Goal: Transaction & Acquisition: Purchase product/service

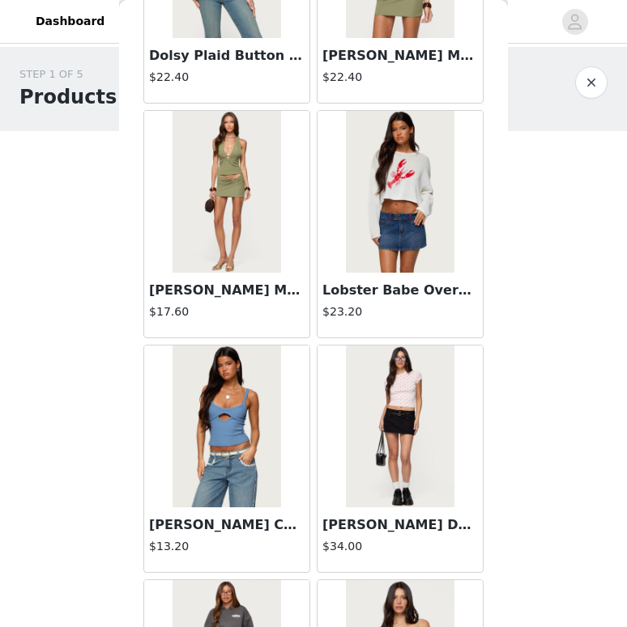
scroll to position [8892, 0]
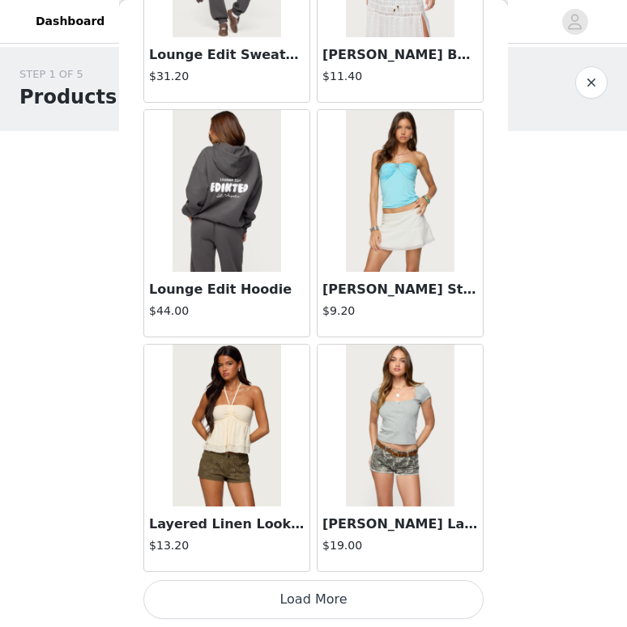
click at [268, 612] on button "Load More" at bounding box center [313, 599] width 340 height 39
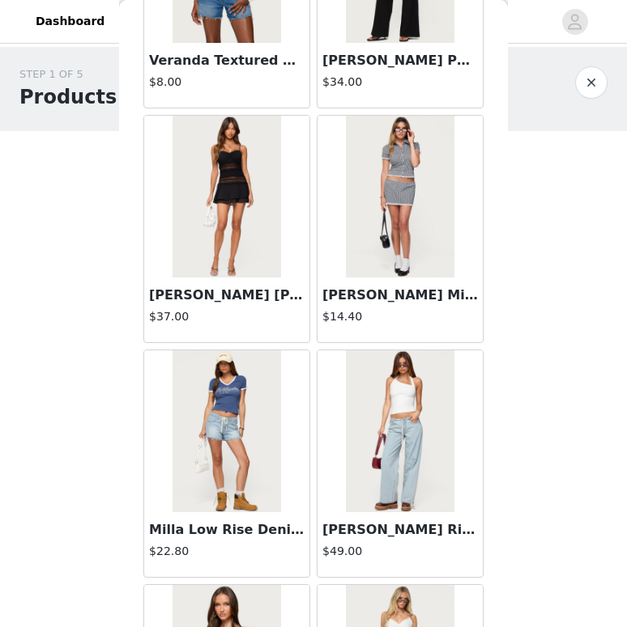
scroll to position [11239, 0]
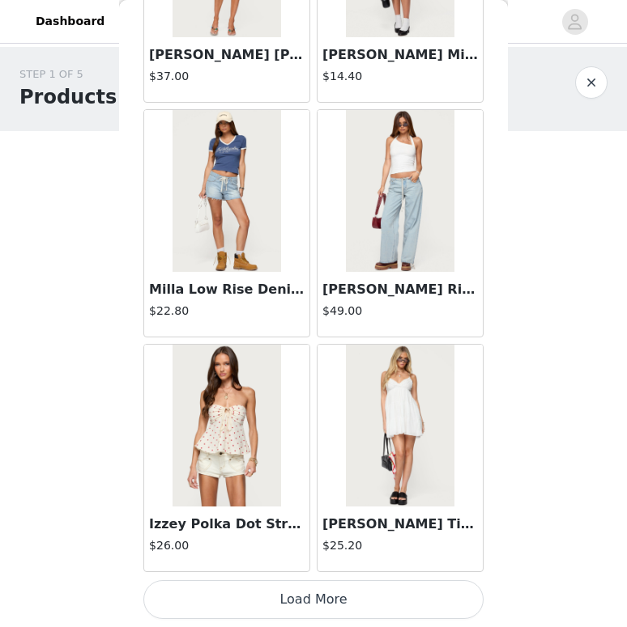
click at [287, 595] on button "Load More" at bounding box center [313, 599] width 340 height 39
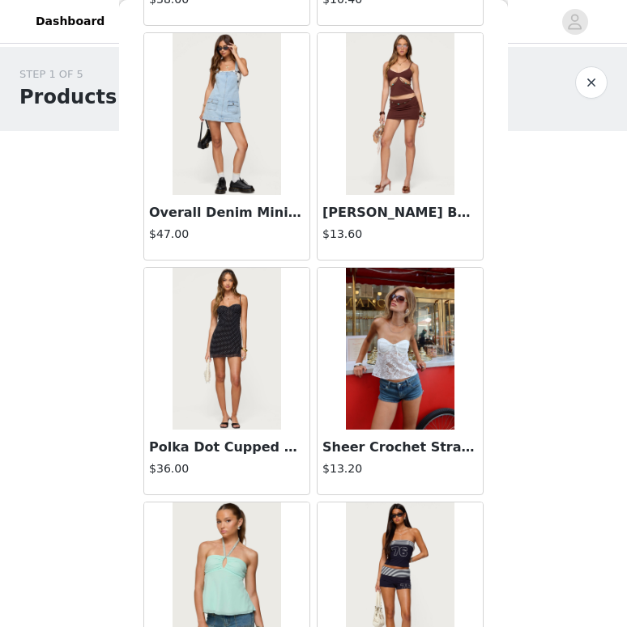
scroll to position [12514, 0]
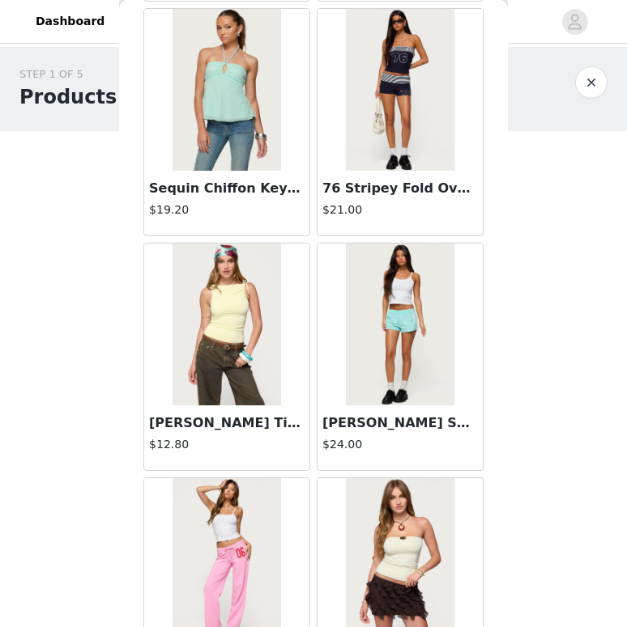
click at [389, 323] on img at bounding box center [400, 325] width 108 height 162
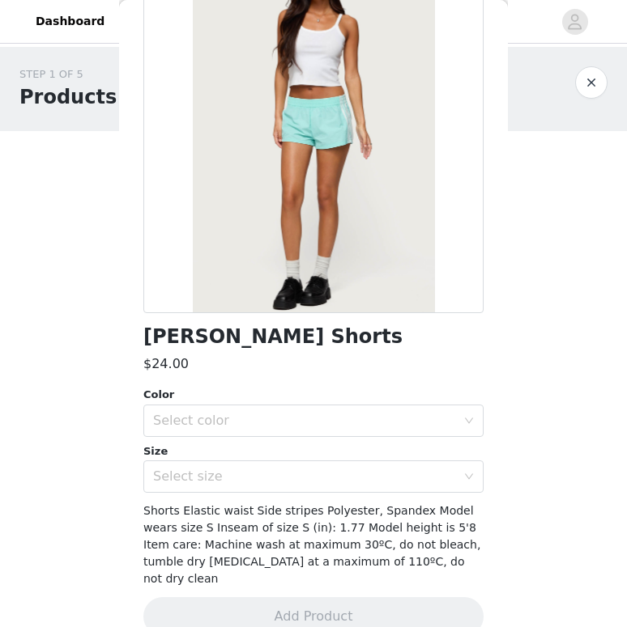
scroll to position [143, 0]
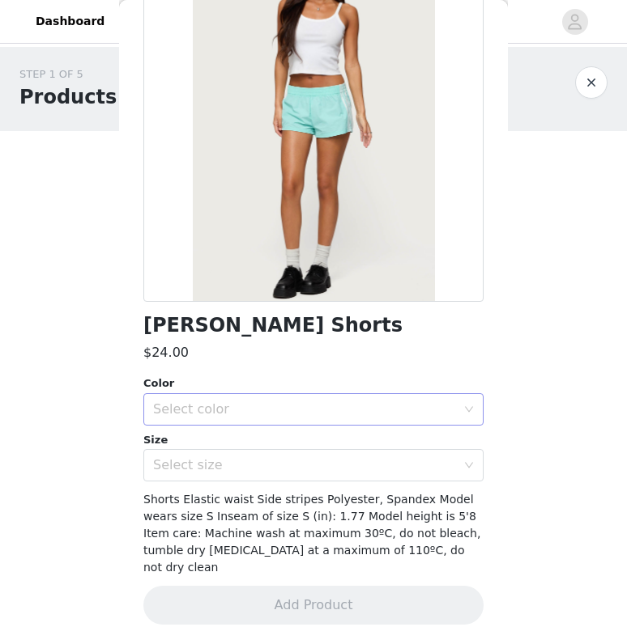
click at [175, 416] on div "Select color" at bounding box center [304, 409] width 303 height 16
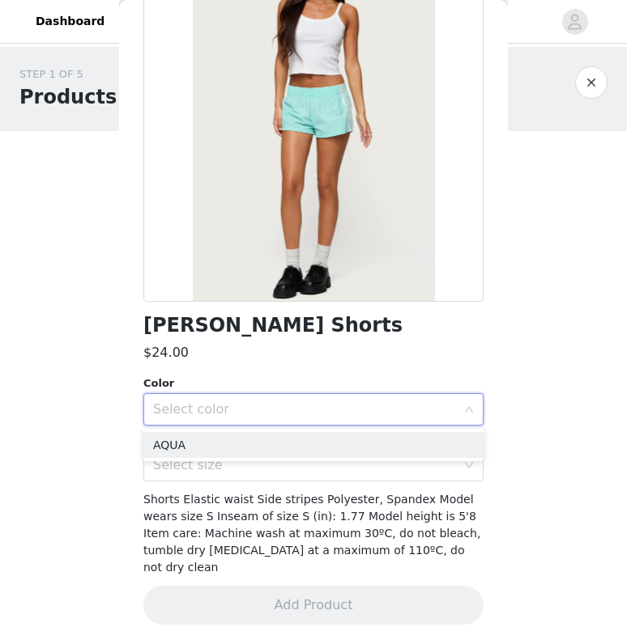
click at [205, 430] on ul "AQUA" at bounding box center [313, 445] width 340 height 32
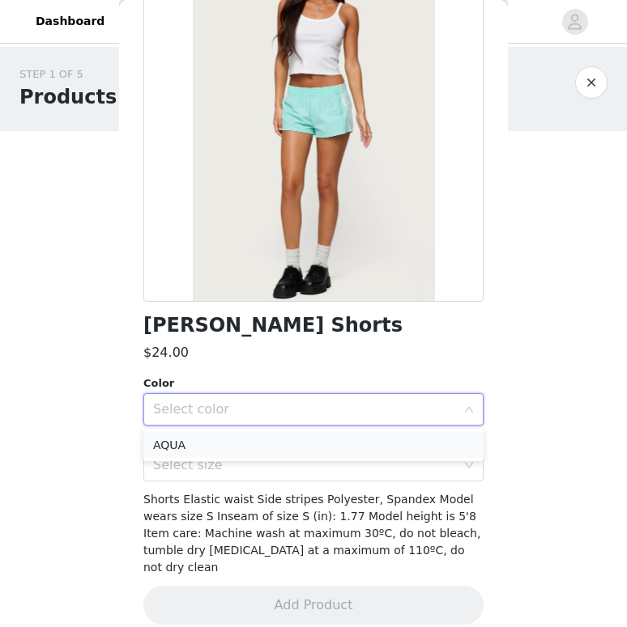
click at [205, 438] on li "AQUA" at bounding box center [313, 445] width 340 height 26
click at [199, 503] on span "Shorts Elastic waist Side stripes Polyester, Spandex Model wears size S Inseam …" at bounding box center [311, 533] width 337 height 81
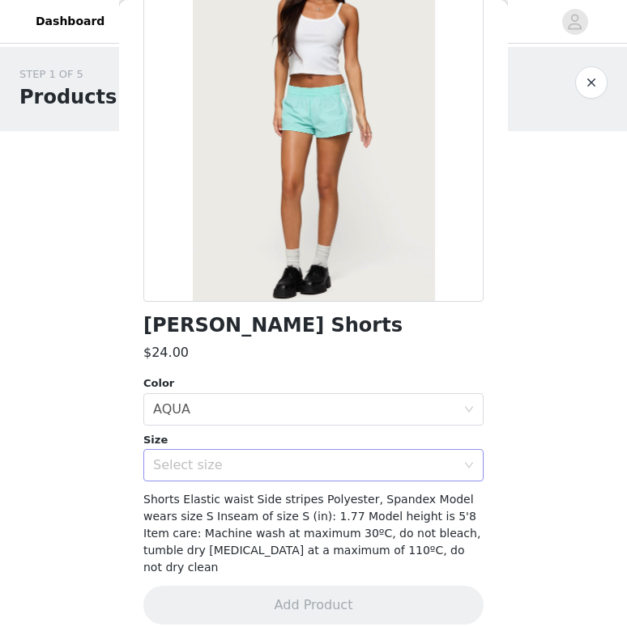
click at [205, 467] on div "Select size" at bounding box center [304, 465] width 303 height 16
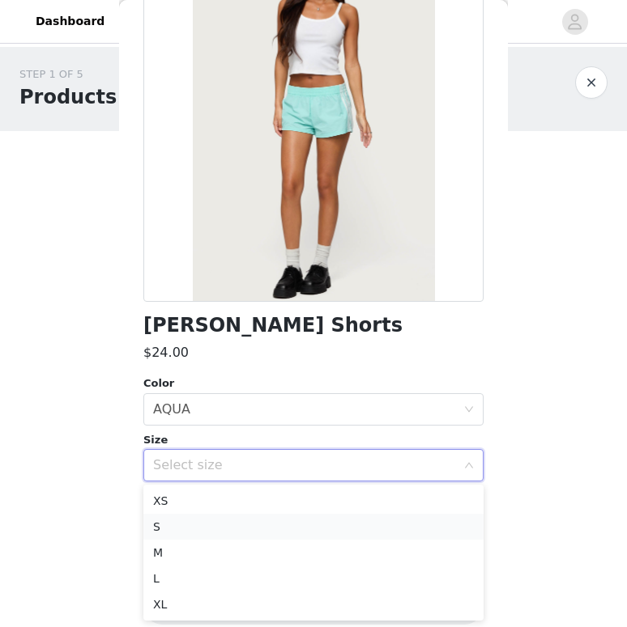
click at [191, 531] on li "S" at bounding box center [313, 527] width 340 height 26
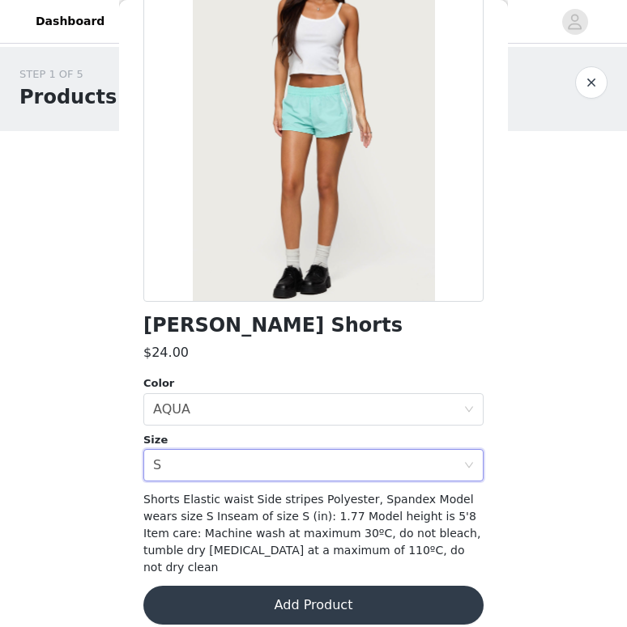
click at [202, 586] on button "Add Product" at bounding box center [313, 605] width 340 height 39
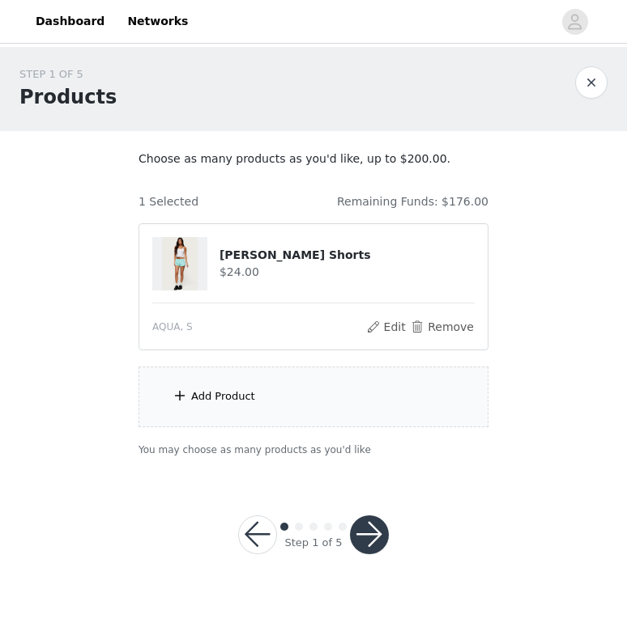
click at [267, 389] on div "Add Product" at bounding box center [313, 397] width 350 height 61
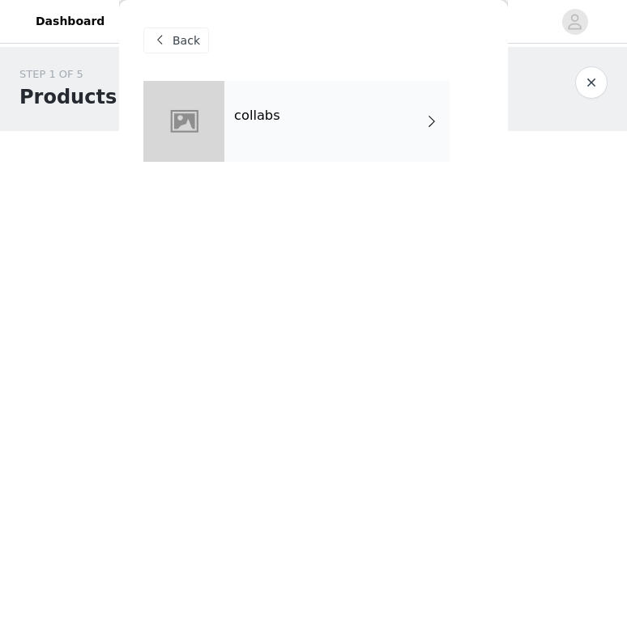
click at [386, 150] on div "collabs" at bounding box center [336, 121] width 225 height 81
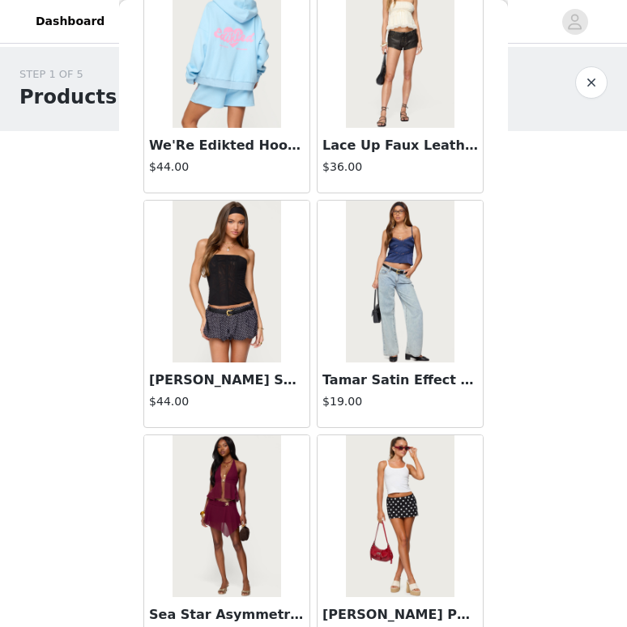
scroll to position [1850, 0]
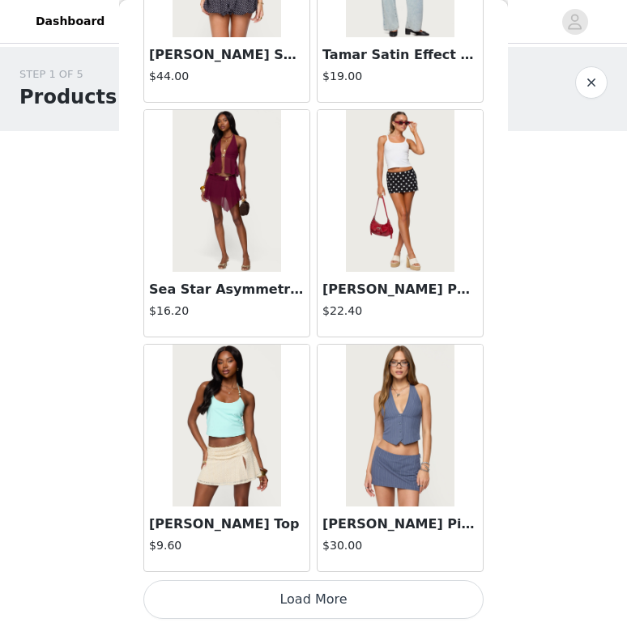
click at [286, 596] on button "Load More" at bounding box center [313, 599] width 340 height 39
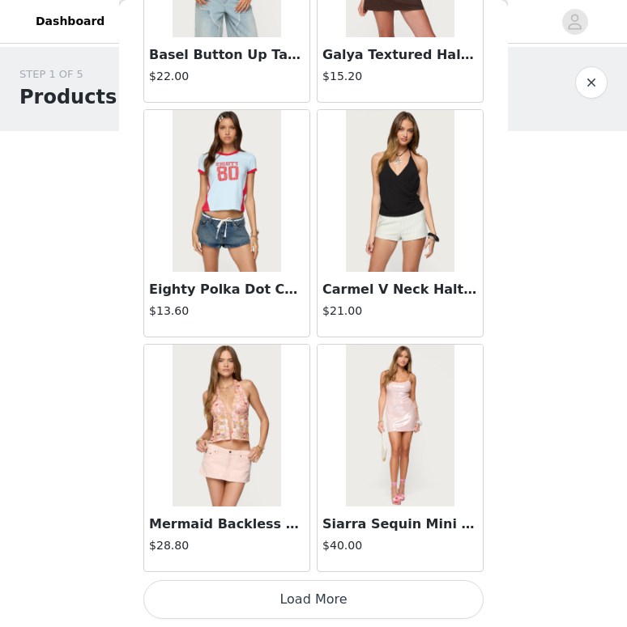
click at [284, 604] on button "Load More" at bounding box center [313, 599] width 340 height 39
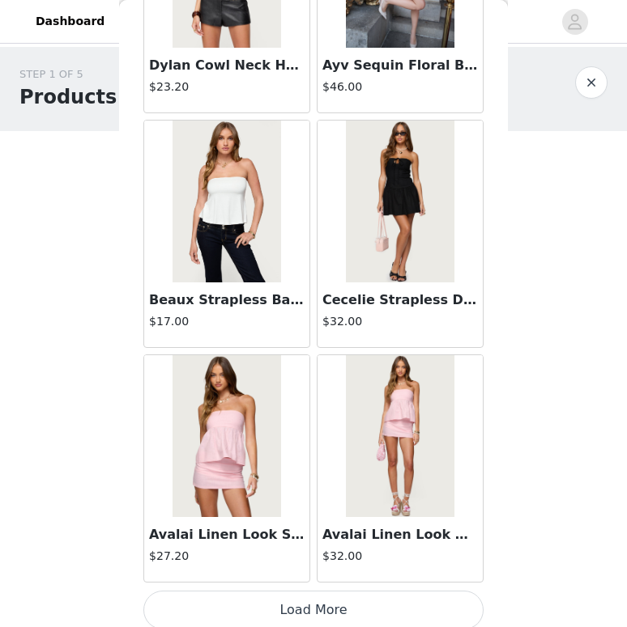
scroll to position [6544, 0]
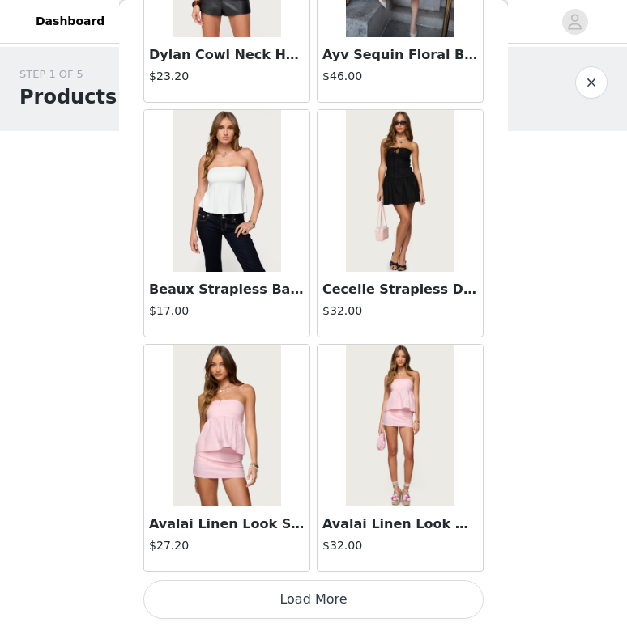
click at [281, 602] on button "Load More" at bounding box center [313, 599] width 340 height 39
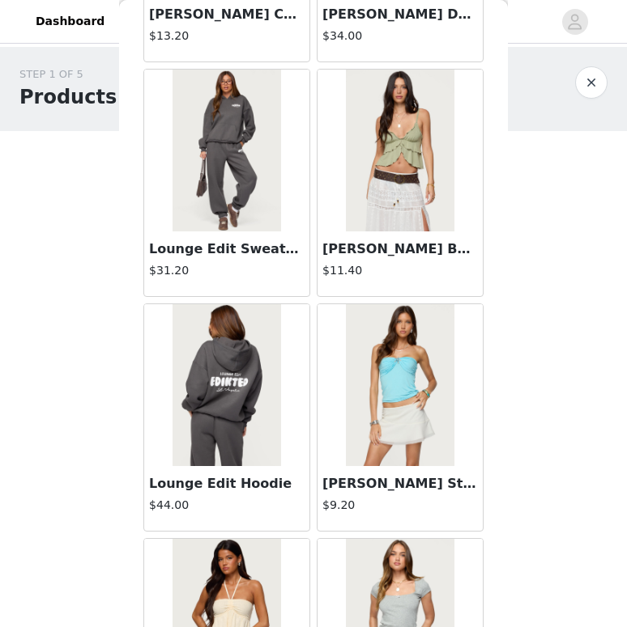
scroll to position [8892, 0]
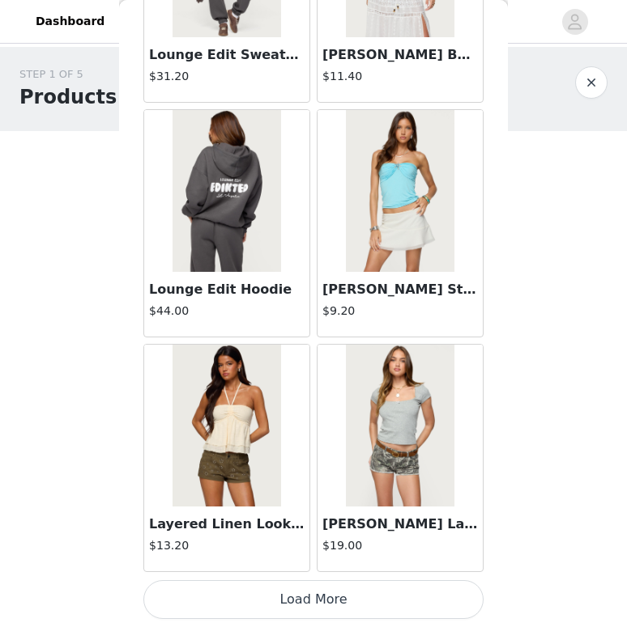
click at [278, 603] on button "Load More" at bounding box center [313, 599] width 340 height 39
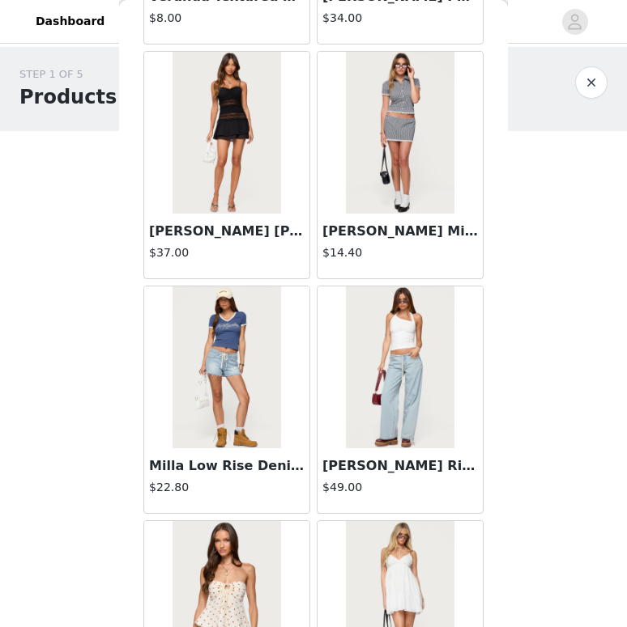
scroll to position [11239, 0]
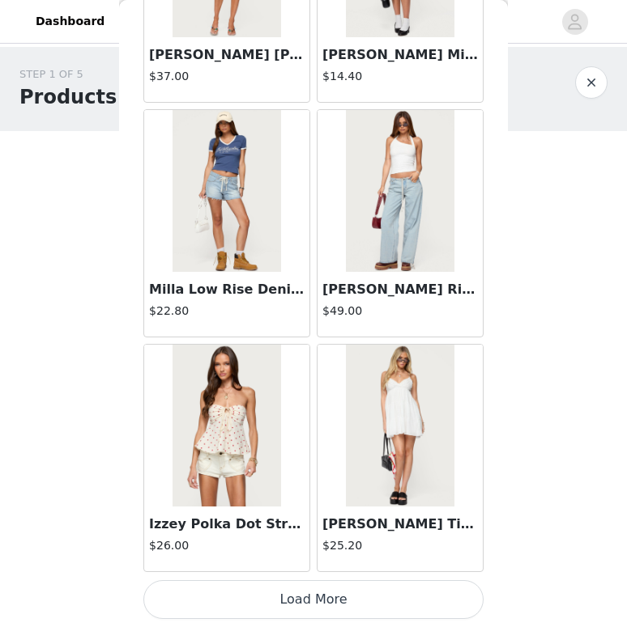
click at [295, 599] on button "Load More" at bounding box center [313, 599] width 340 height 39
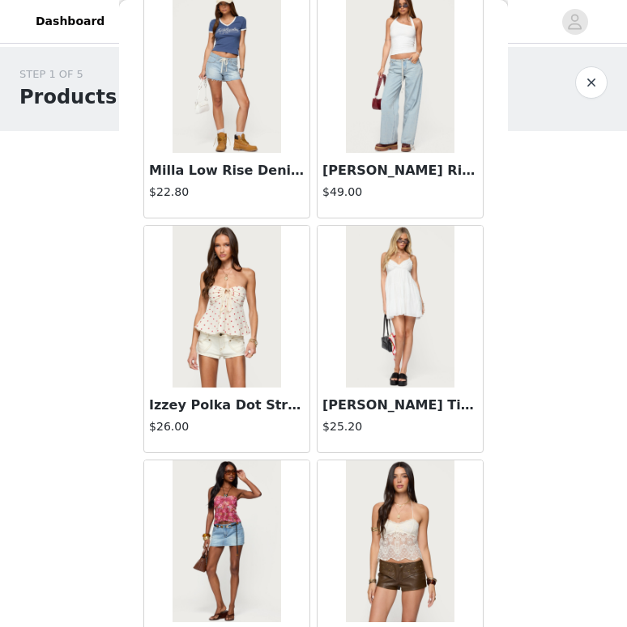
scroll to position [11591, 0]
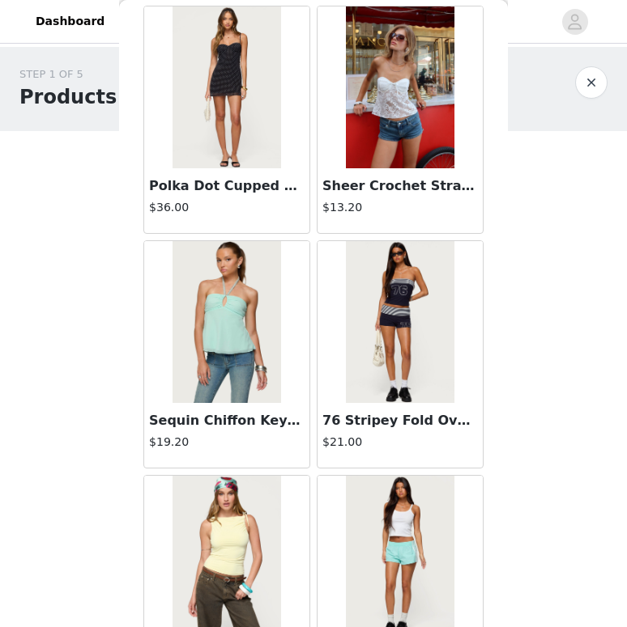
click at [418, 380] on img at bounding box center [400, 322] width 108 height 162
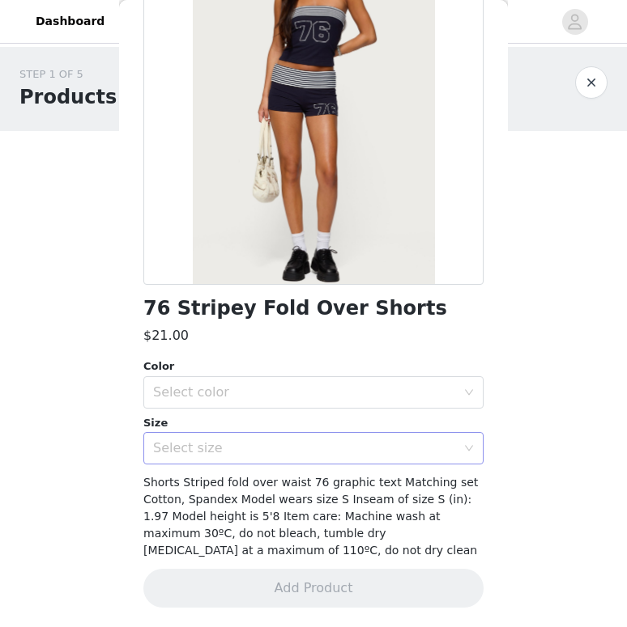
scroll to position [160, 0]
click at [310, 454] on div "Select size" at bounding box center [304, 448] width 303 height 16
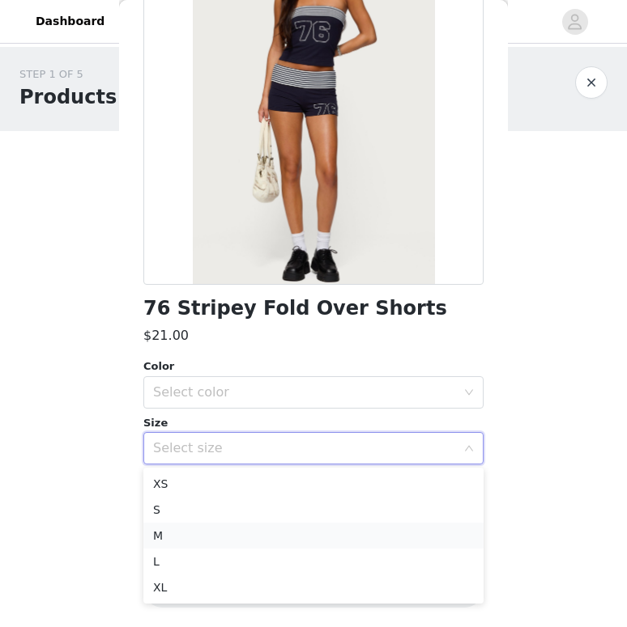
click at [279, 537] on li "M" at bounding box center [313, 536] width 340 height 26
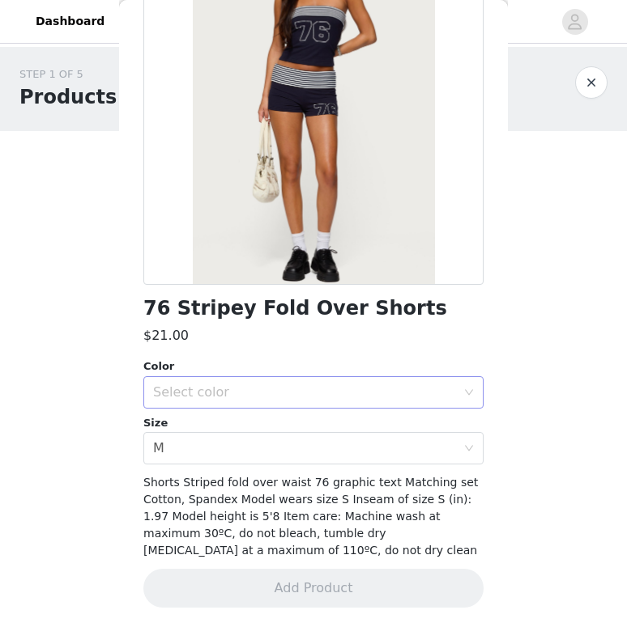
click at [290, 405] on div "Select color" at bounding box center [308, 392] width 310 height 31
click at [284, 440] on li "NAVY AND WHITE" at bounding box center [313, 428] width 340 height 26
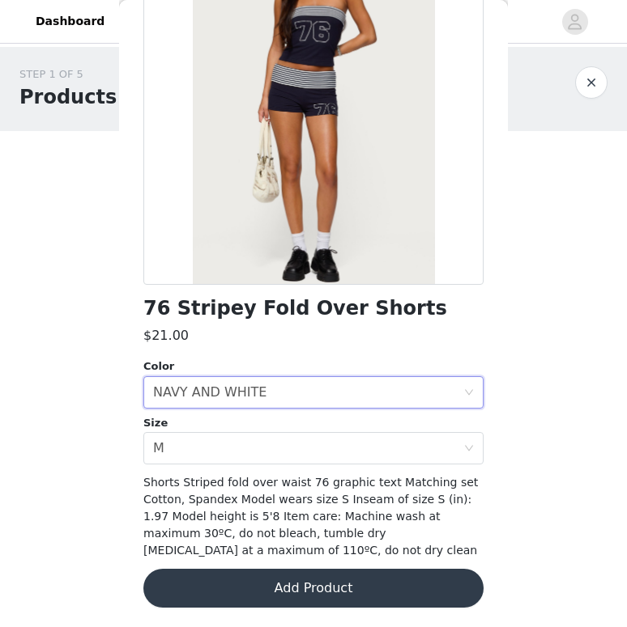
click at [260, 603] on button "Add Product" at bounding box center [313, 588] width 340 height 39
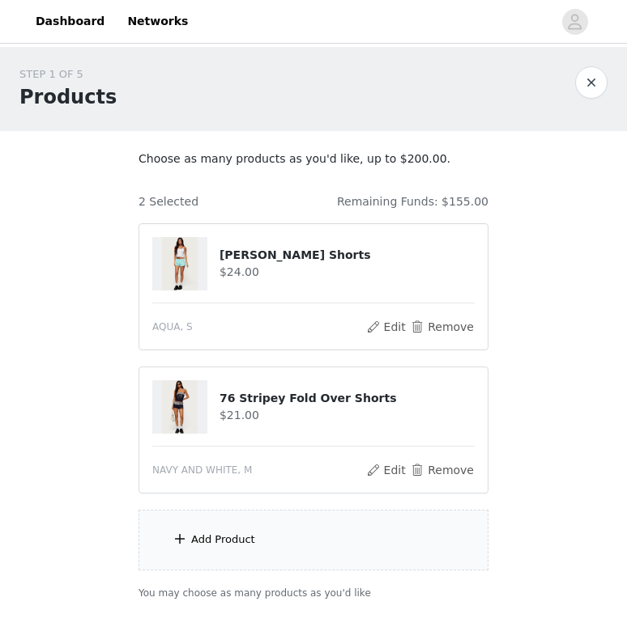
click at [275, 546] on div "Add Product" at bounding box center [313, 540] width 350 height 61
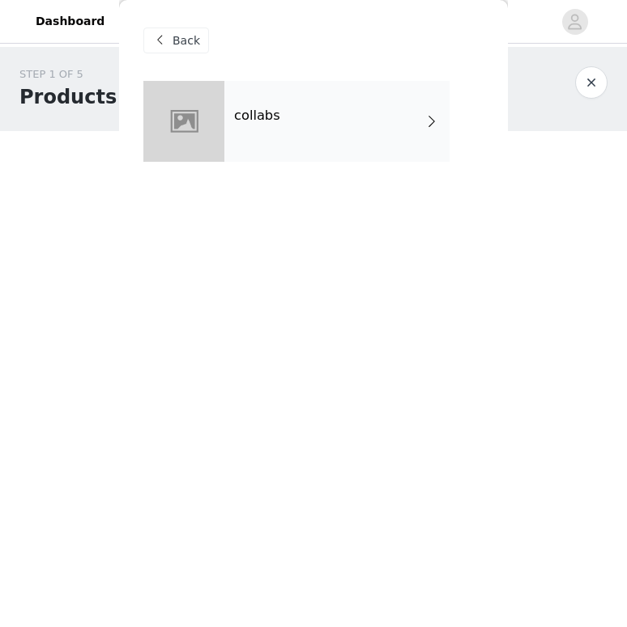
scroll to position [109, 0]
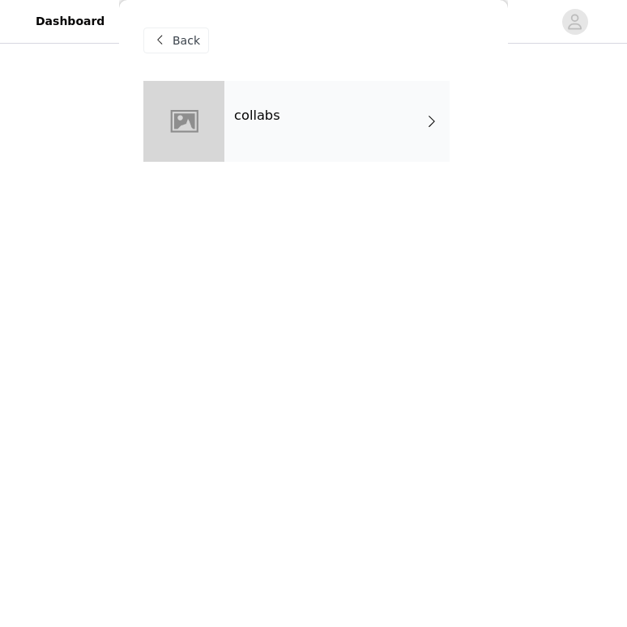
click at [349, 153] on div "collabs" at bounding box center [336, 121] width 225 height 81
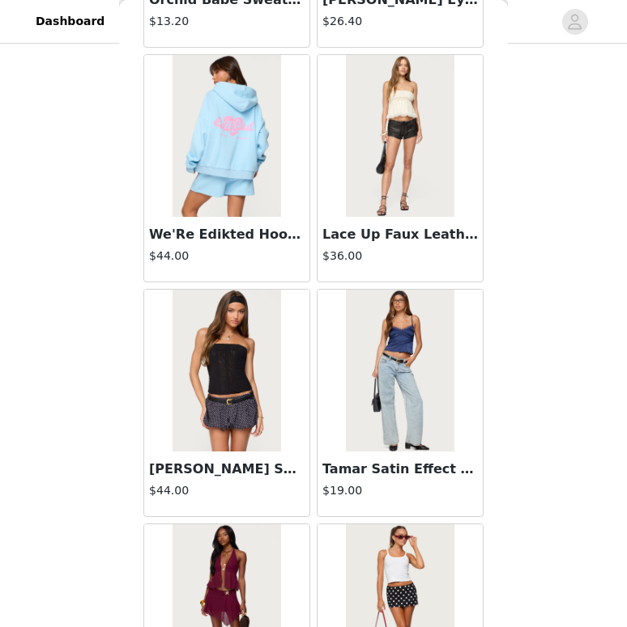
scroll to position [1850, 0]
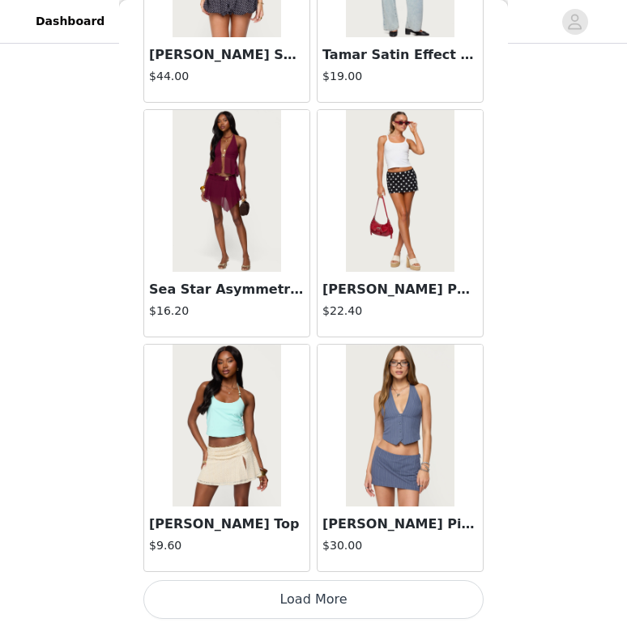
click at [313, 609] on button "Load More" at bounding box center [313, 599] width 340 height 39
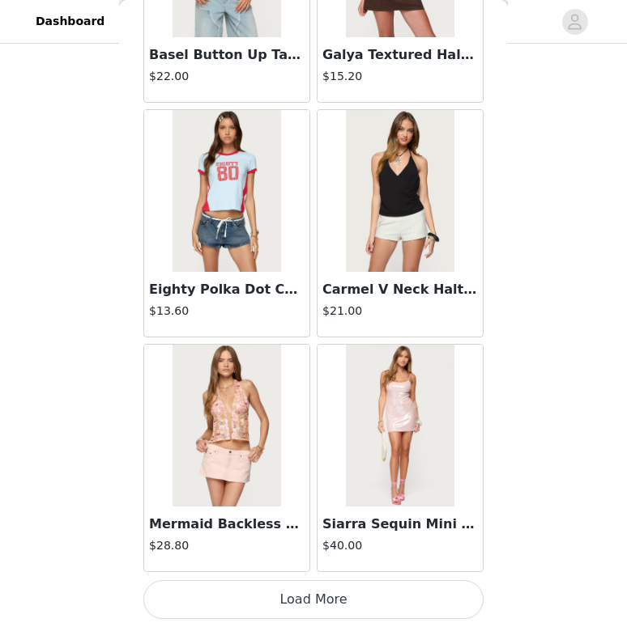
click at [240, 614] on button "Load More" at bounding box center [313, 599] width 340 height 39
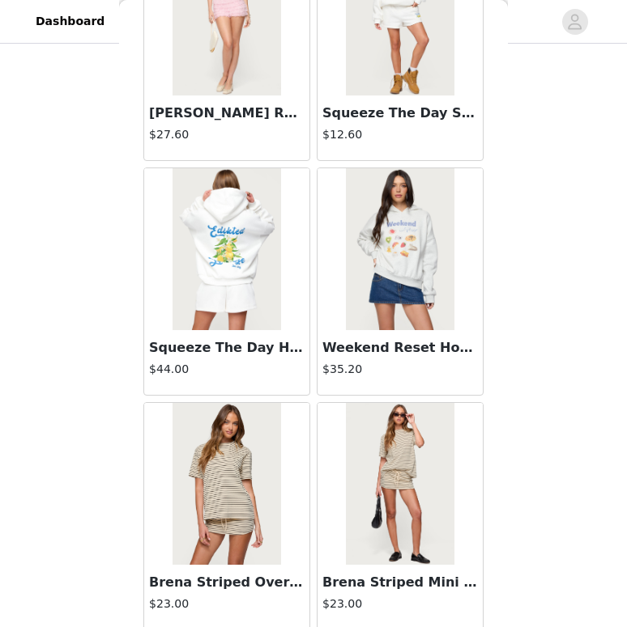
scroll to position [6544, 0]
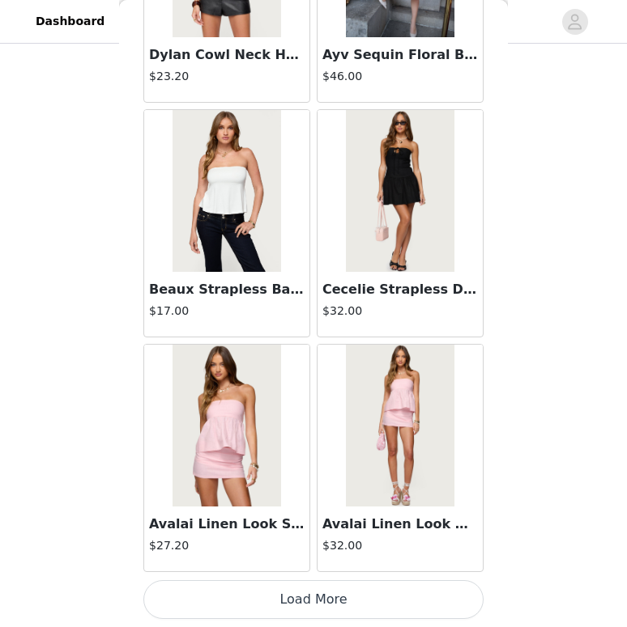
click at [266, 605] on button "Load More" at bounding box center [313, 599] width 340 height 39
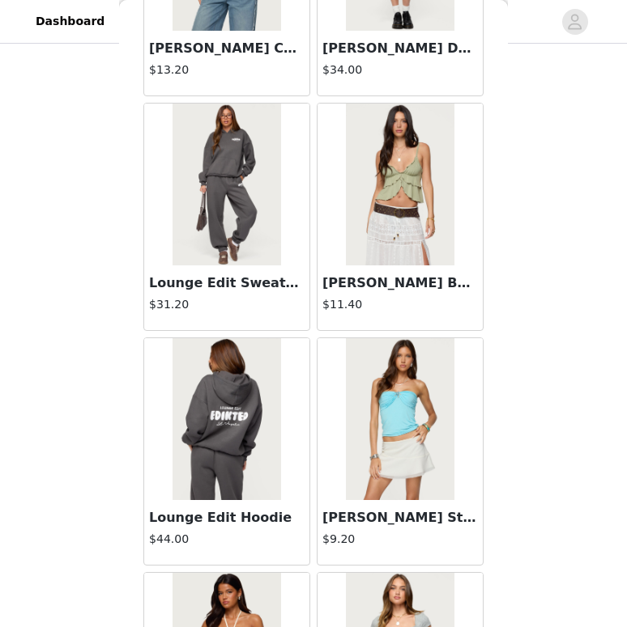
scroll to position [8892, 0]
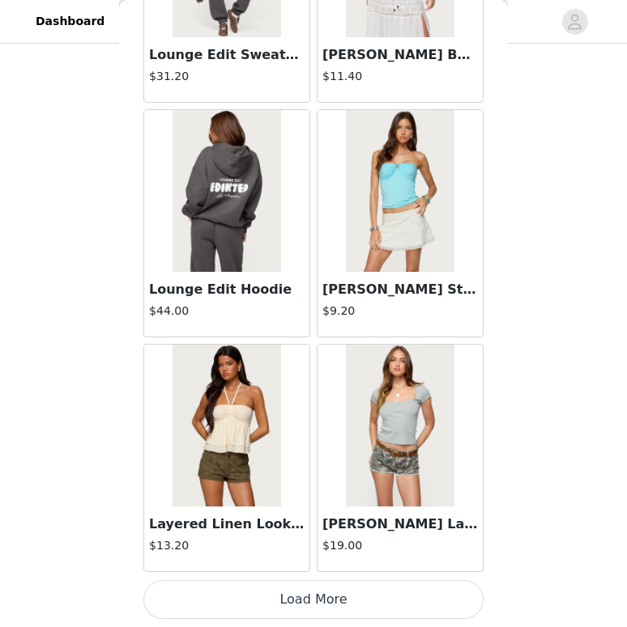
click at [273, 588] on button "Load More" at bounding box center [313, 599] width 340 height 39
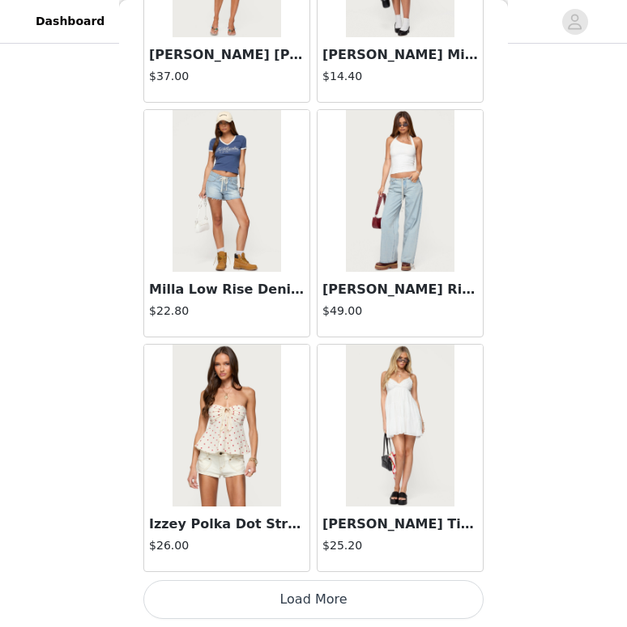
click at [273, 585] on button "Load More" at bounding box center [313, 599] width 340 height 39
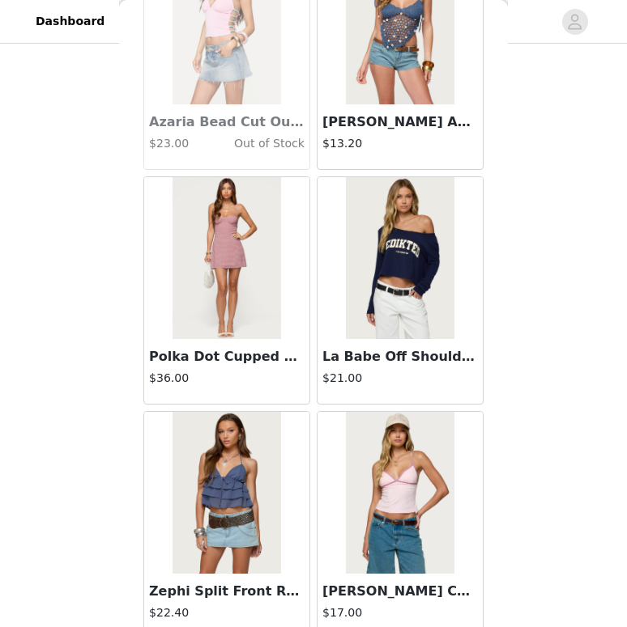
scroll to position [13587, 0]
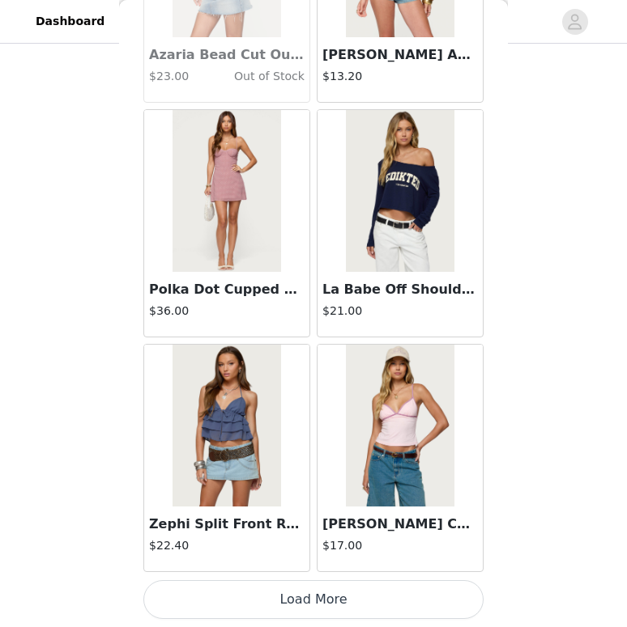
click at [291, 608] on button "Load More" at bounding box center [313, 599] width 340 height 39
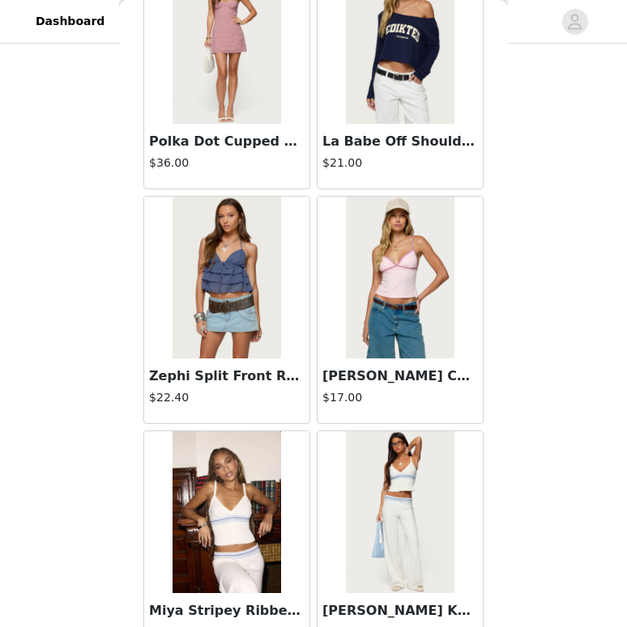
scroll to position [13862, 0]
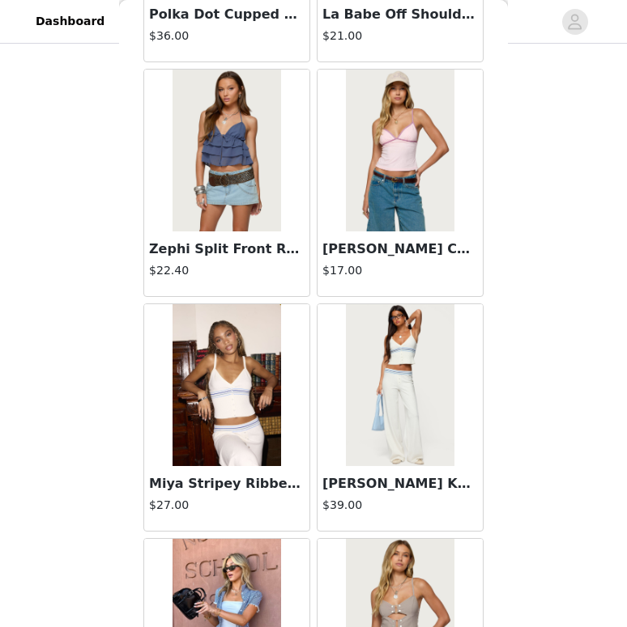
click at [359, 488] on h3 "[PERSON_NAME] Knit Pants" at bounding box center [399, 483] width 155 height 19
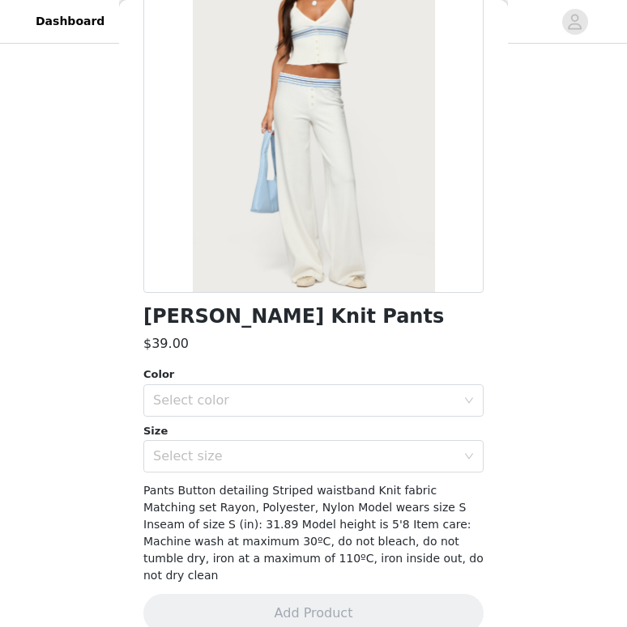
scroll to position [160, 0]
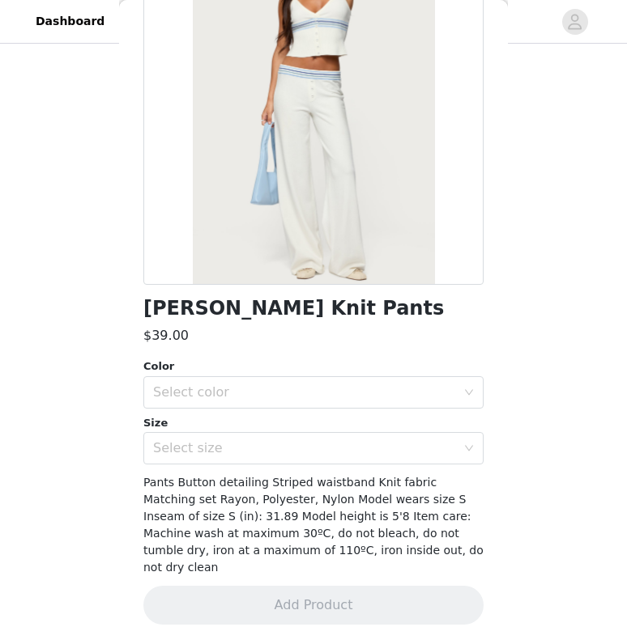
click at [323, 427] on div "Size" at bounding box center [313, 423] width 340 height 16
click at [323, 456] on div "Select size" at bounding box center [304, 448] width 303 height 16
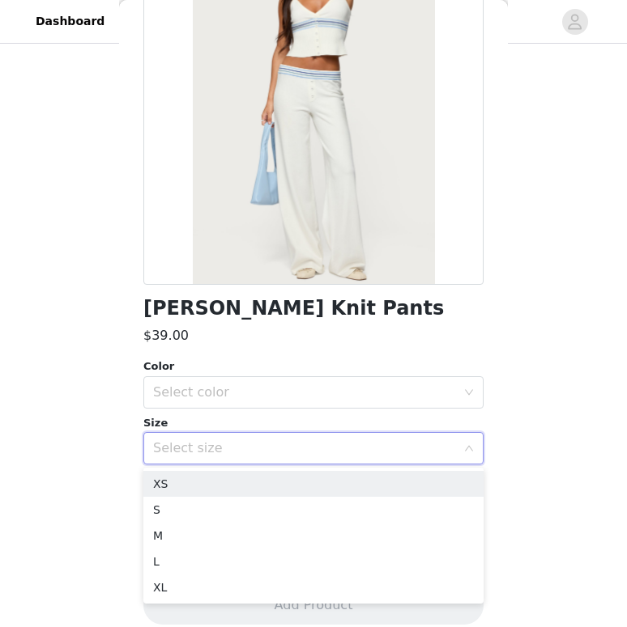
click at [328, 446] on div "Select size" at bounding box center [304, 448] width 303 height 16
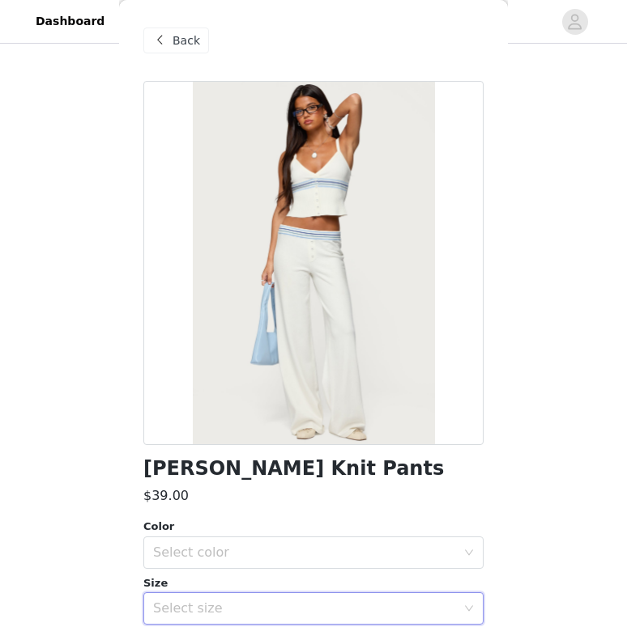
scroll to position [1, 0]
click at [169, 32] on div "Back" at bounding box center [176, 40] width 66 height 26
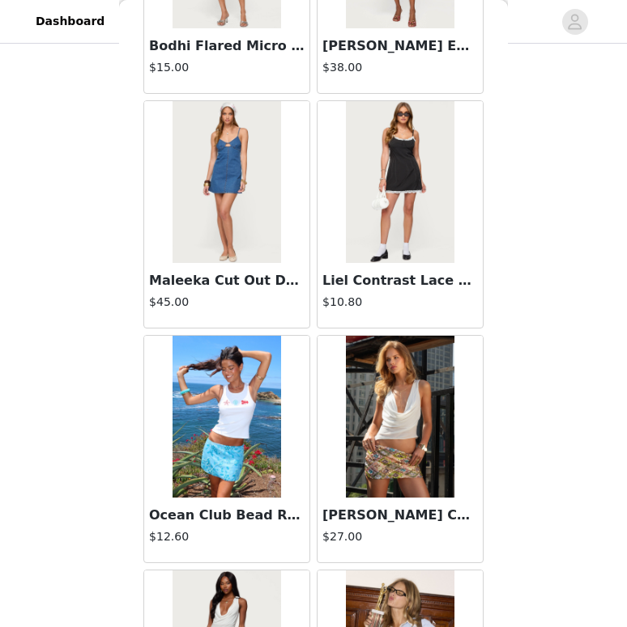
scroll to position [15934, 0]
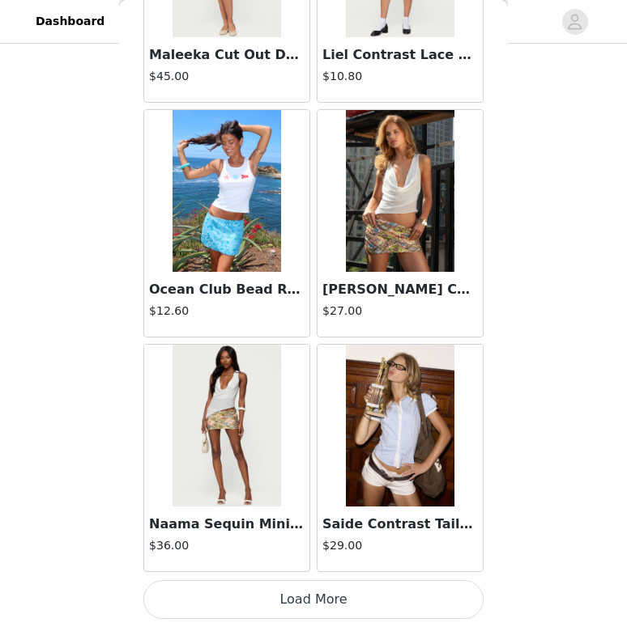
click at [232, 605] on button "Load More" at bounding box center [313, 599] width 340 height 39
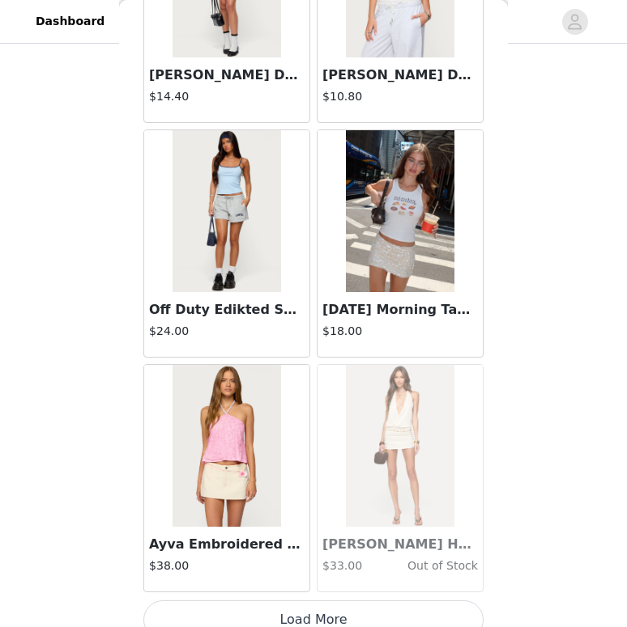
scroll to position [18282, 0]
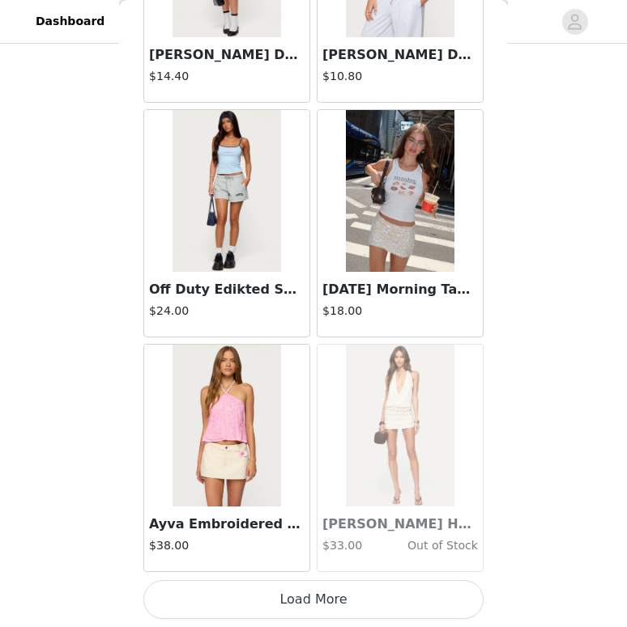
click at [335, 584] on button "Load More" at bounding box center [313, 599] width 340 height 39
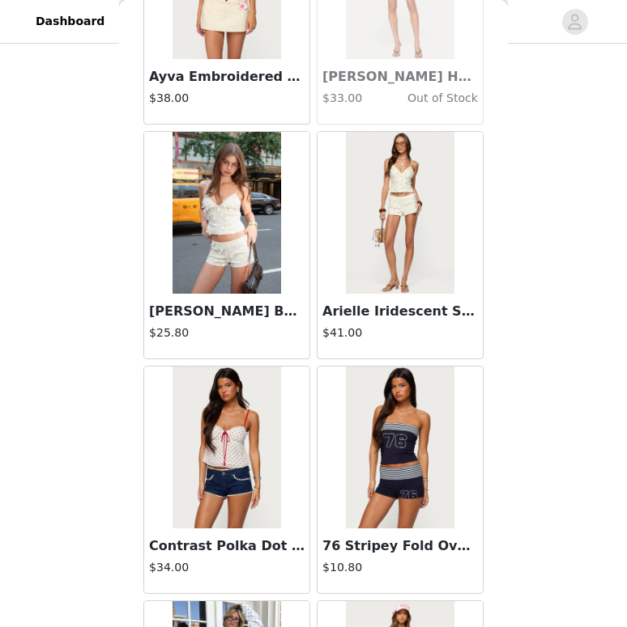
scroll to position [18732, 0]
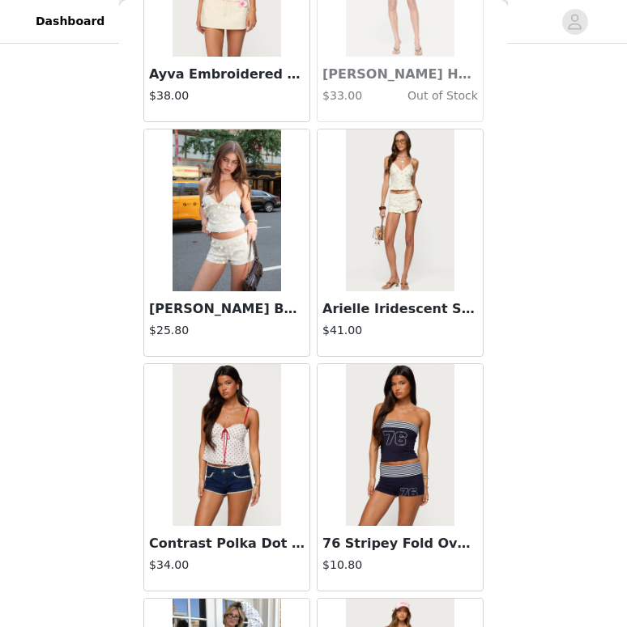
click at [400, 474] on img at bounding box center [400, 445] width 108 height 162
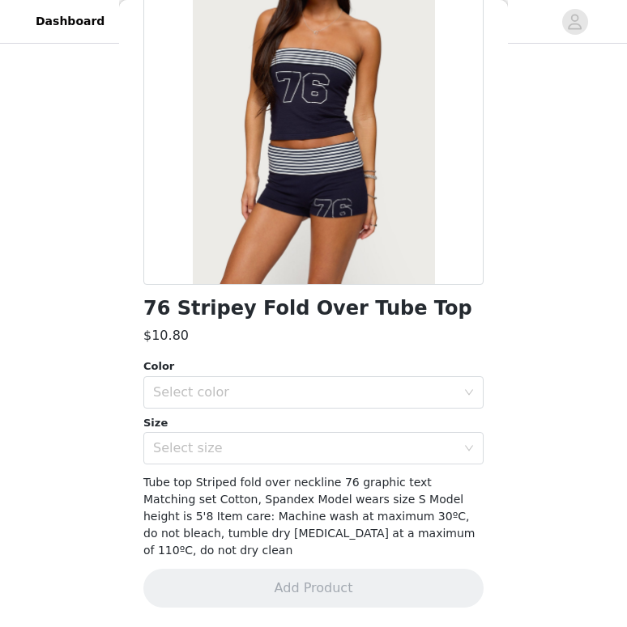
scroll to position [143, 0]
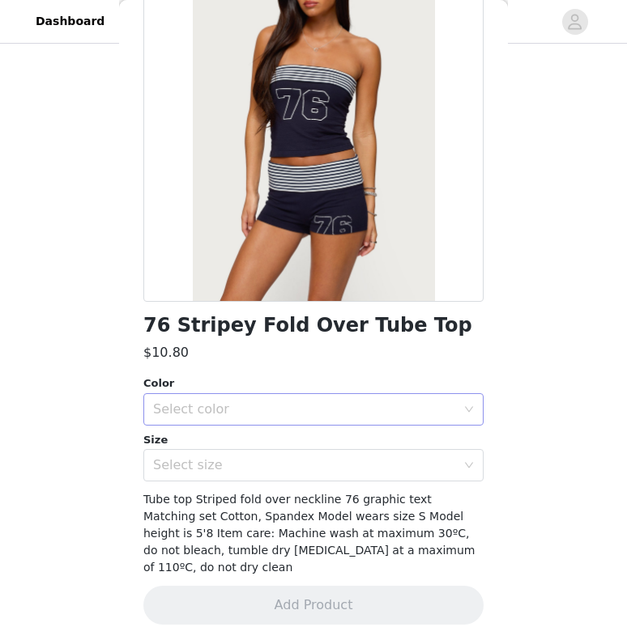
click at [403, 412] on div "Select color" at bounding box center [304, 409] width 303 height 16
click at [333, 448] on li "NAVY AND WHITE" at bounding box center [313, 445] width 340 height 26
click at [330, 468] on div "Select size" at bounding box center [304, 465] width 303 height 16
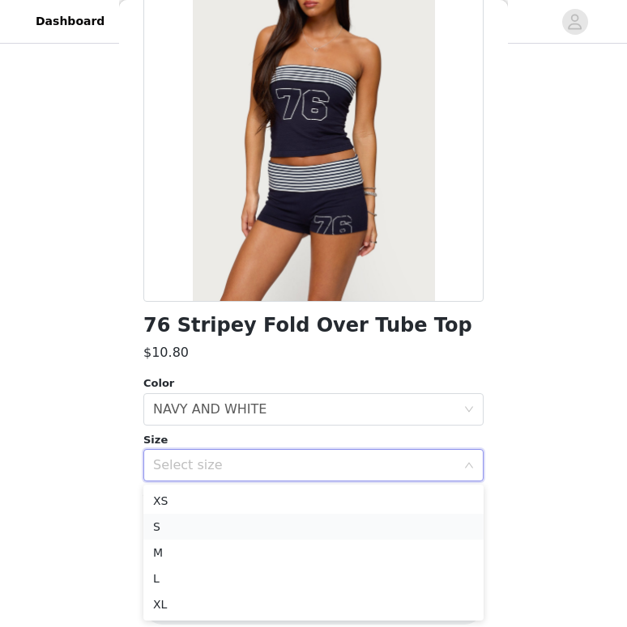
click at [261, 529] on li "S" at bounding box center [313, 527] width 340 height 26
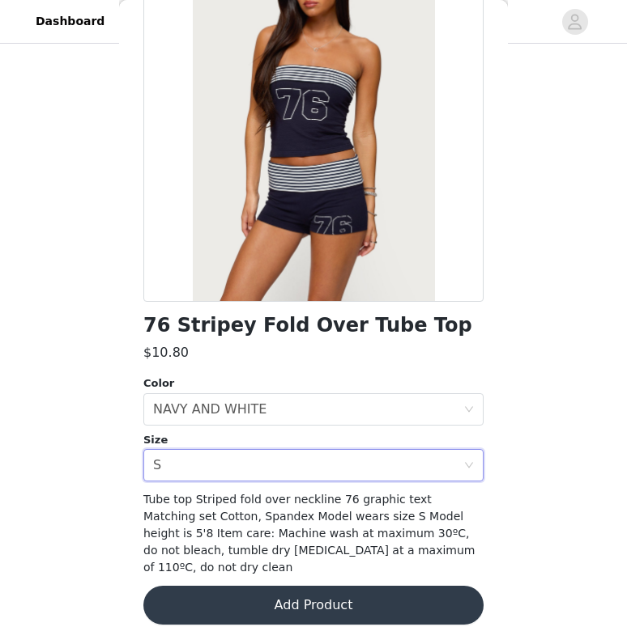
click at [258, 591] on button "Add Product" at bounding box center [313, 605] width 340 height 39
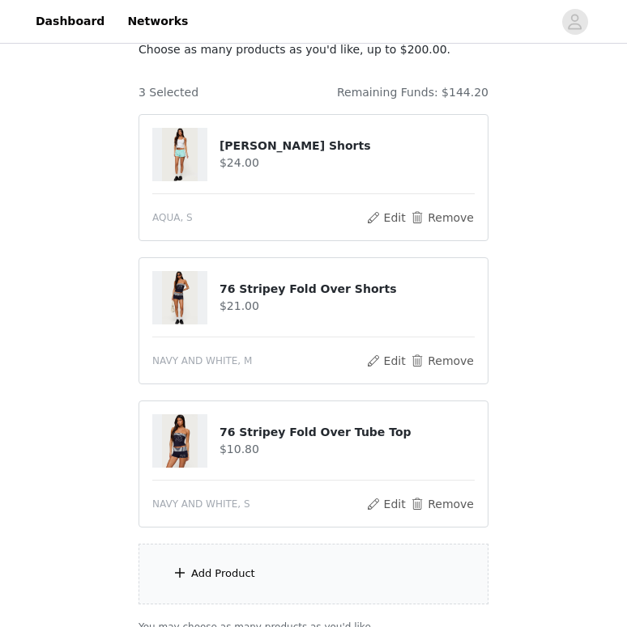
click at [223, 585] on div "Add Product" at bounding box center [313, 574] width 350 height 61
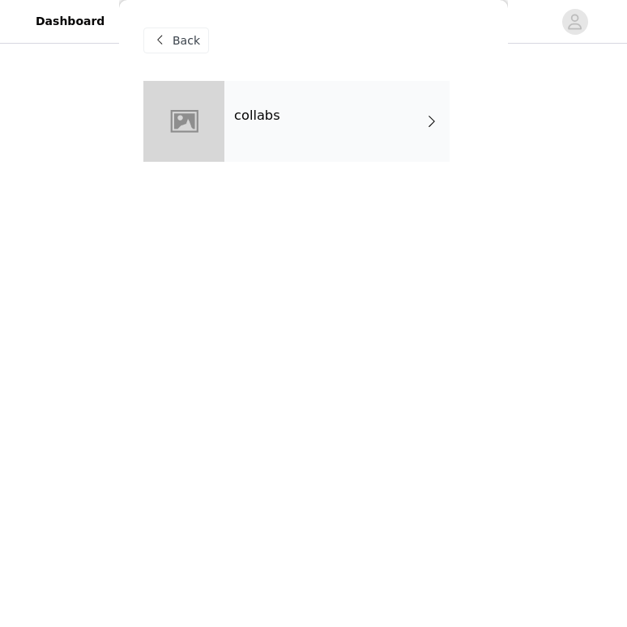
click at [353, 115] on div "collabs" at bounding box center [336, 121] width 225 height 81
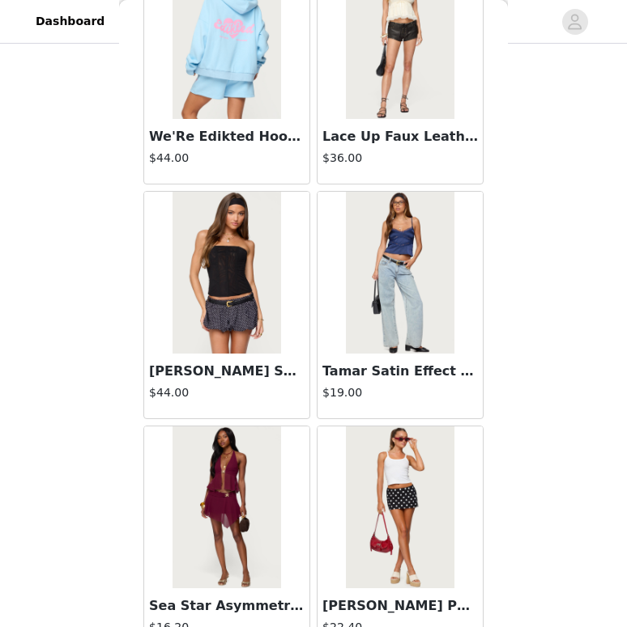
scroll to position [1850, 0]
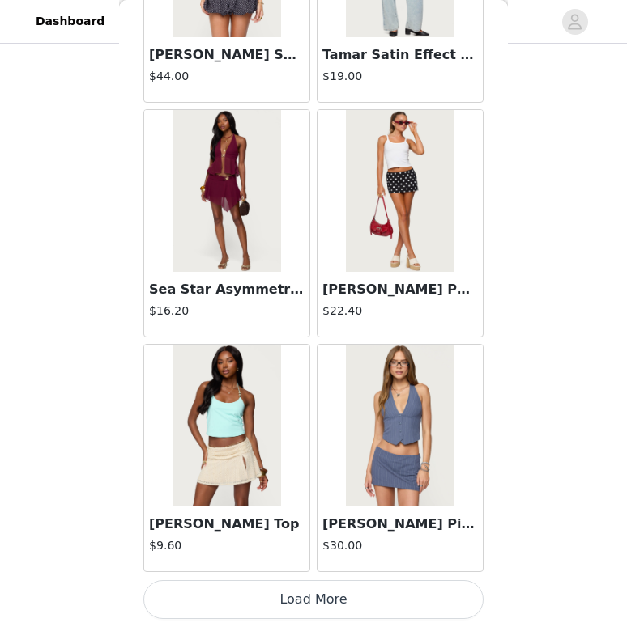
click at [306, 602] on button "Load More" at bounding box center [313, 599] width 340 height 39
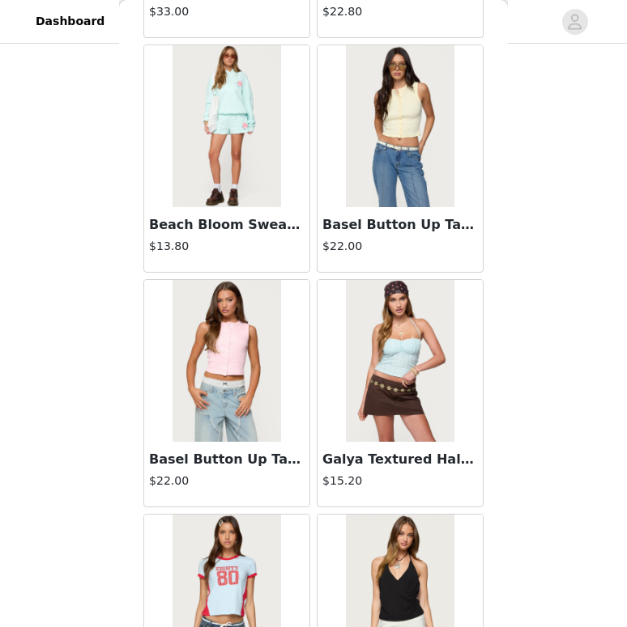
scroll to position [4197, 0]
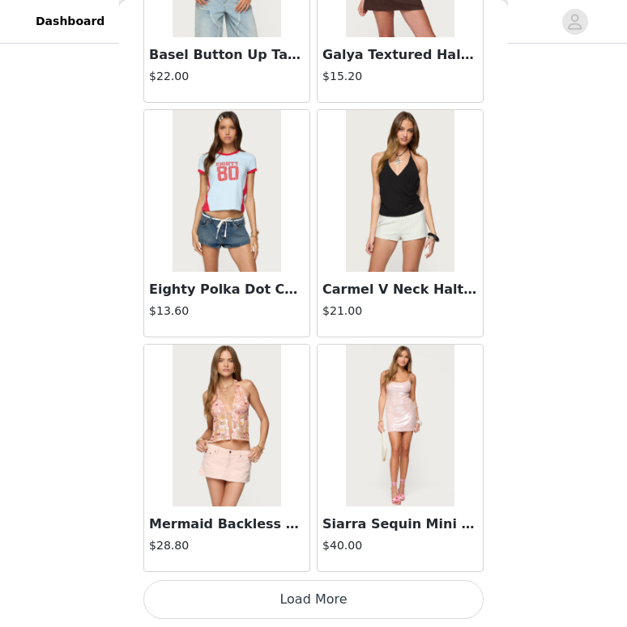
click at [270, 612] on button "Load More" at bounding box center [313, 599] width 340 height 39
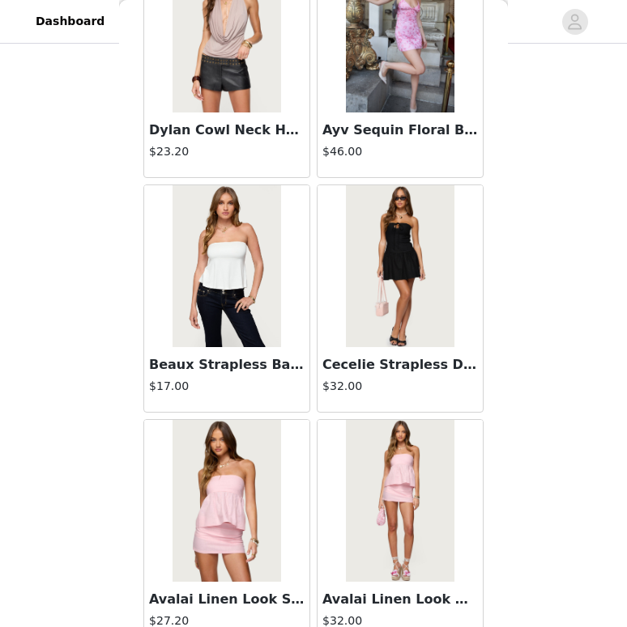
scroll to position [6544, 0]
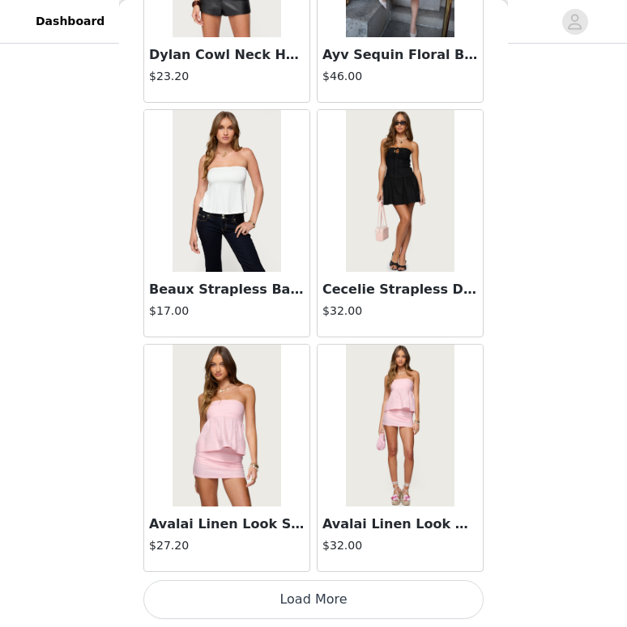
click at [272, 613] on button "Load More" at bounding box center [313, 599] width 340 height 39
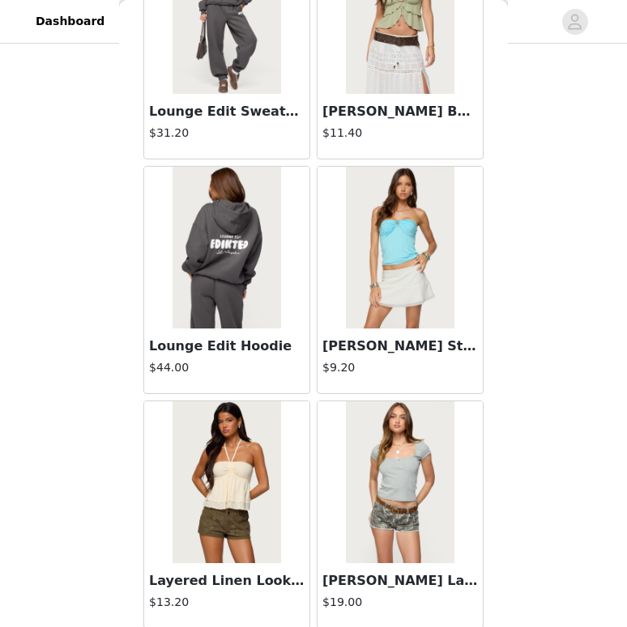
scroll to position [8892, 0]
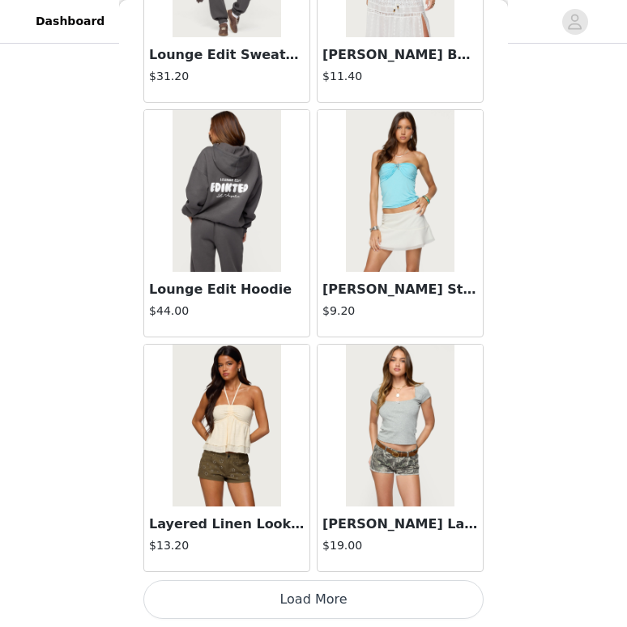
click at [284, 607] on button "Load More" at bounding box center [313, 599] width 340 height 39
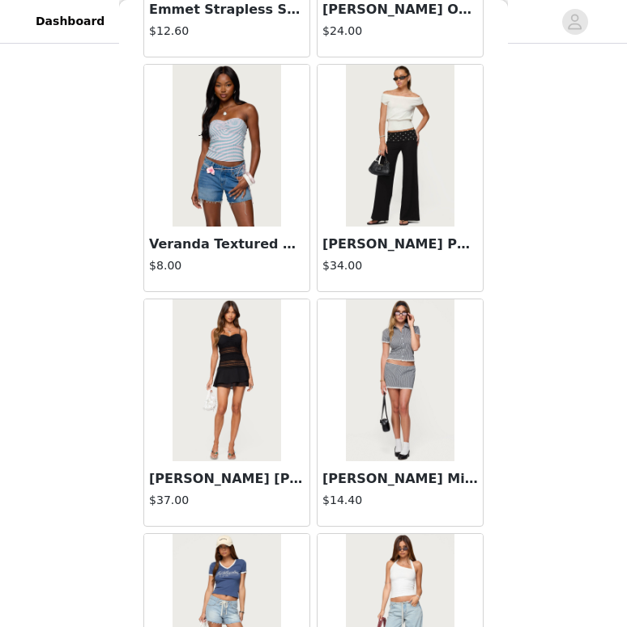
scroll to position [11239, 0]
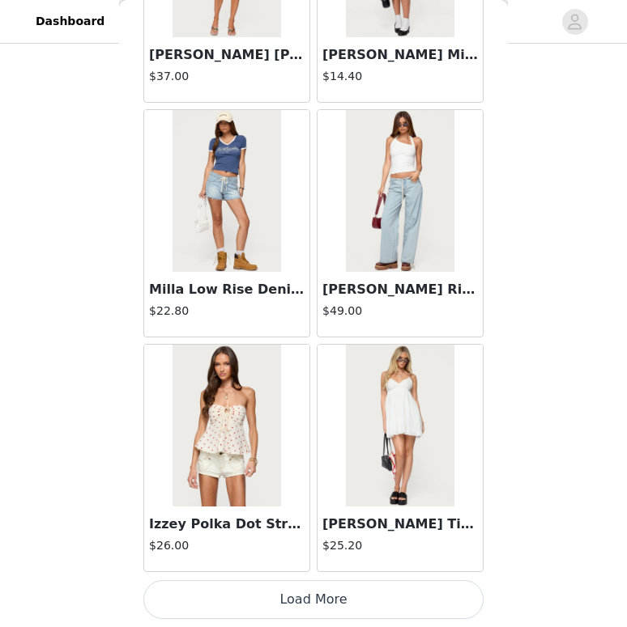
click at [304, 601] on button "Load More" at bounding box center [313, 599] width 340 height 39
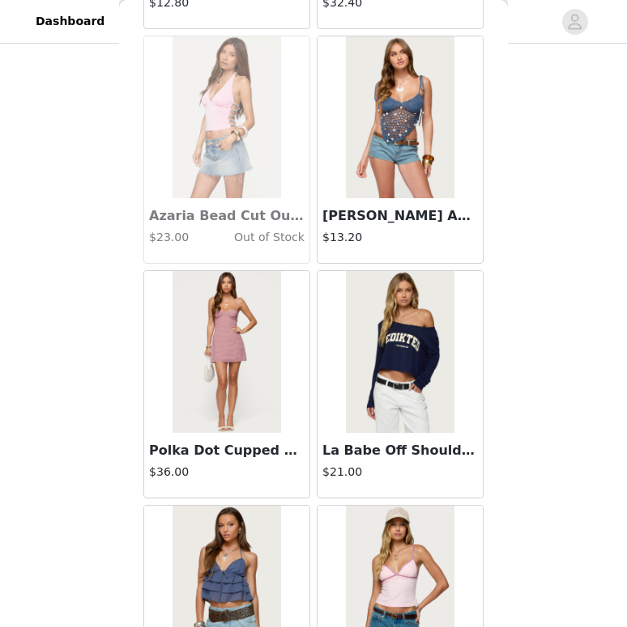
scroll to position [13587, 0]
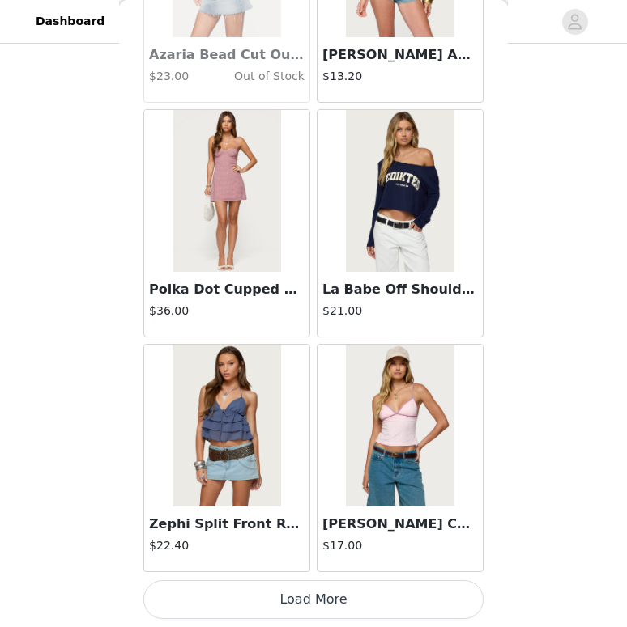
click at [247, 170] on img at bounding box center [226, 191] width 108 height 162
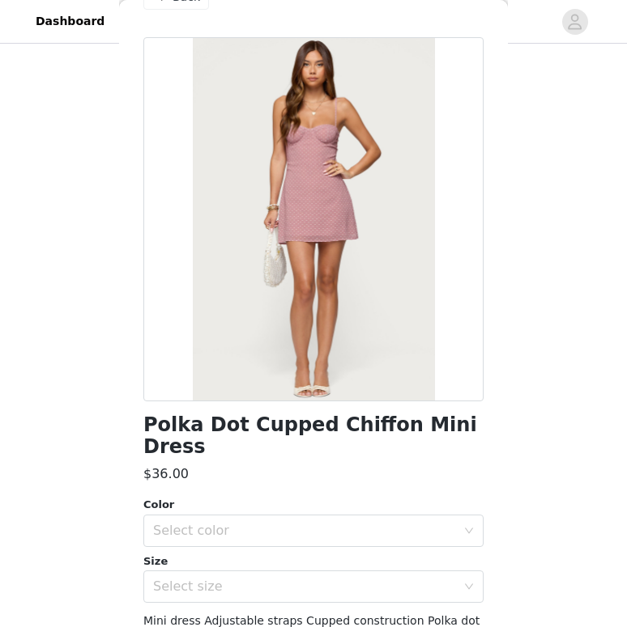
scroll to position [0, 0]
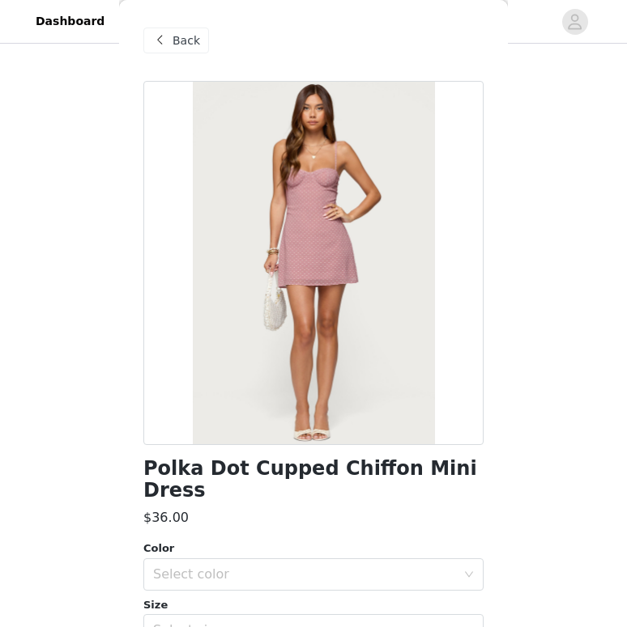
click at [160, 49] on span at bounding box center [159, 40] width 19 height 19
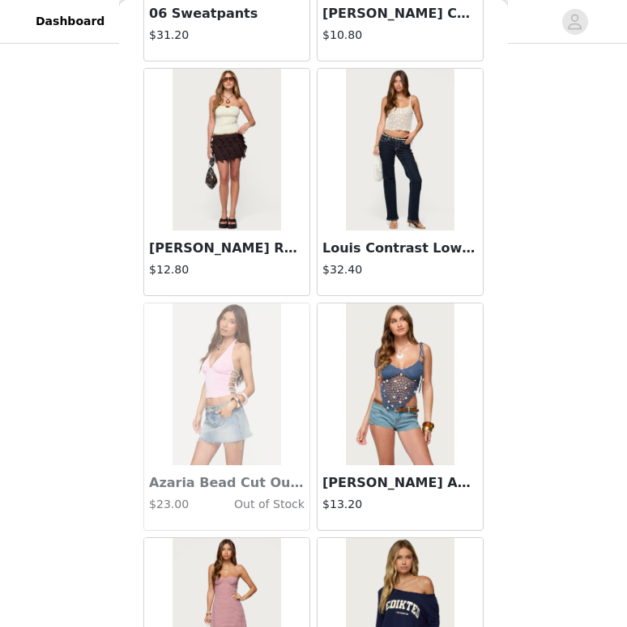
scroll to position [13587, 0]
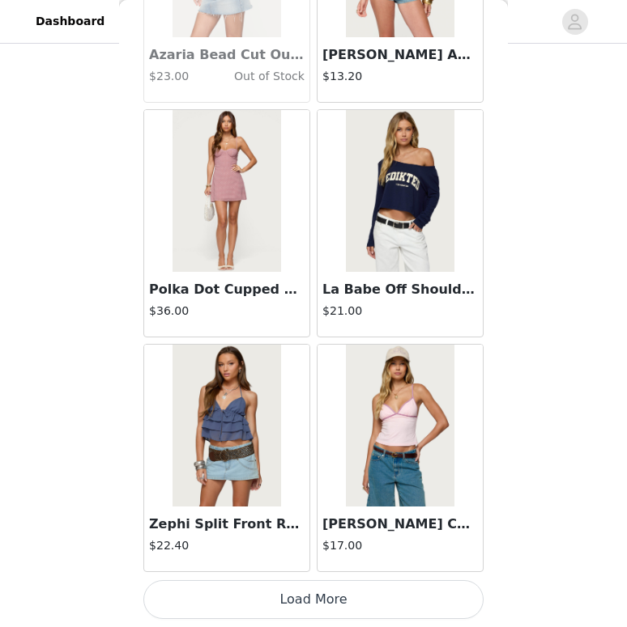
click at [246, 606] on button "Load More" at bounding box center [313, 599] width 340 height 39
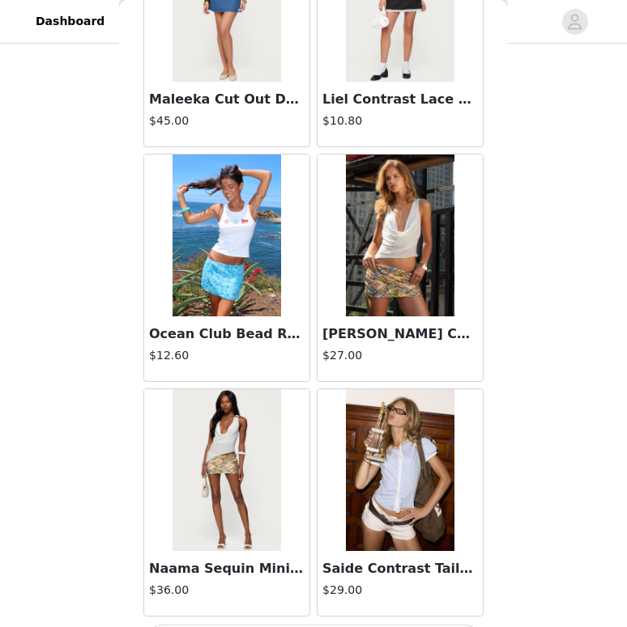
scroll to position [15934, 0]
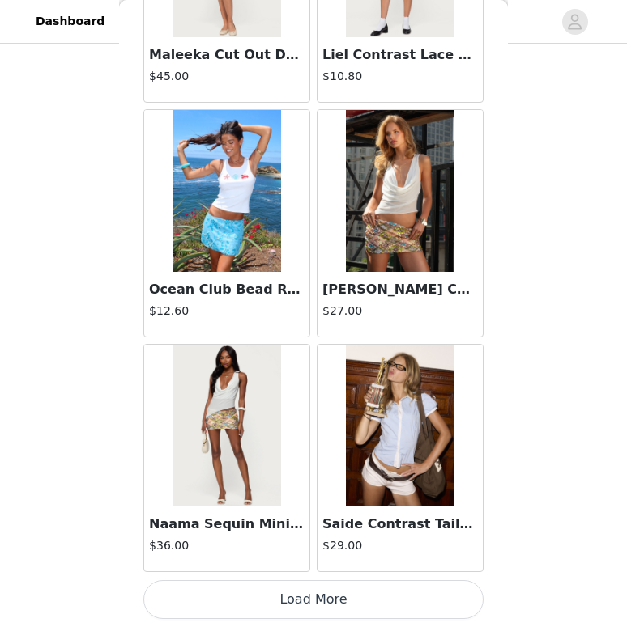
click at [246, 606] on button "Load More" at bounding box center [313, 599] width 340 height 39
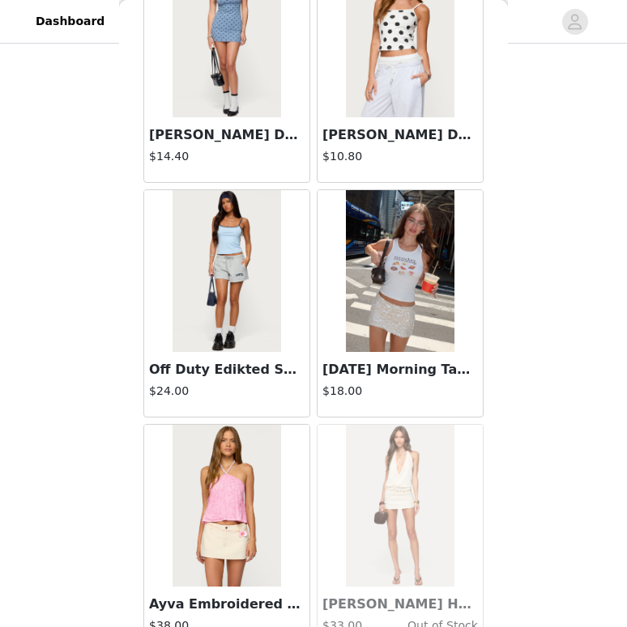
scroll to position [18282, 0]
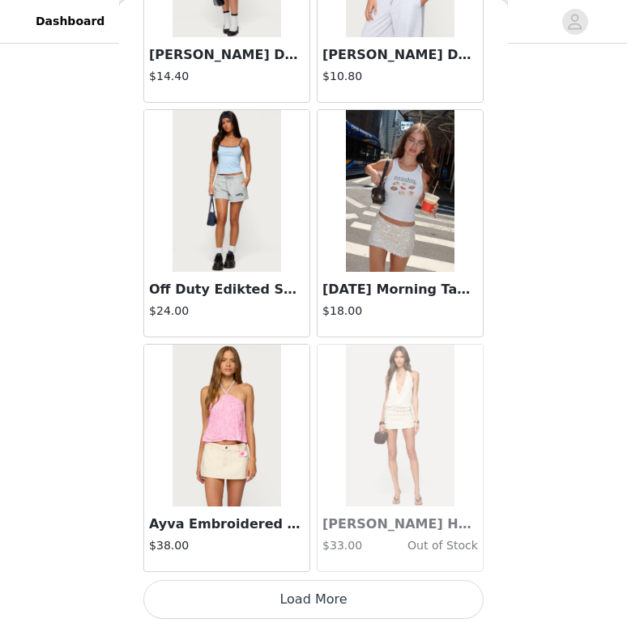
click at [322, 581] on button "Load More" at bounding box center [313, 599] width 340 height 39
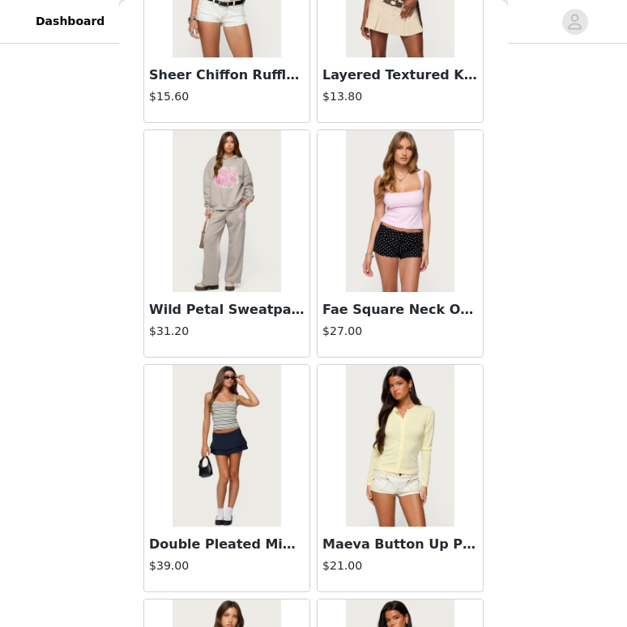
scroll to position [20629, 0]
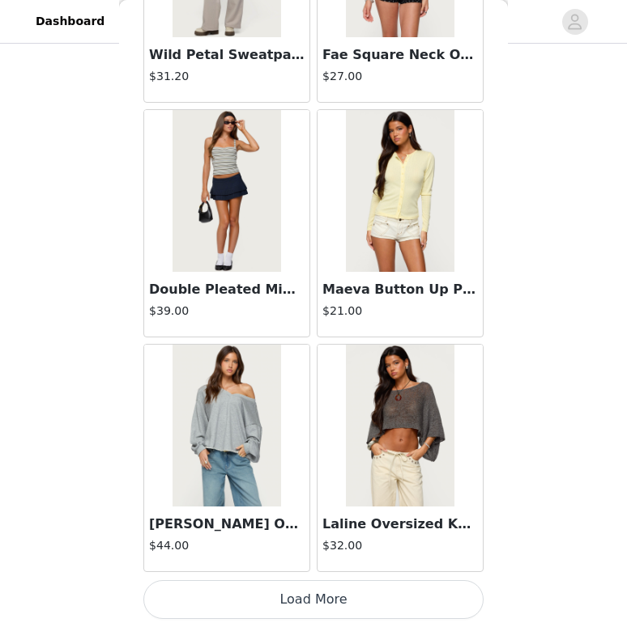
click at [322, 603] on button "Load More" at bounding box center [313, 599] width 340 height 39
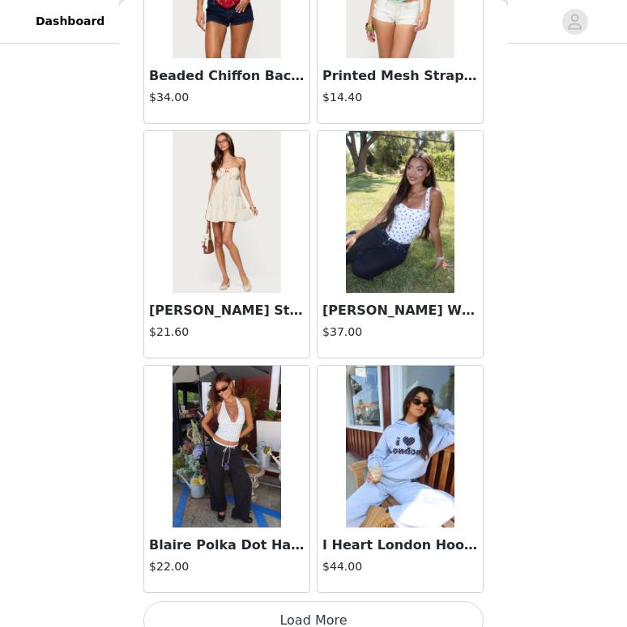
scroll to position [22961, 0]
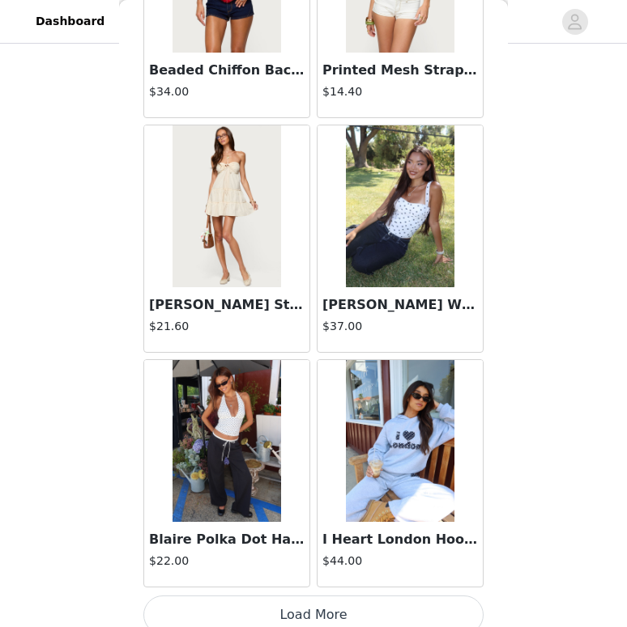
click at [372, 529] on div "I Heart London Hoodie $44.00" at bounding box center [399, 554] width 165 height 65
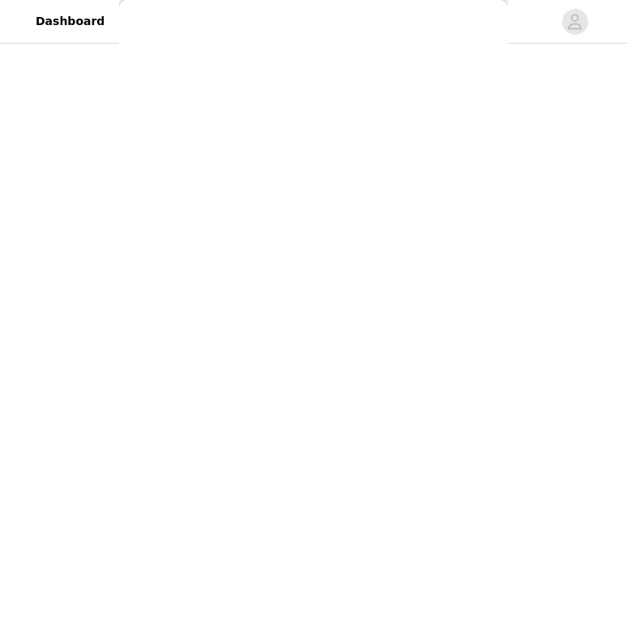
scroll to position [160, 0]
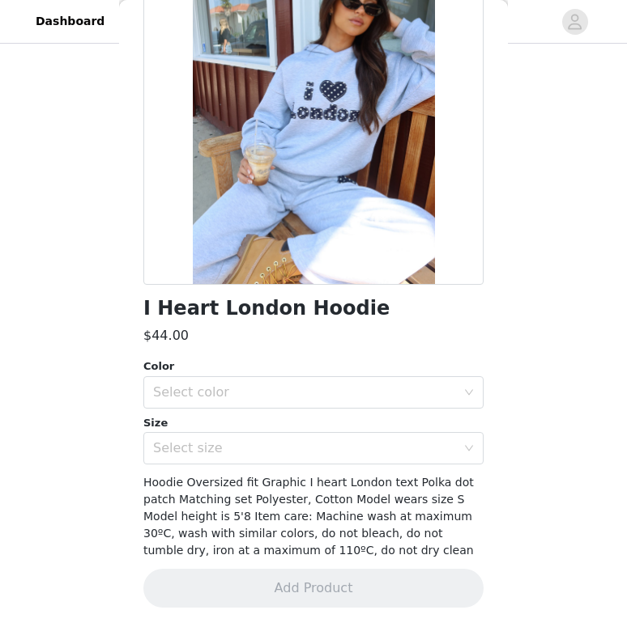
click at [374, 374] on div "Color" at bounding box center [313, 367] width 340 height 16
click at [370, 394] on div "Select color" at bounding box center [304, 392] width 303 height 16
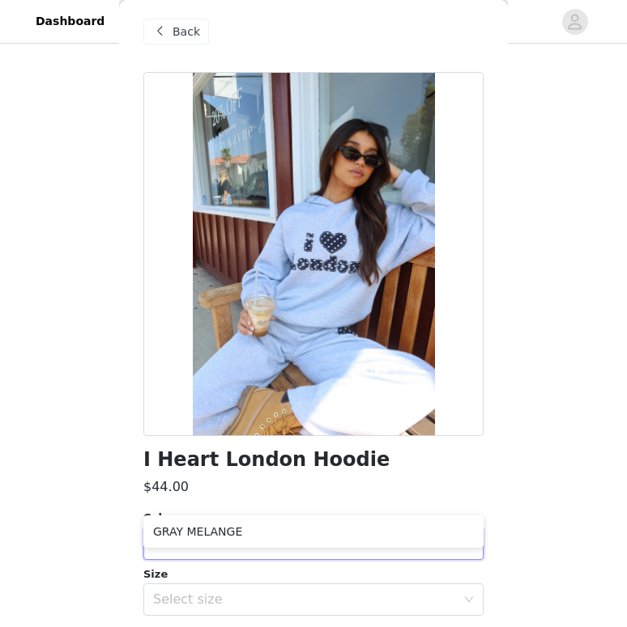
scroll to position [0, 0]
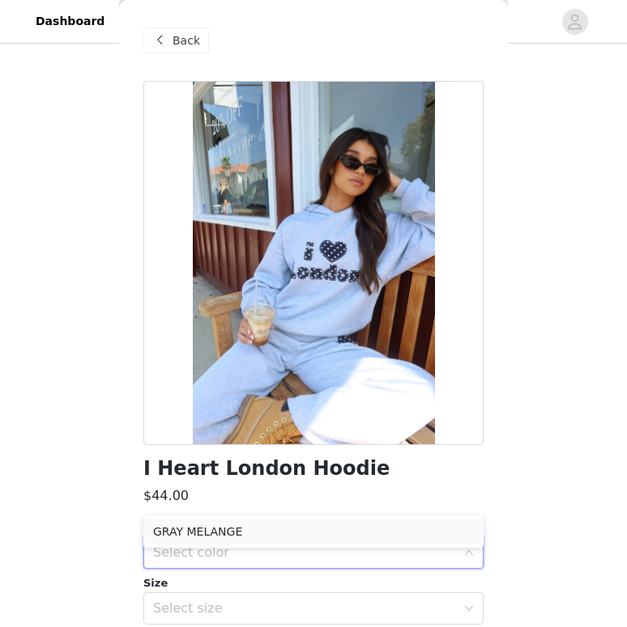
click at [310, 535] on li "GRAY MELANGE" at bounding box center [313, 532] width 340 height 26
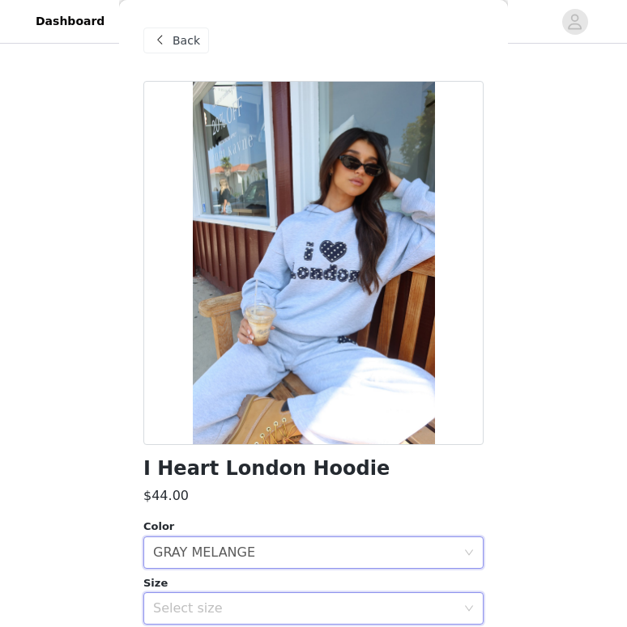
click at [300, 597] on div "Select size" at bounding box center [308, 608] width 310 height 31
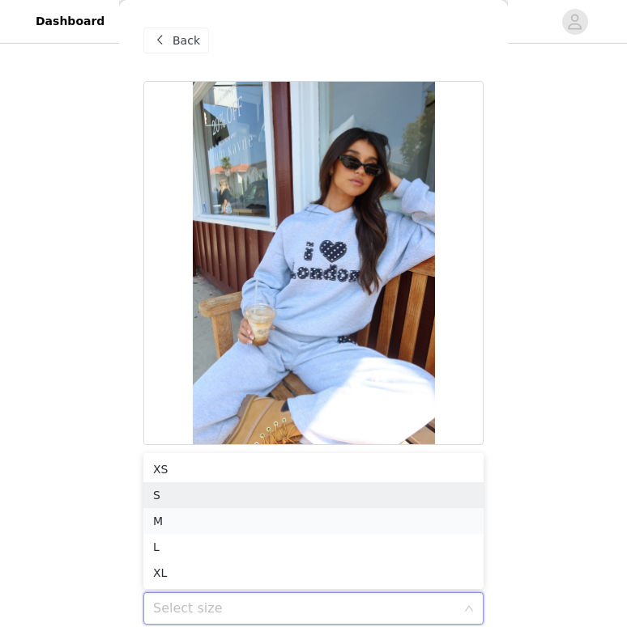
click at [306, 512] on li "M" at bounding box center [313, 521] width 340 height 26
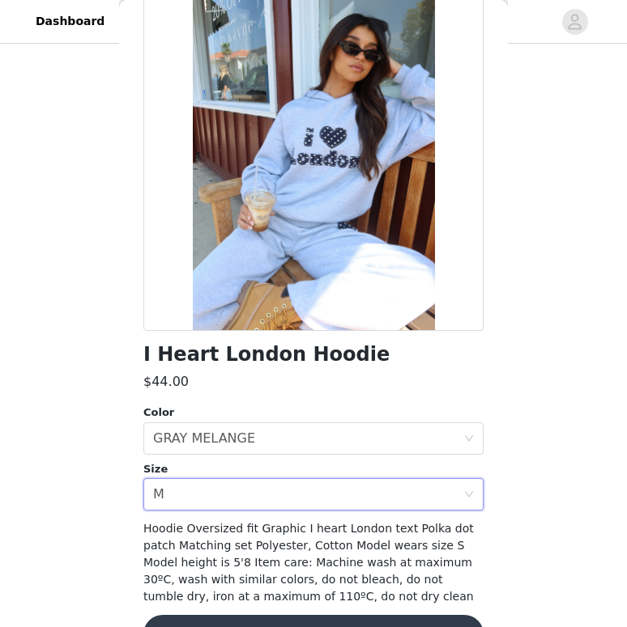
scroll to position [160, 0]
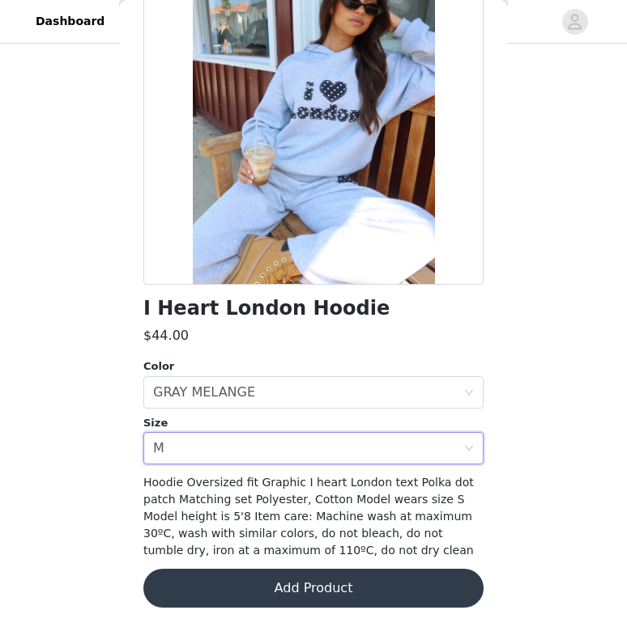
click at [300, 599] on button "Add Product" at bounding box center [313, 588] width 340 height 39
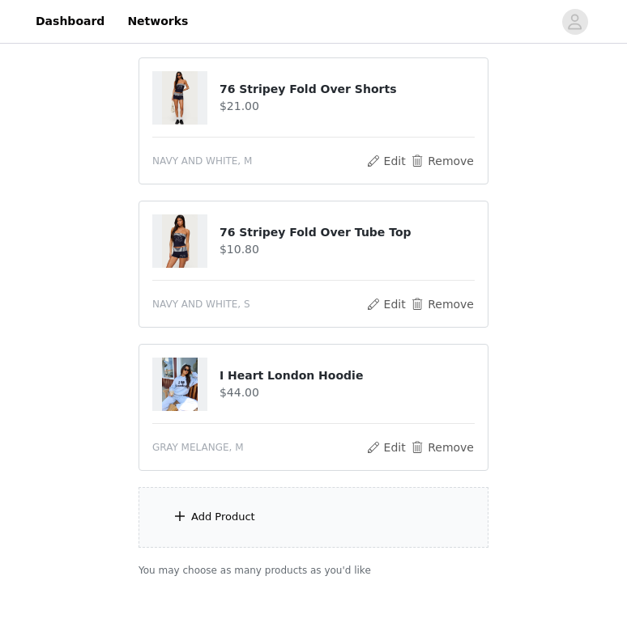
scroll to position [328, 0]
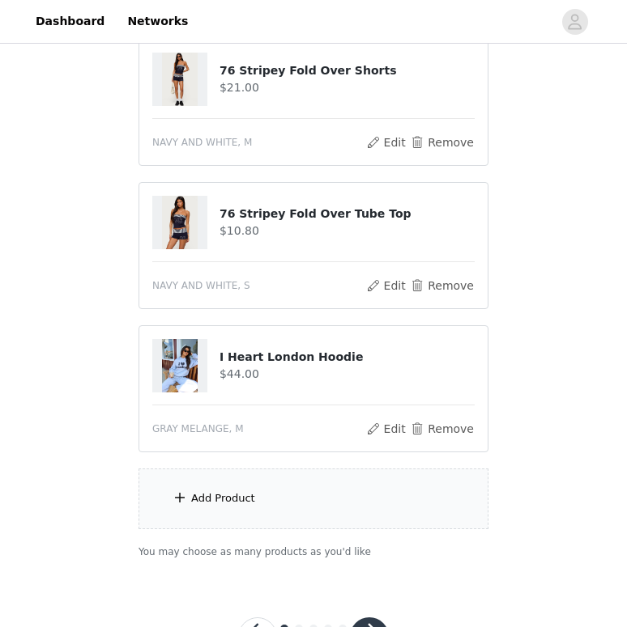
click at [318, 507] on div "Add Product" at bounding box center [313, 499] width 350 height 61
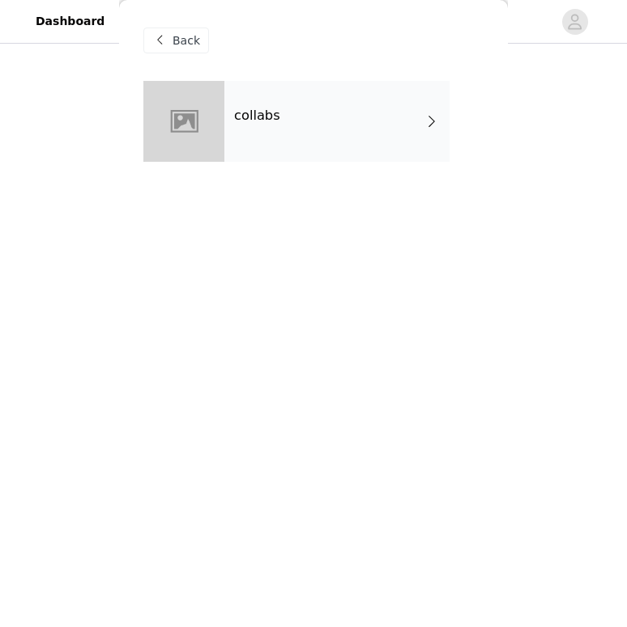
click at [369, 105] on div "collabs" at bounding box center [336, 121] width 225 height 81
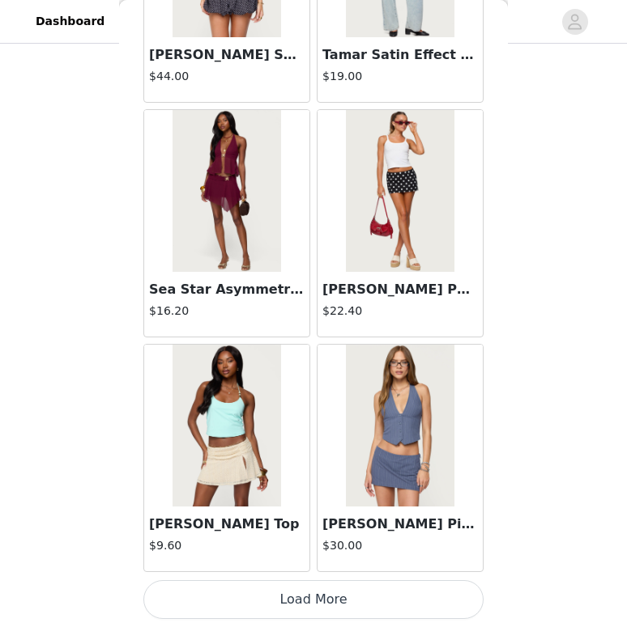
scroll to position [396, 0]
click at [265, 614] on button "Load More" at bounding box center [313, 599] width 340 height 39
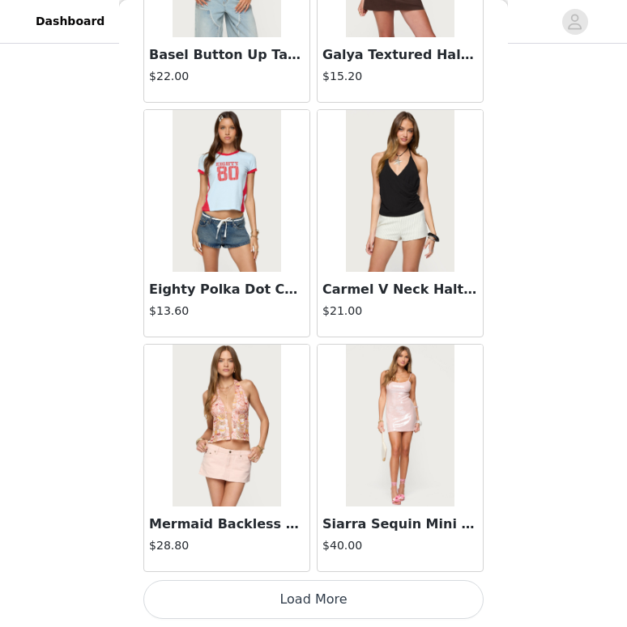
click at [253, 606] on button "Load More" at bounding box center [313, 599] width 340 height 39
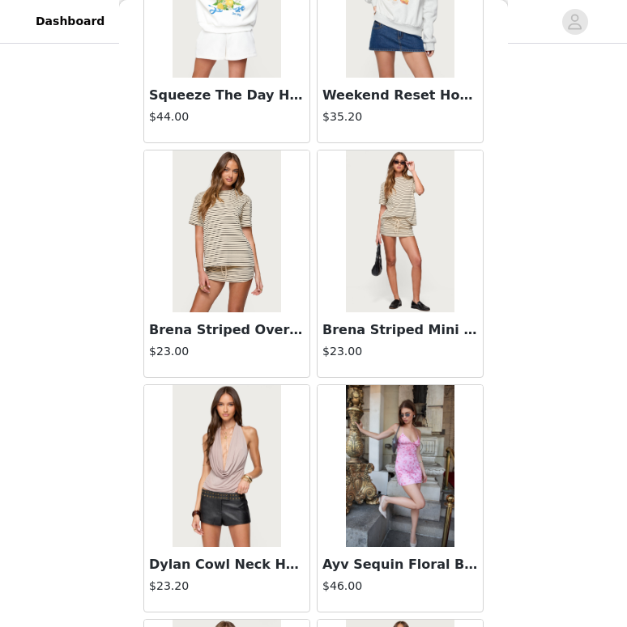
scroll to position [6544, 0]
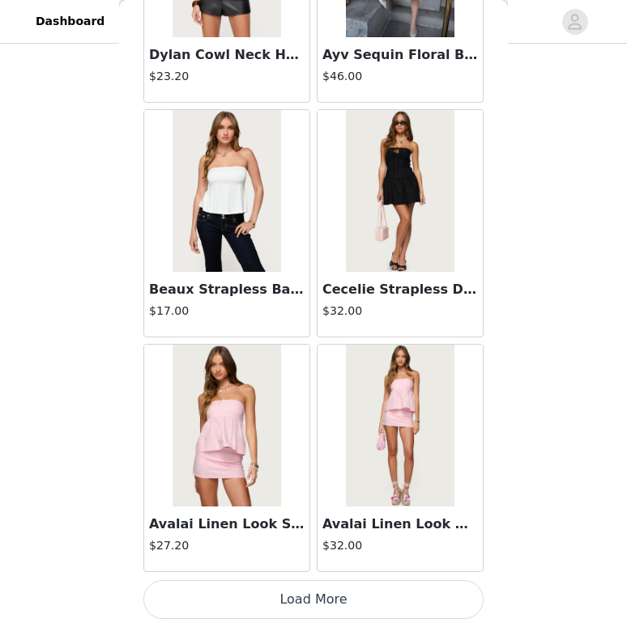
click at [263, 601] on button "Load More" at bounding box center [313, 599] width 340 height 39
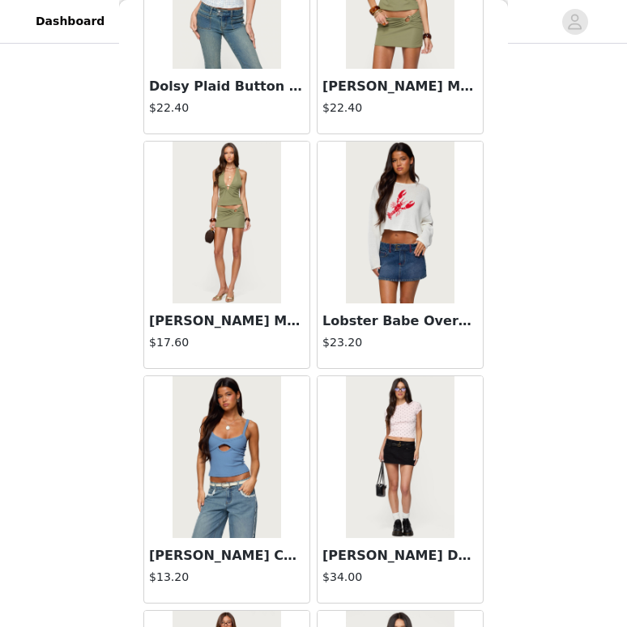
scroll to position [8892, 0]
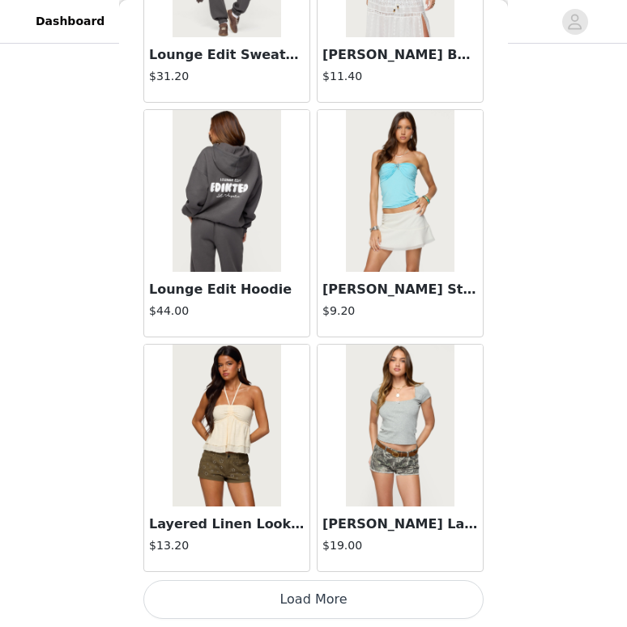
click at [308, 601] on button "Load More" at bounding box center [313, 599] width 340 height 39
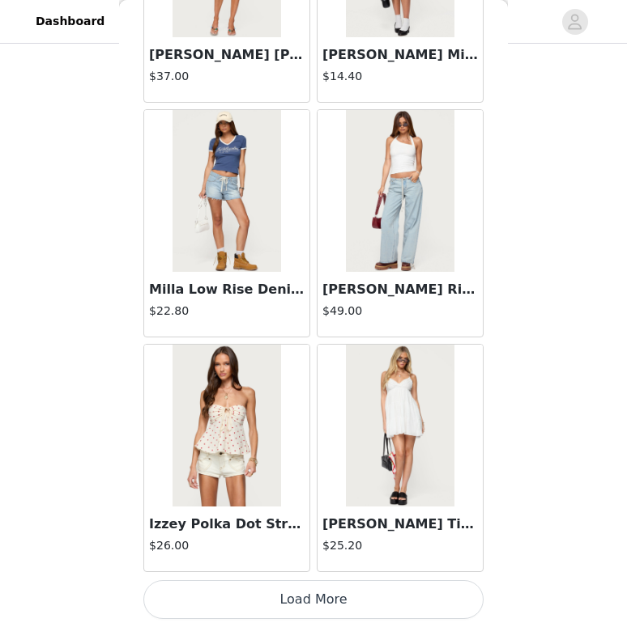
click at [308, 601] on button "Load More" at bounding box center [313, 599] width 340 height 39
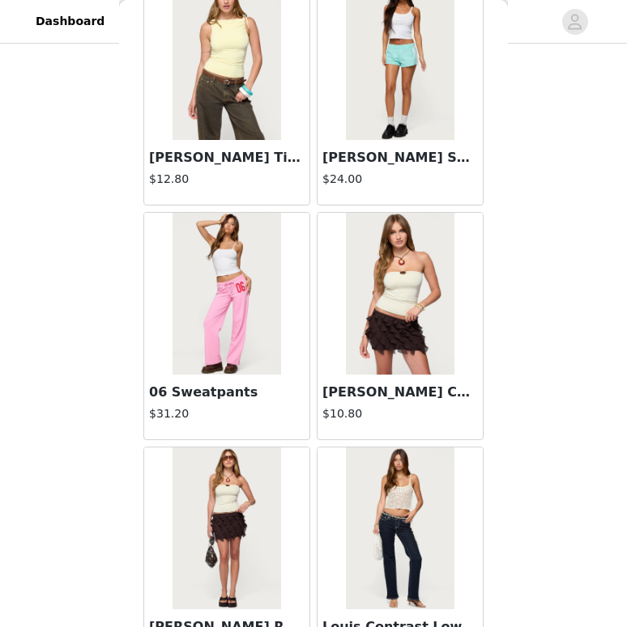
scroll to position [13587, 0]
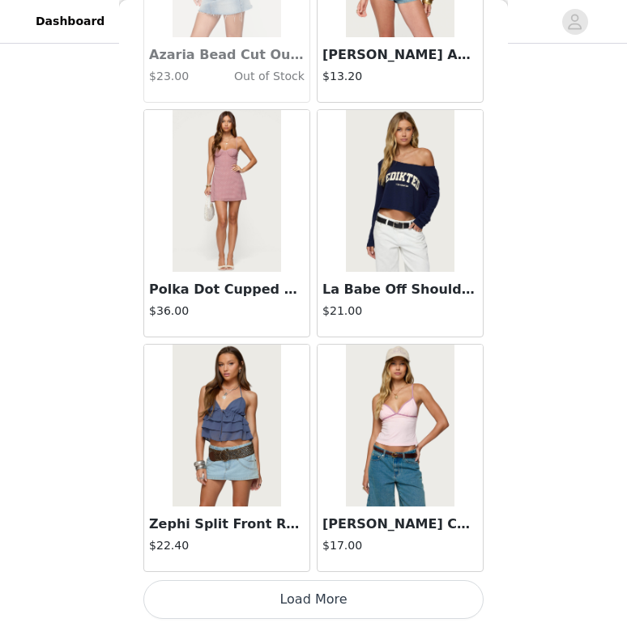
click at [329, 598] on button "Load More" at bounding box center [313, 599] width 340 height 39
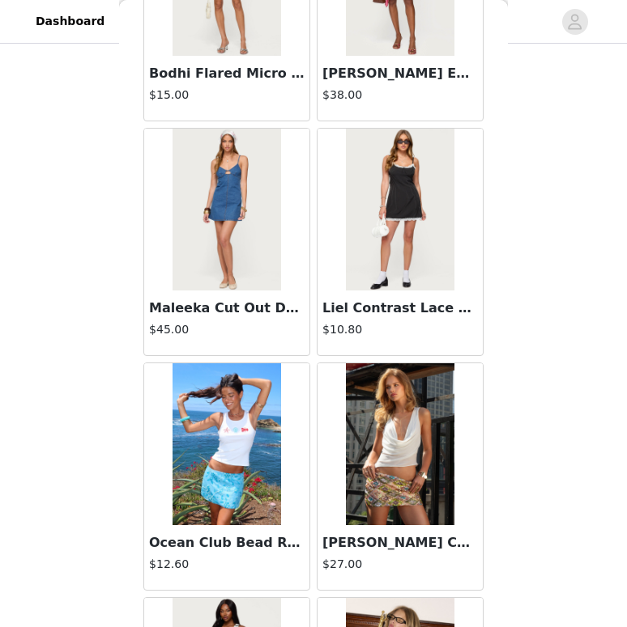
scroll to position [15934, 0]
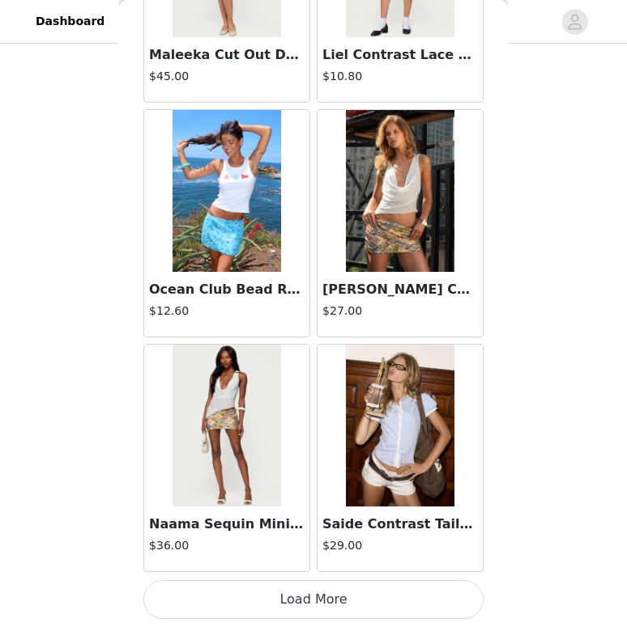
click at [327, 593] on button "Load More" at bounding box center [313, 599] width 340 height 39
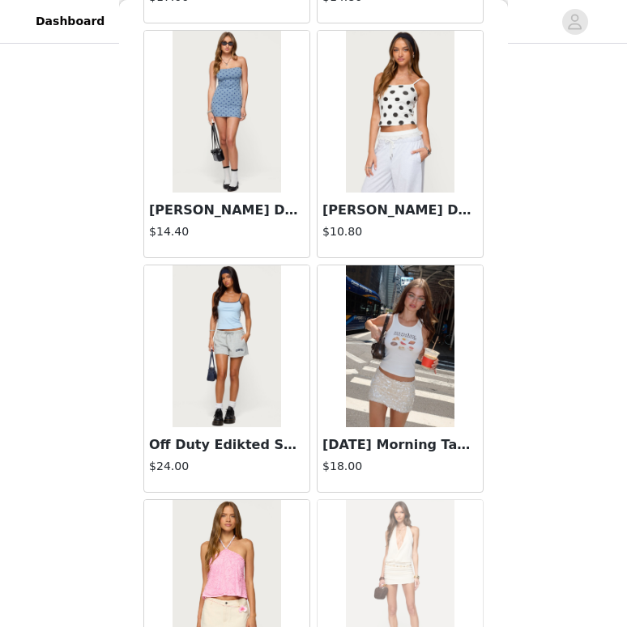
scroll to position [18282, 0]
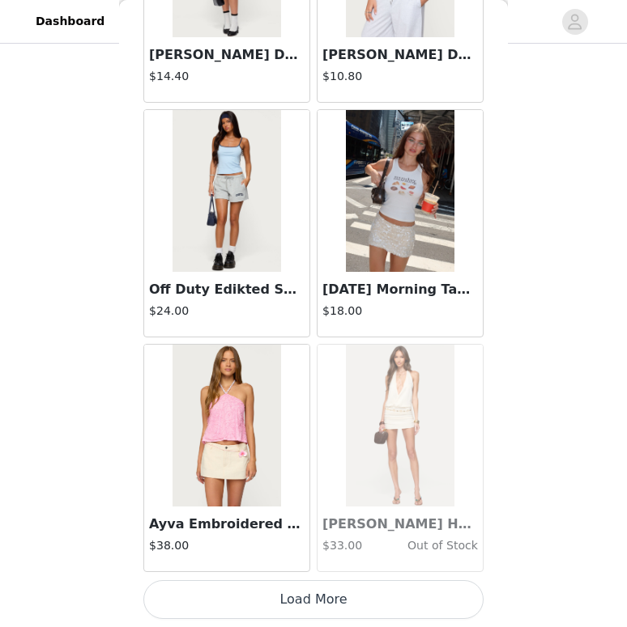
click at [338, 594] on button "Load More" at bounding box center [313, 599] width 340 height 39
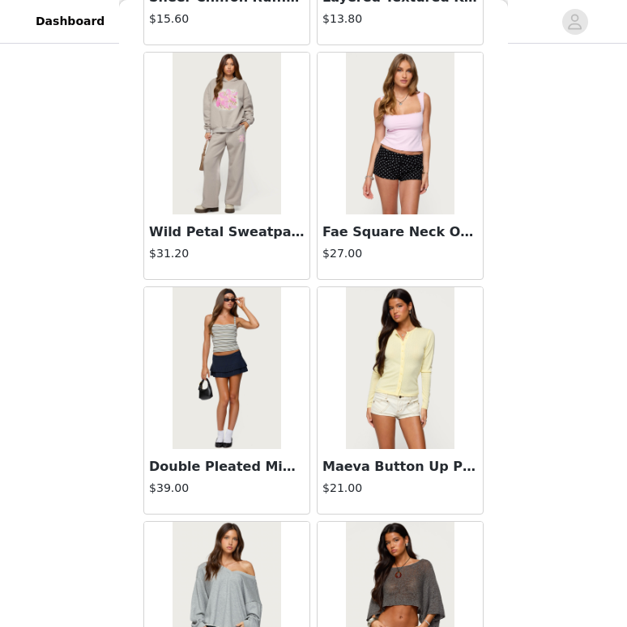
scroll to position [20629, 0]
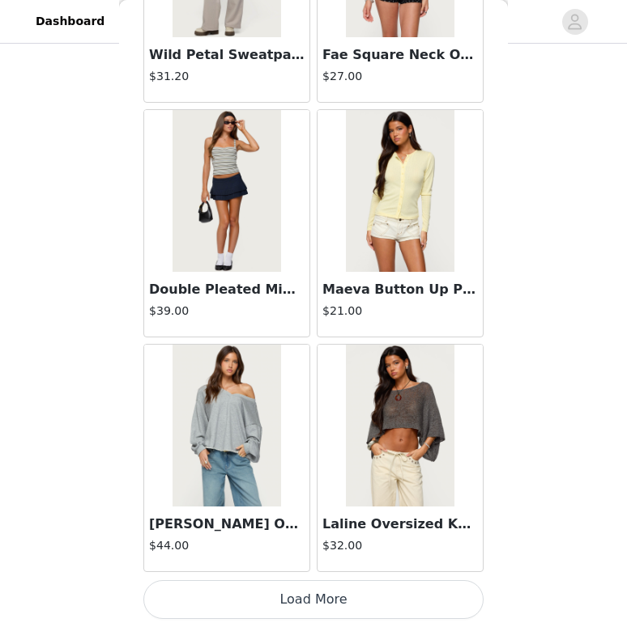
click at [335, 604] on button "Load More" at bounding box center [313, 599] width 340 height 39
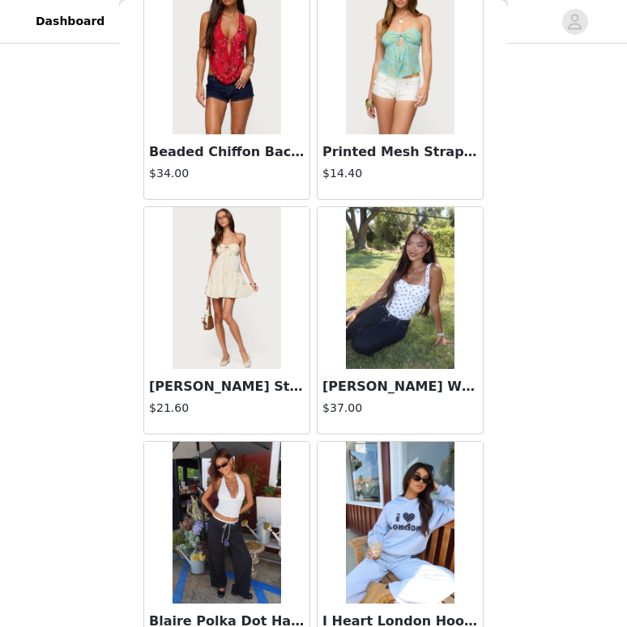
scroll to position [22976, 0]
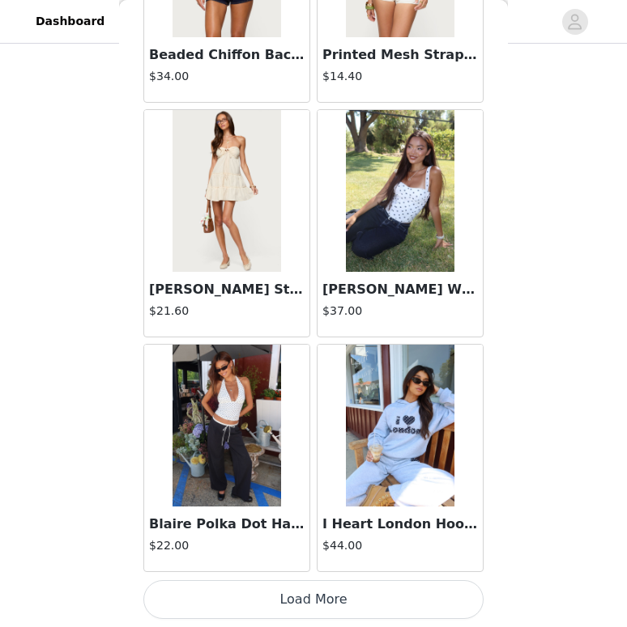
click at [338, 601] on button "Load More" at bounding box center [313, 599] width 340 height 39
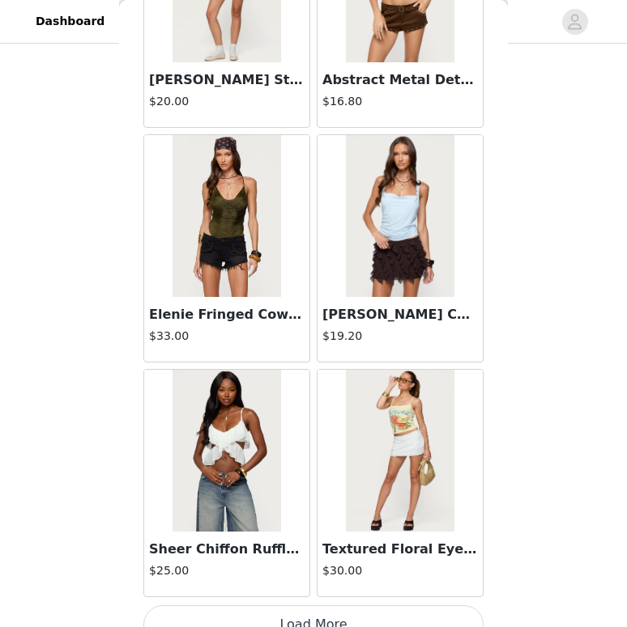
click at [274, 476] on img at bounding box center [226, 451] width 108 height 162
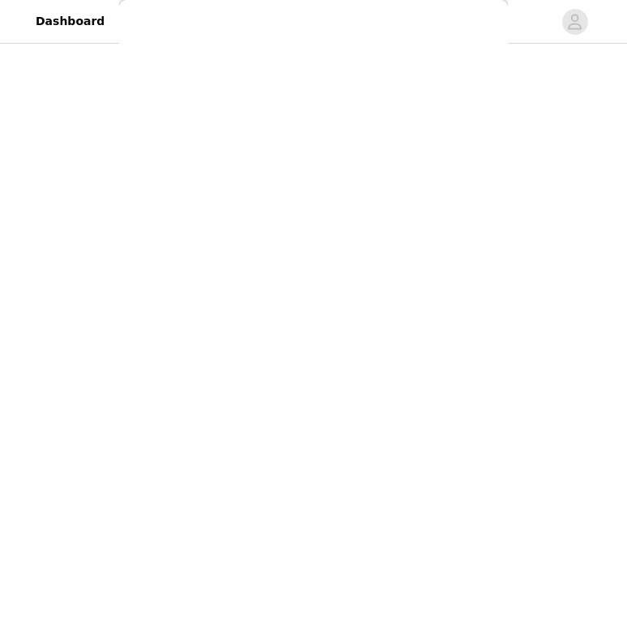
scroll to position [143, 0]
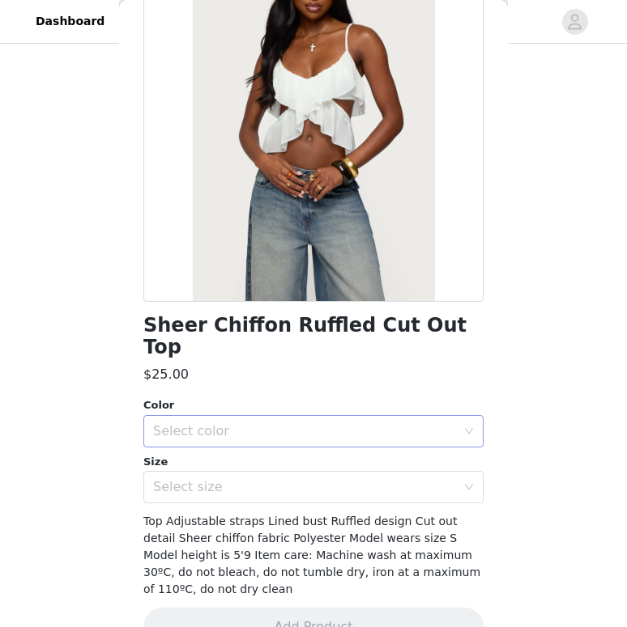
click at [388, 423] on div "Select color" at bounding box center [304, 431] width 303 height 16
click at [333, 435] on li "WHITE" at bounding box center [313, 445] width 340 height 26
click at [329, 479] on div "Select size" at bounding box center [304, 487] width 303 height 16
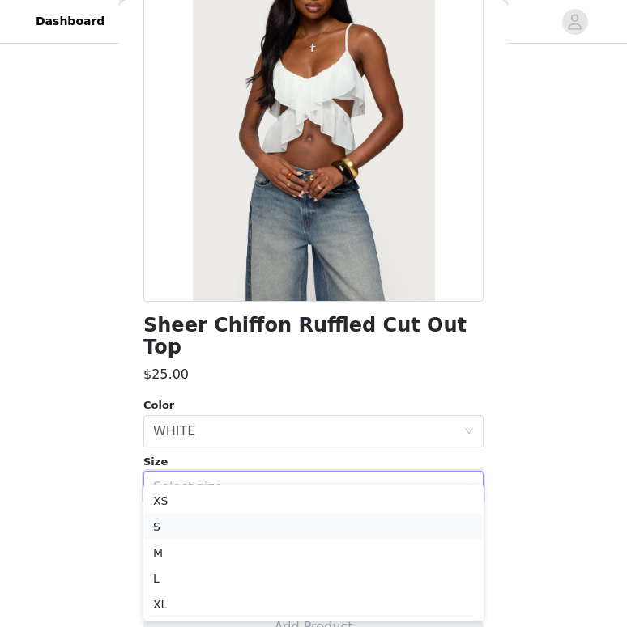
click at [295, 521] on li "S" at bounding box center [313, 527] width 340 height 26
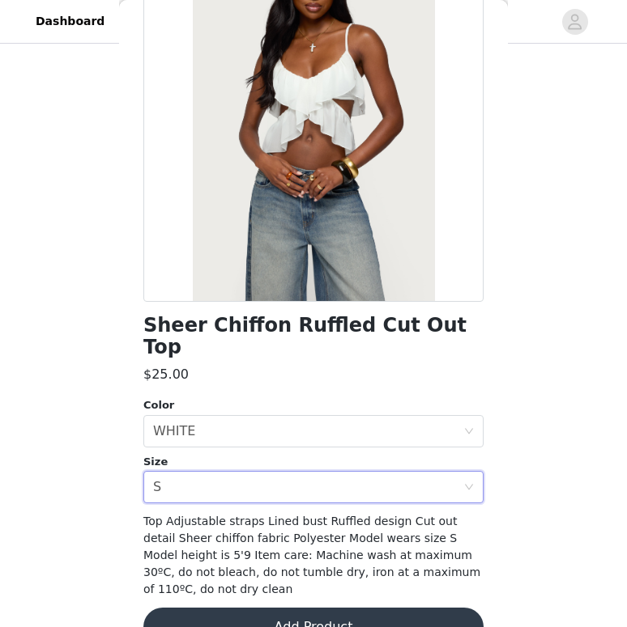
click at [291, 608] on button "Add Product" at bounding box center [313, 627] width 340 height 39
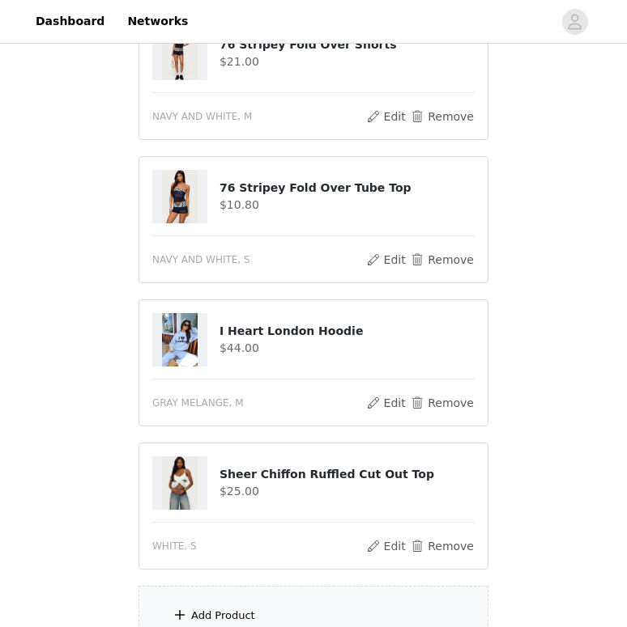
scroll to position [355, 0]
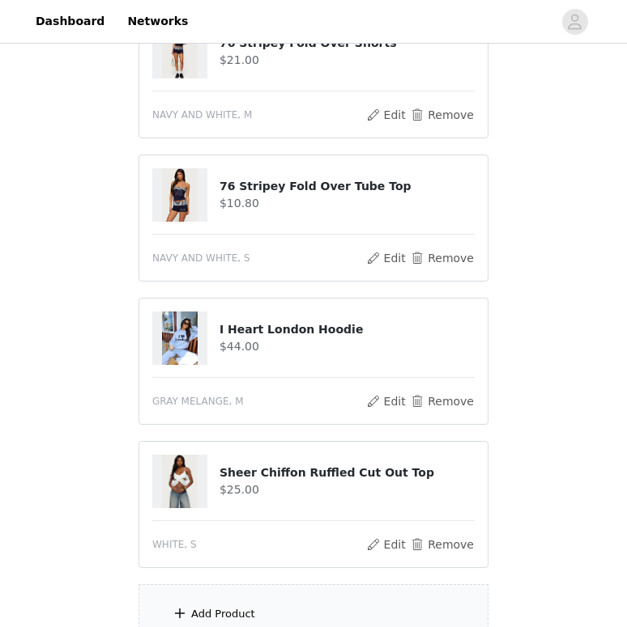
click at [283, 602] on div "Add Product" at bounding box center [313, 614] width 350 height 61
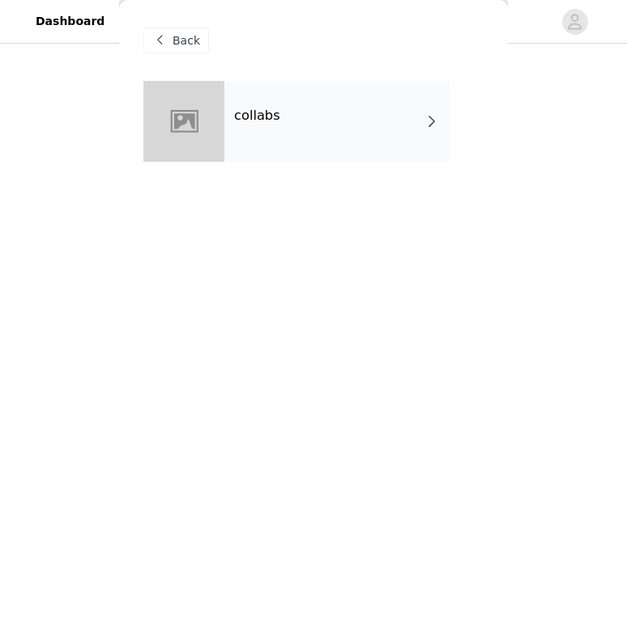
click at [363, 132] on div "collabs" at bounding box center [336, 121] width 225 height 81
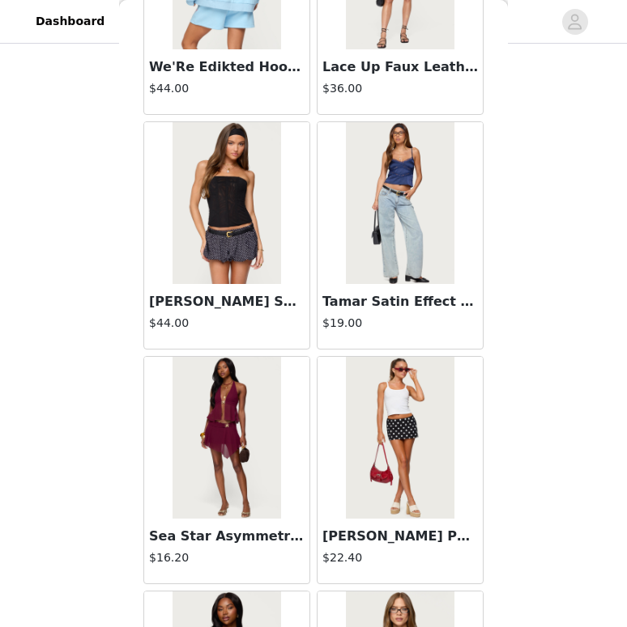
scroll to position [1850, 0]
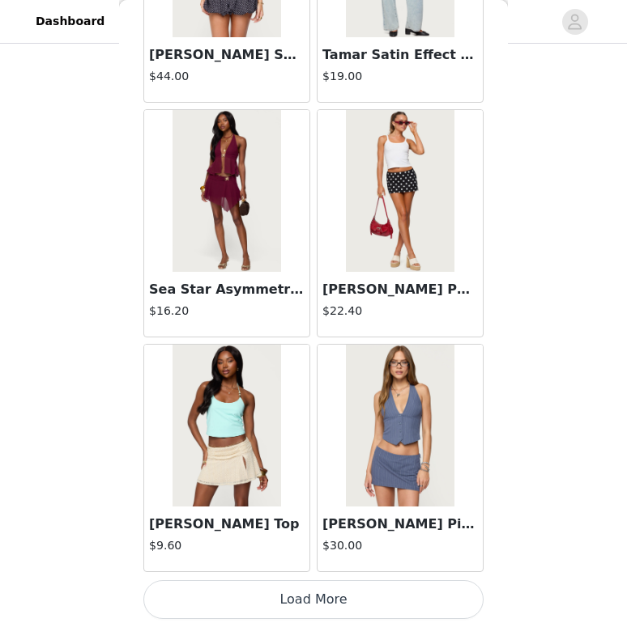
click at [298, 610] on button "Load More" at bounding box center [313, 599] width 340 height 39
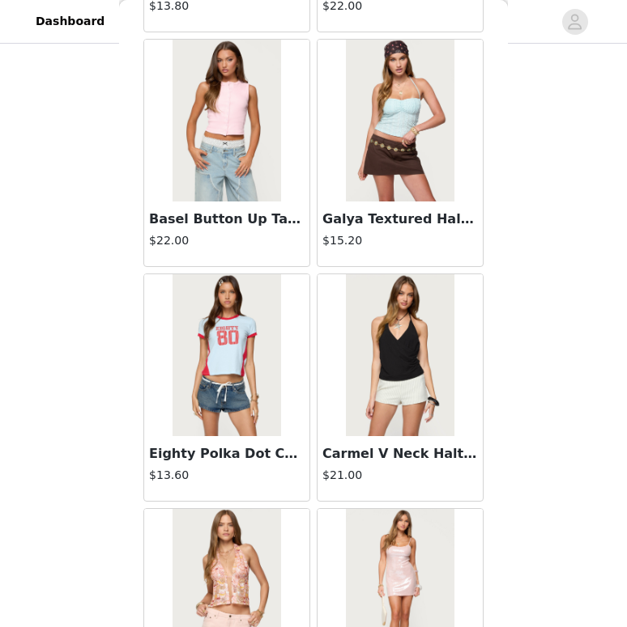
scroll to position [4197, 0]
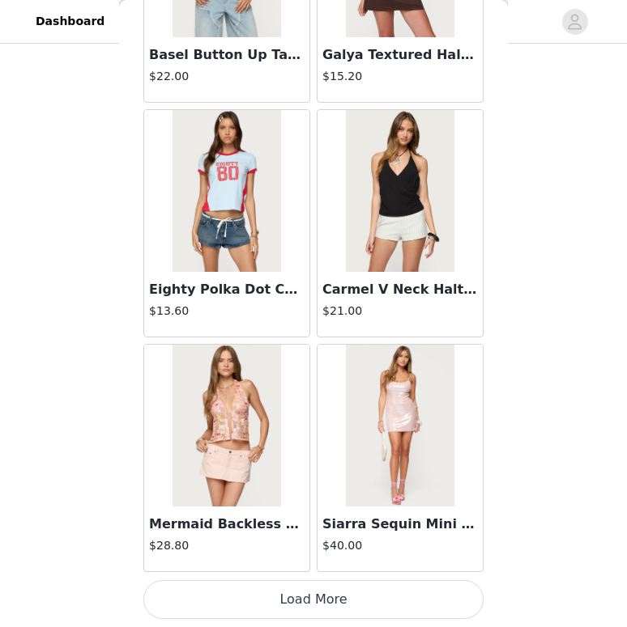
click at [289, 600] on button "Load More" at bounding box center [313, 599] width 340 height 39
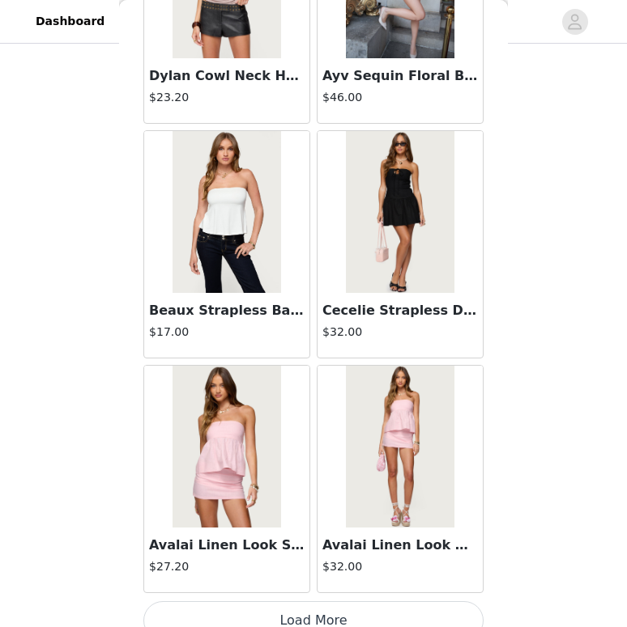
scroll to position [6544, 0]
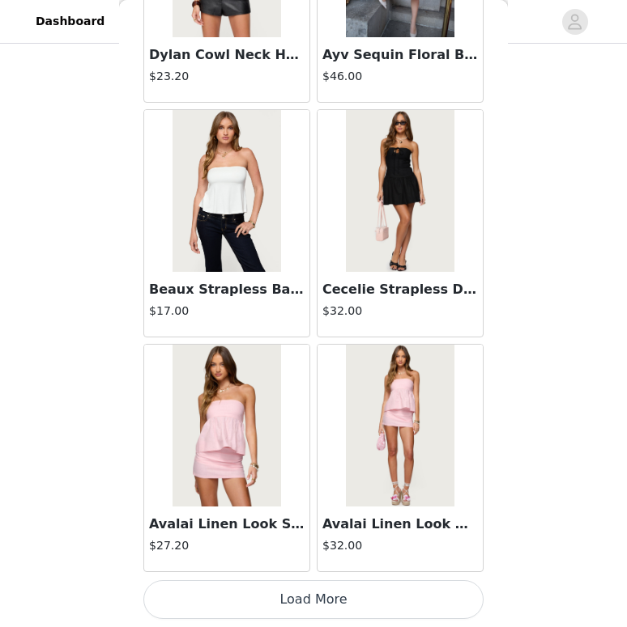
click at [307, 596] on button "Load More" at bounding box center [313, 599] width 340 height 39
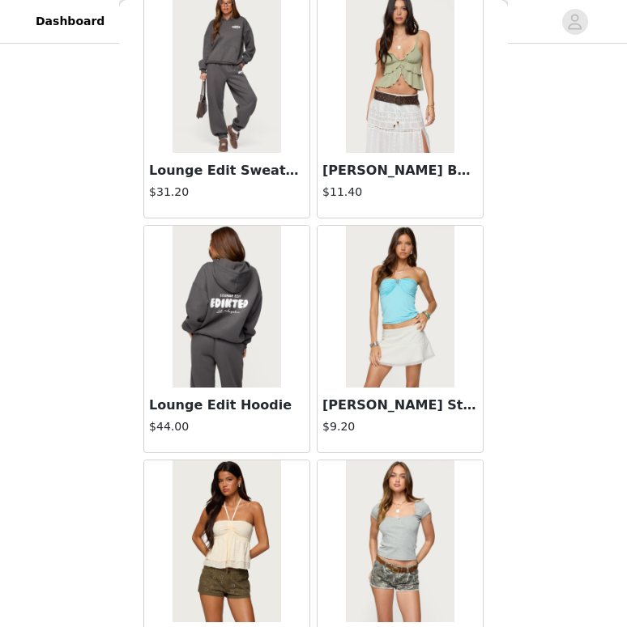
scroll to position [8892, 0]
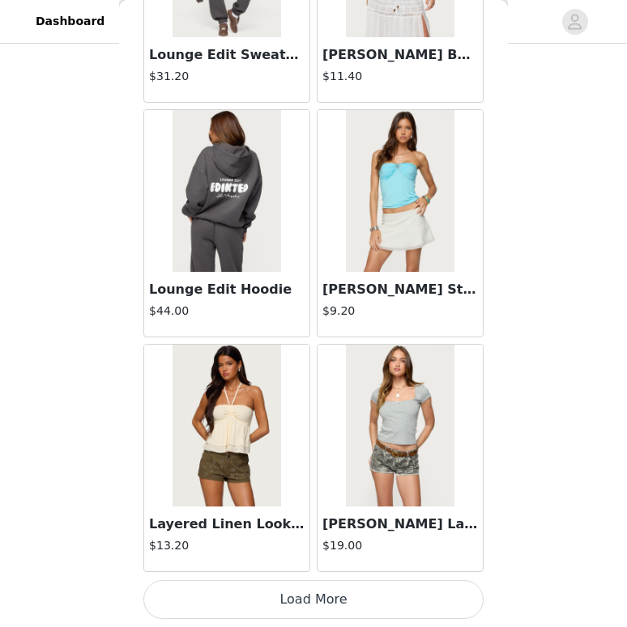
click at [303, 607] on button "Load More" at bounding box center [313, 599] width 340 height 39
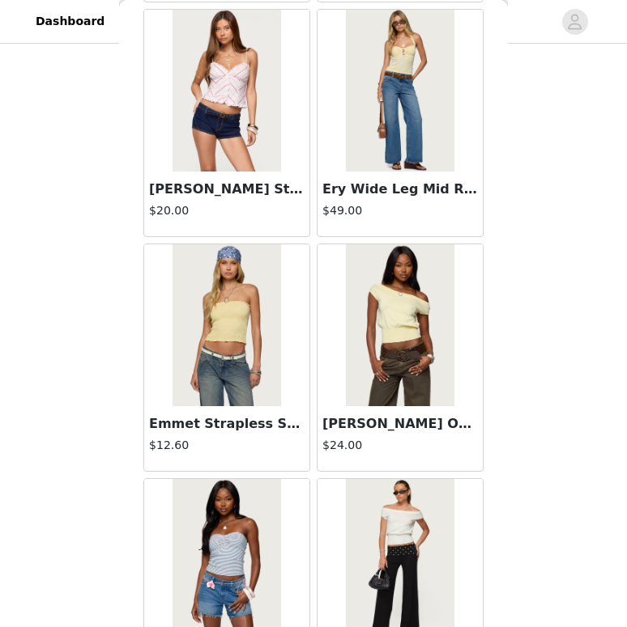
scroll to position [11239, 0]
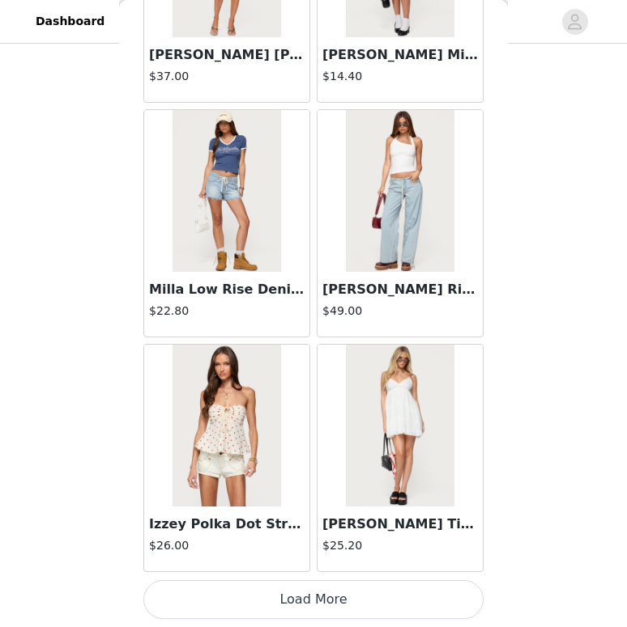
click at [284, 588] on button "Load More" at bounding box center [313, 599] width 340 height 39
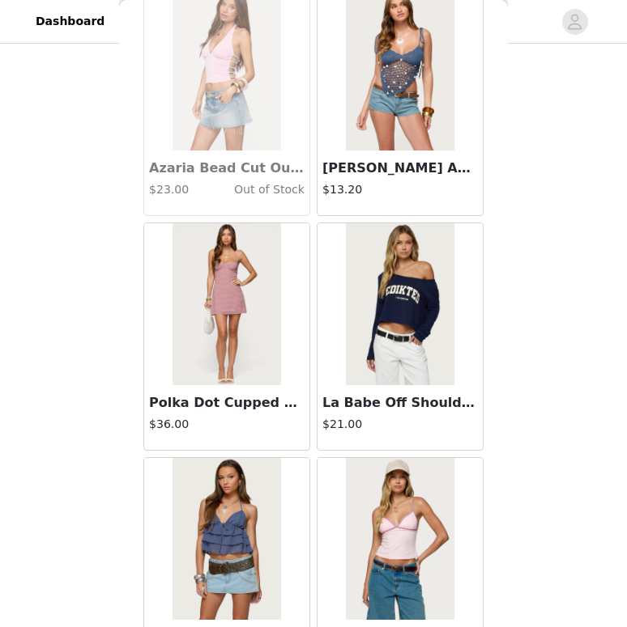
scroll to position [13587, 0]
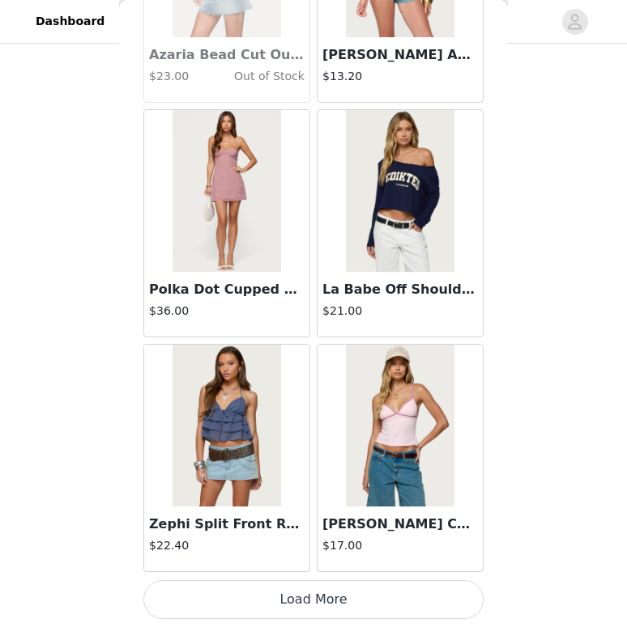
click at [299, 604] on button "Load More" at bounding box center [313, 599] width 340 height 39
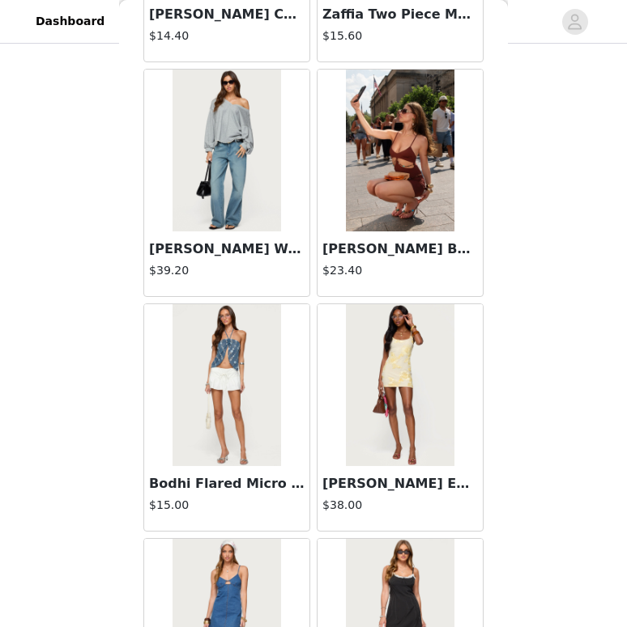
scroll to position [15934, 0]
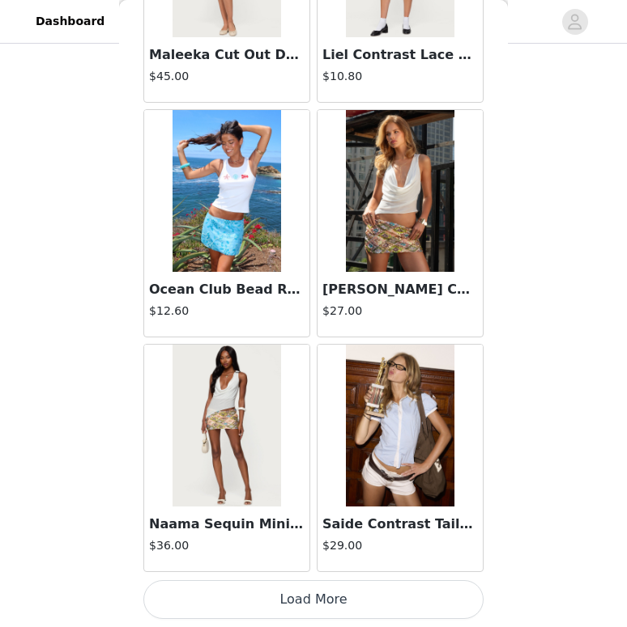
click at [321, 601] on button "Load More" at bounding box center [313, 599] width 340 height 39
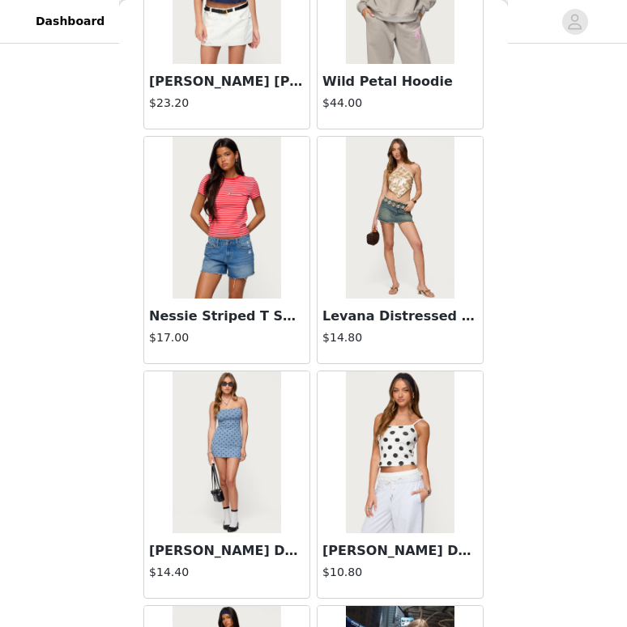
scroll to position [18282, 0]
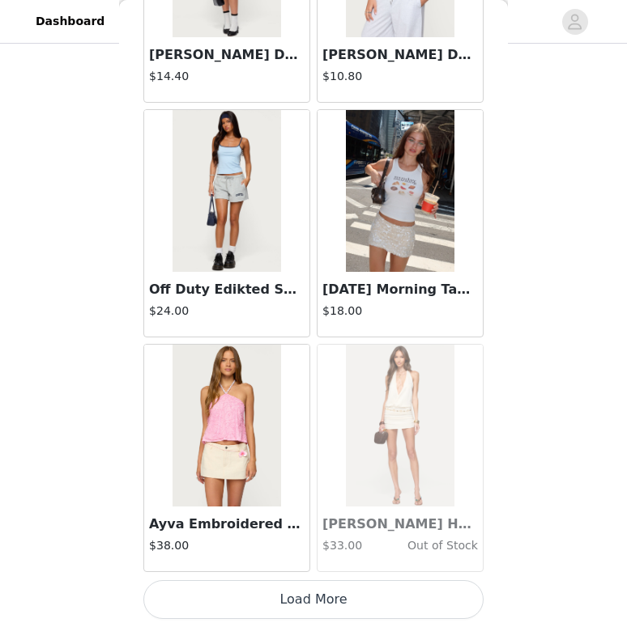
click at [321, 610] on button "Load More" at bounding box center [313, 599] width 340 height 39
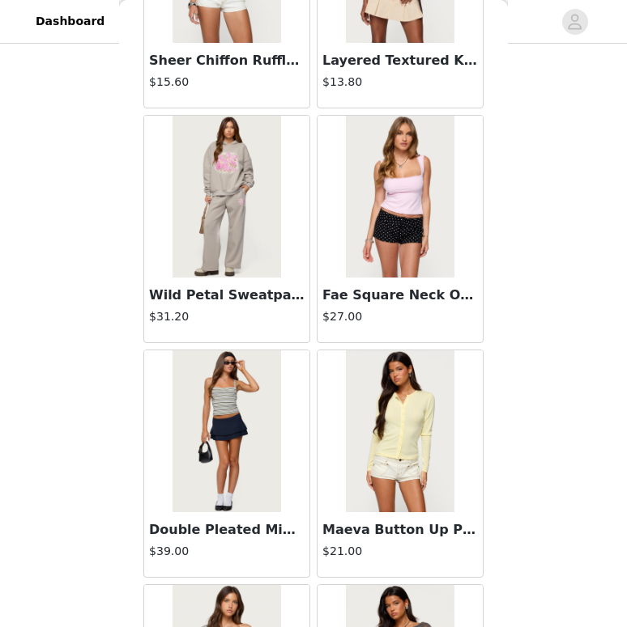
scroll to position [20629, 0]
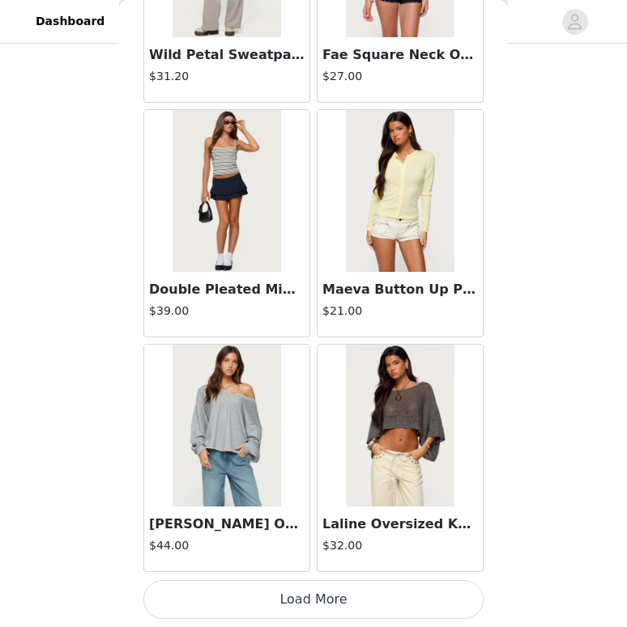
click at [355, 606] on button "Load More" at bounding box center [313, 599] width 340 height 39
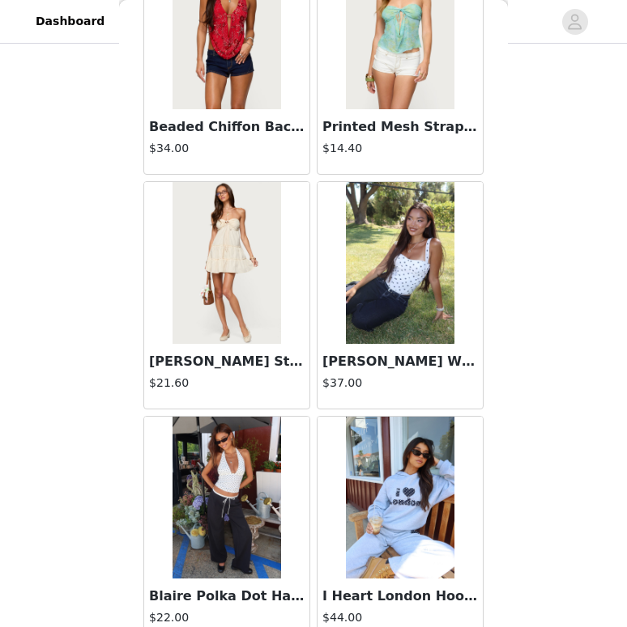
scroll to position [22976, 0]
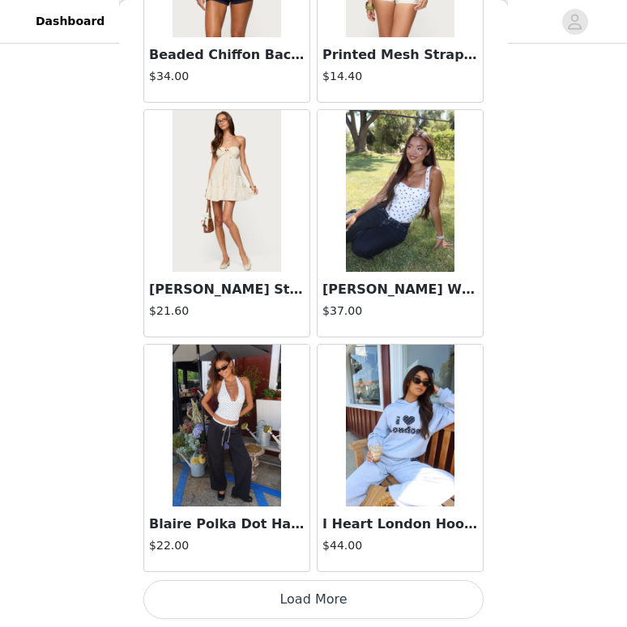
click at [270, 589] on button "Load More" at bounding box center [313, 599] width 340 height 39
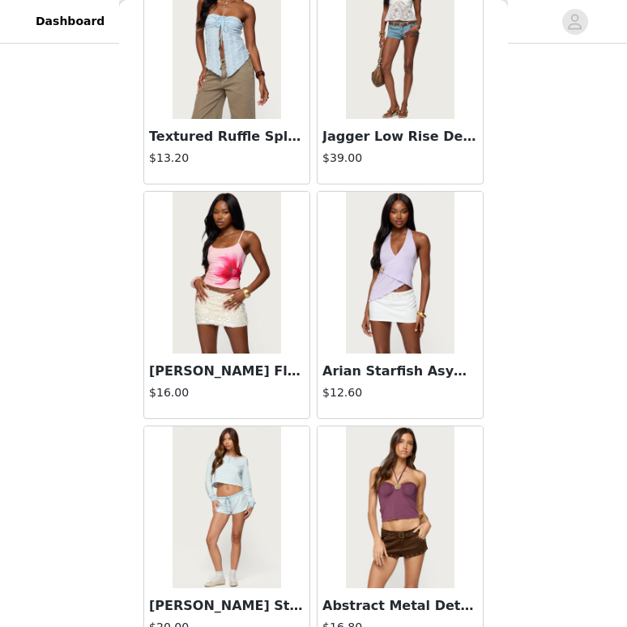
scroll to position [24603, 0]
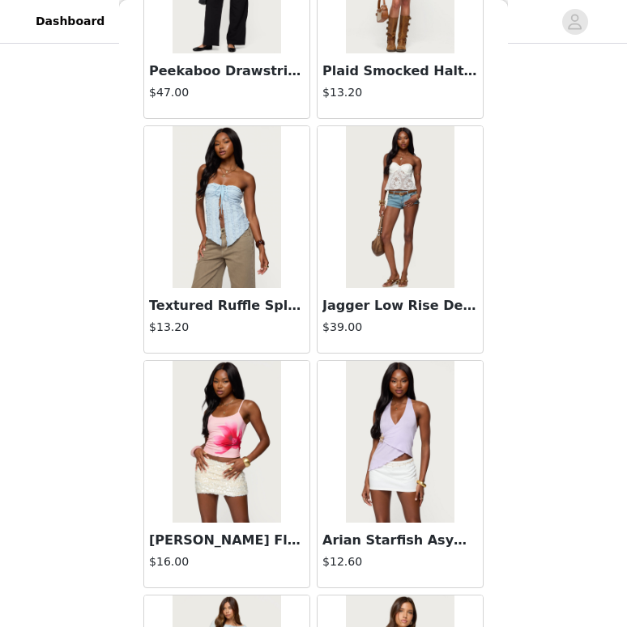
click at [368, 291] on div "Jagger Low Rise Denim Shorts $39.00" at bounding box center [399, 320] width 165 height 65
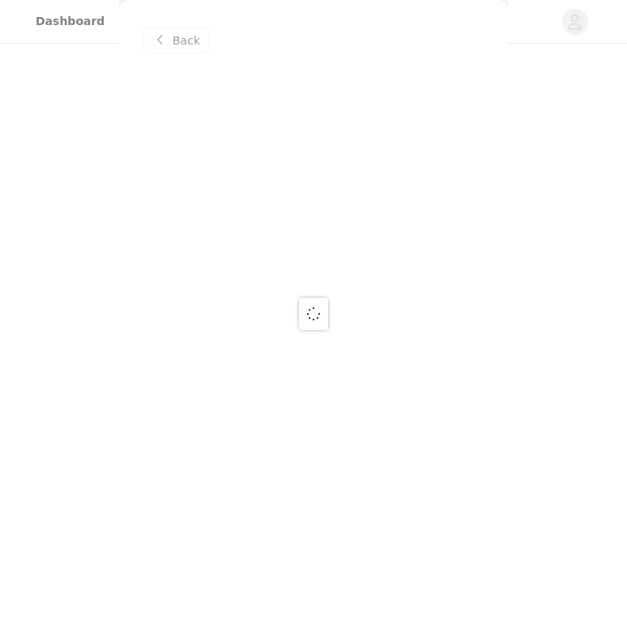
scroll to position [0, 0]
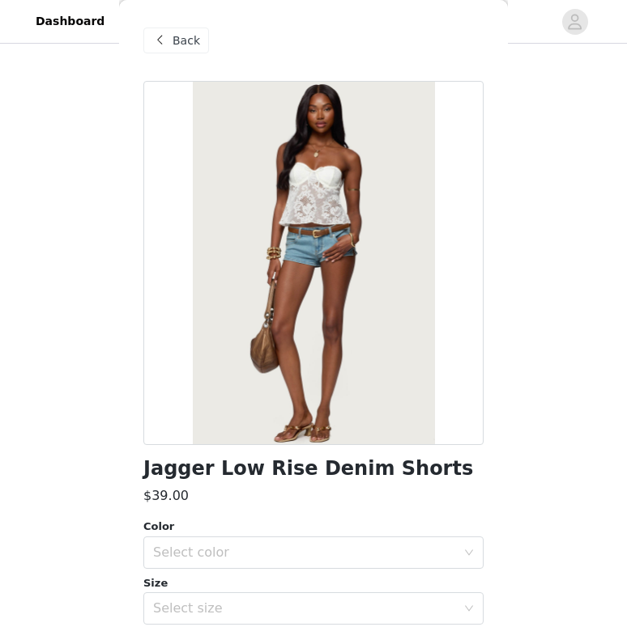
click at [169, 40] on div "Back" at bounding box center [176, 41] width 66 height 26
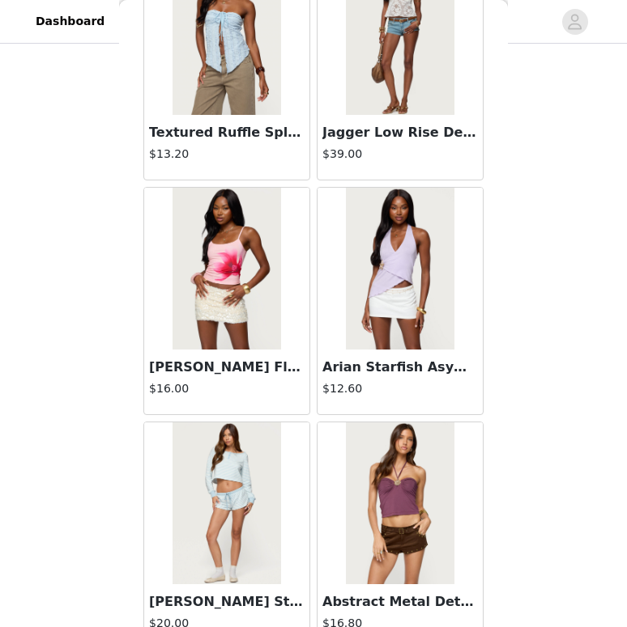
scroll to position [25324, 0]
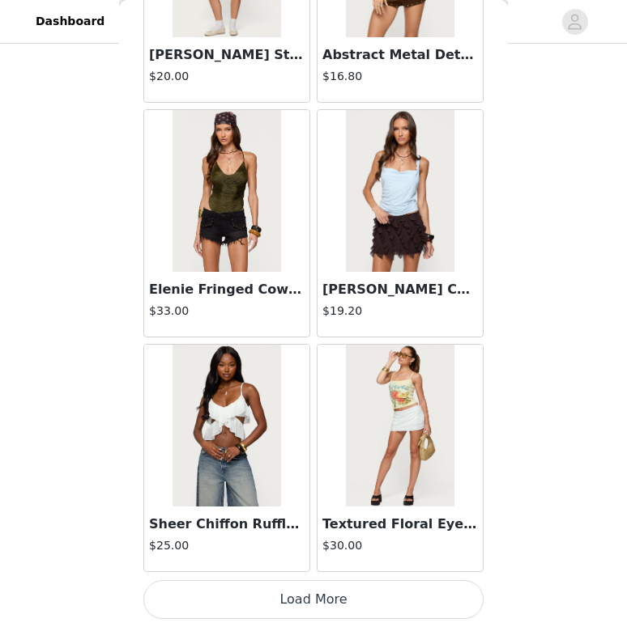
click at [208, 604] on button "Load More" at bounding box center [313, 599] width 340 height 39
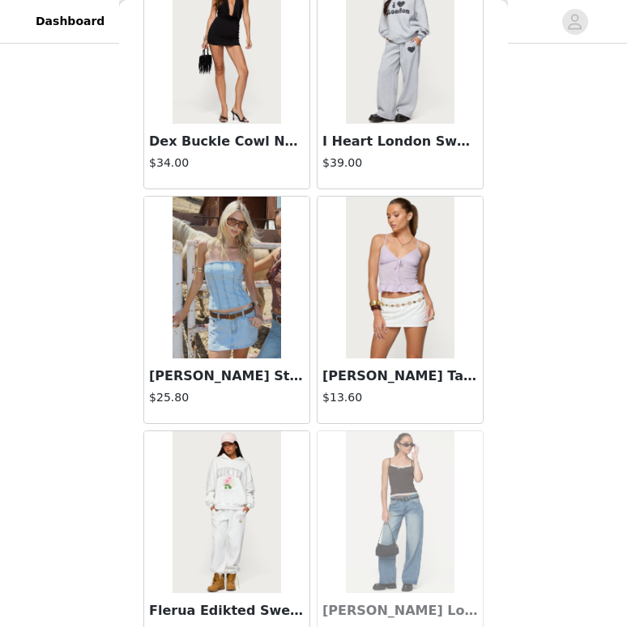
scroll to position [27671, 0]
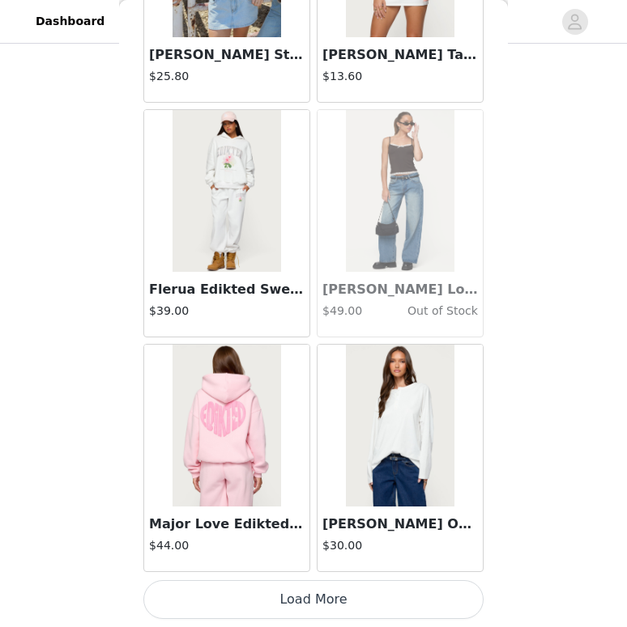
click at [256, 601] on button "Load More" at bounding box center [313, 599] width 340 height 39
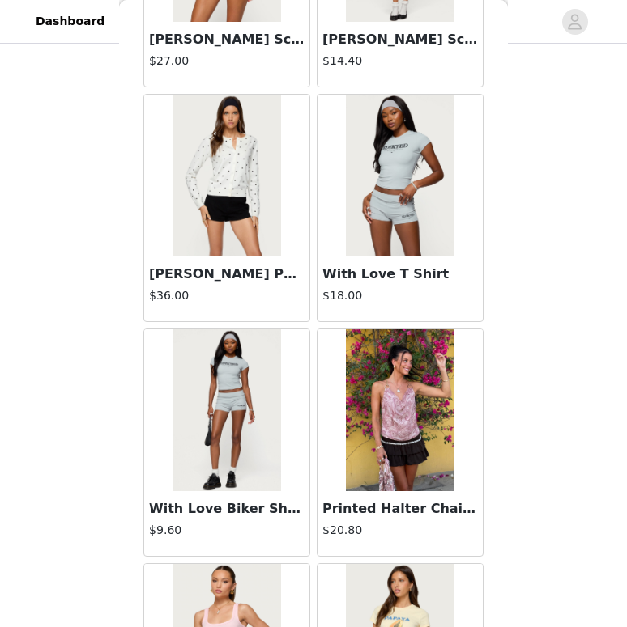
scroll to position [30019, 0]
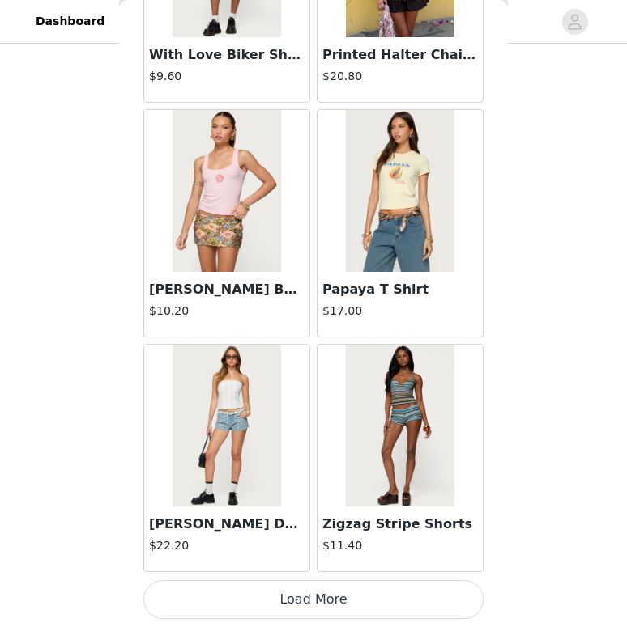
click at [261, 603] on button "Load More" at bounding box center [313, 599] width 340 height 39
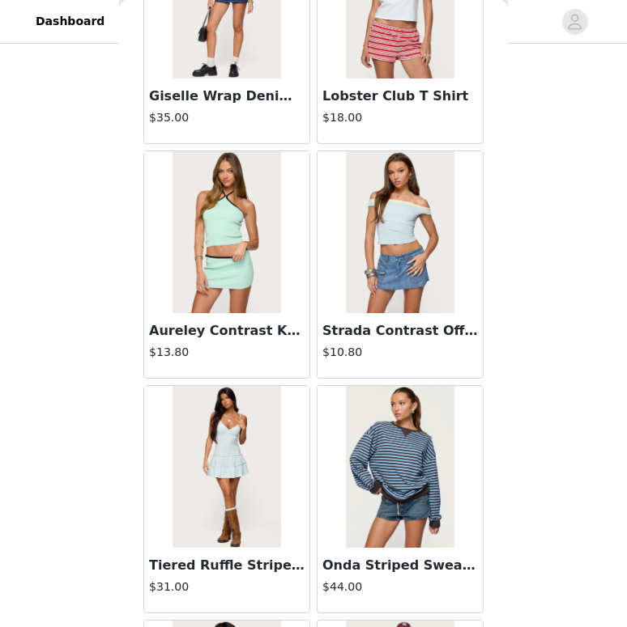
scroll to position [32366, 0]
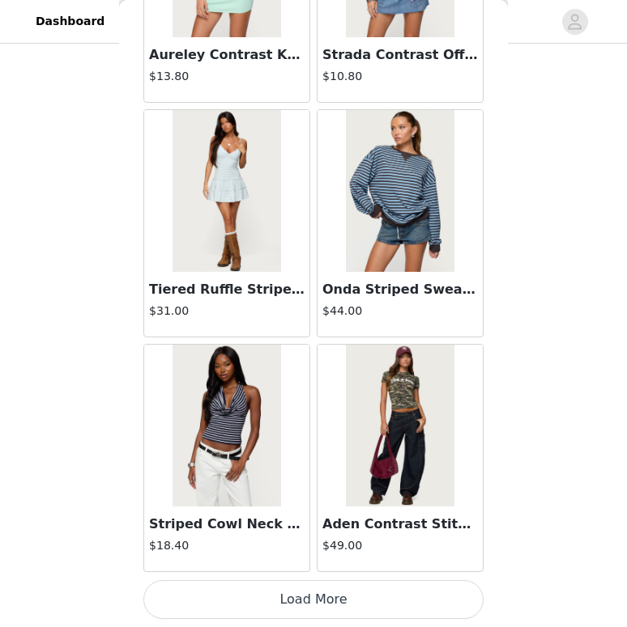
click at [290, 601] on button "Load More" at bounding box center [313, 599] width 340 height 39
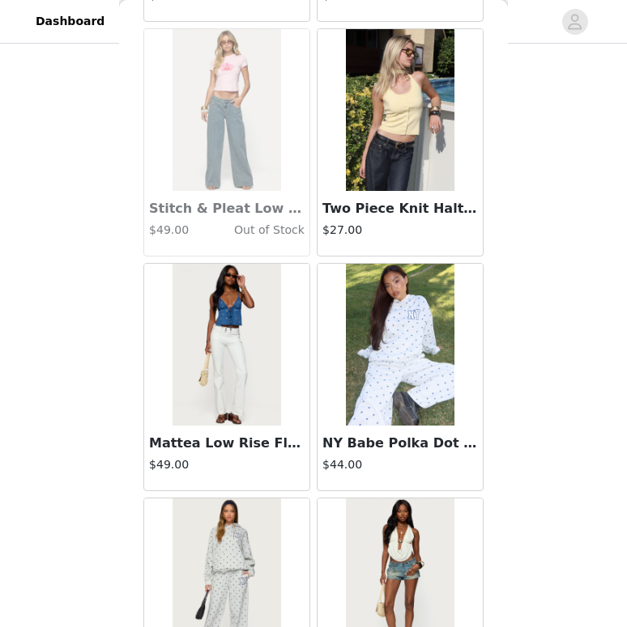
scroll to position [34714, 0]
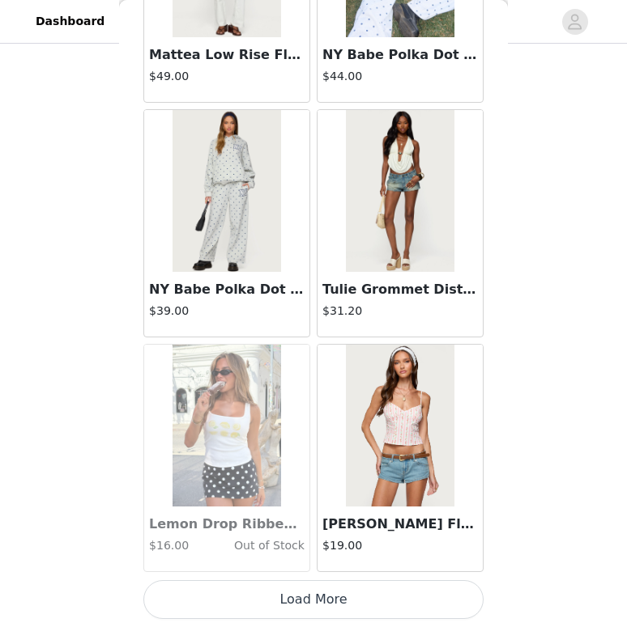
click at [294, 593] on button "Load More" at bounding box center [313, 599] width 340 height 39
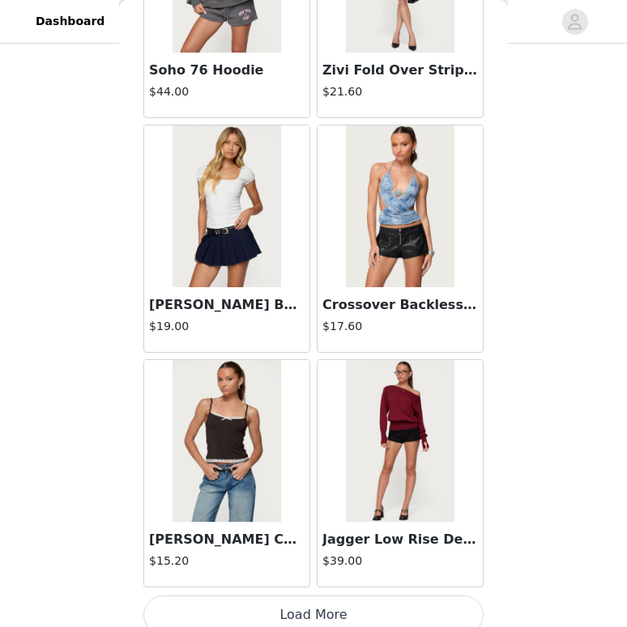
scroll to position [37061, 0]
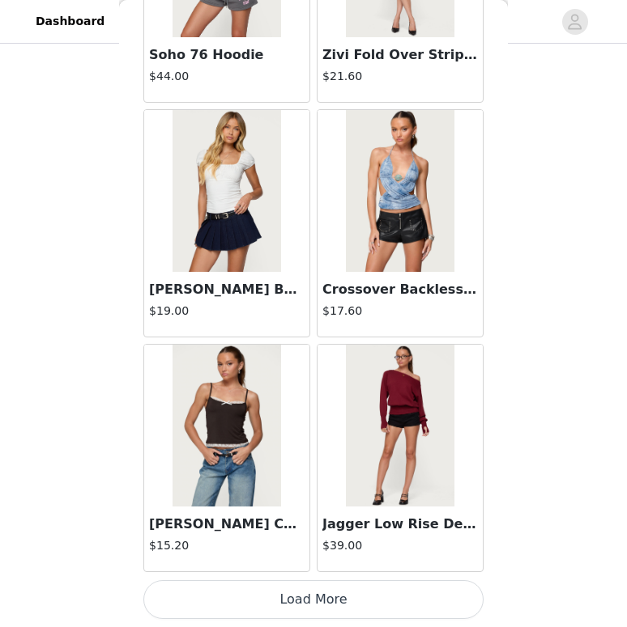
click at [310, 605] on button "Load More" at bounding box center [313, 599] width 340 height 39
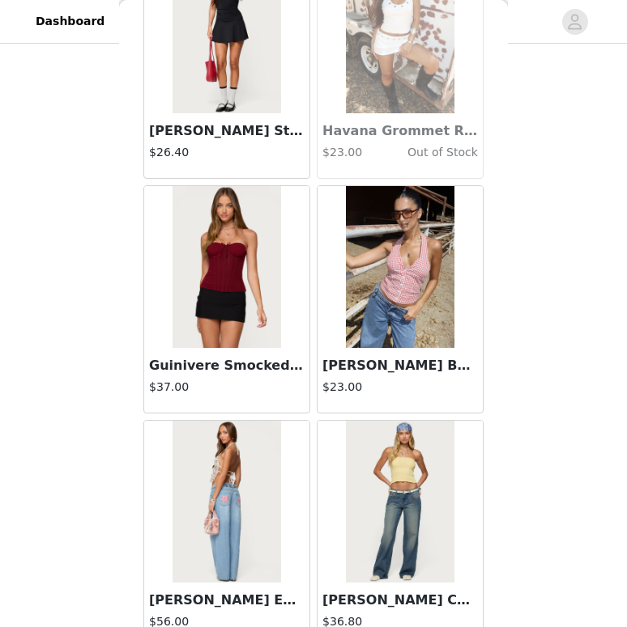
scroll to position [39408, 0]
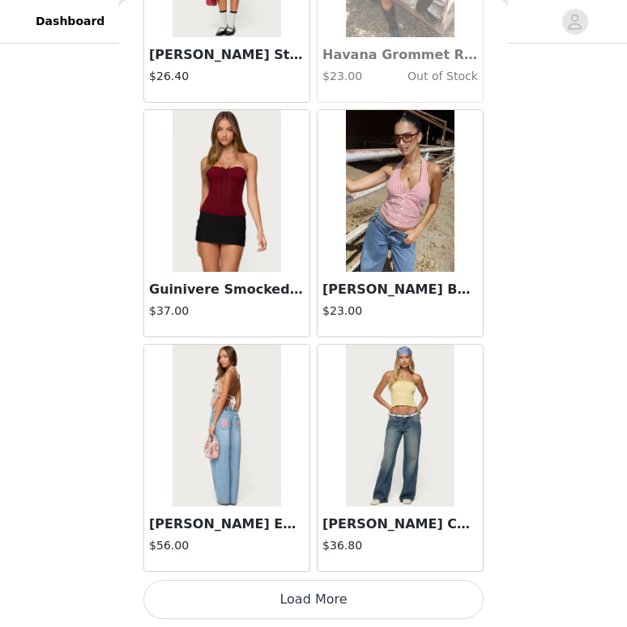
click at [375, 606] on button "Load More" at bounding box center [313, 599] width 340 height 39
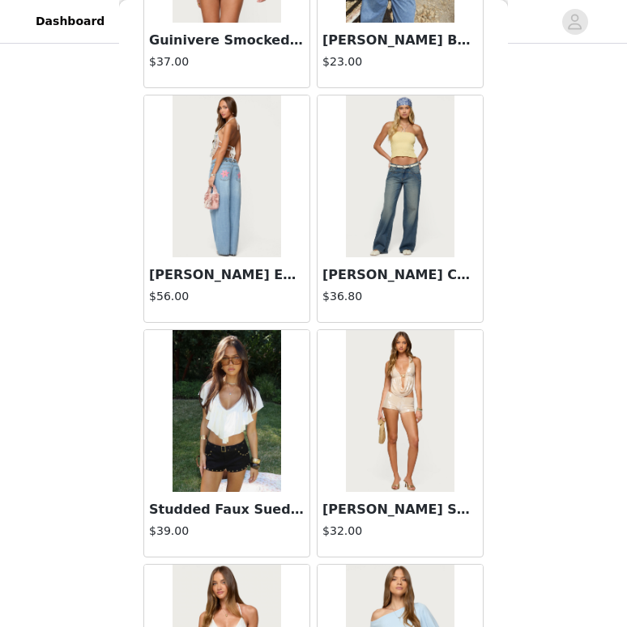
scroll to position [39663, 0]
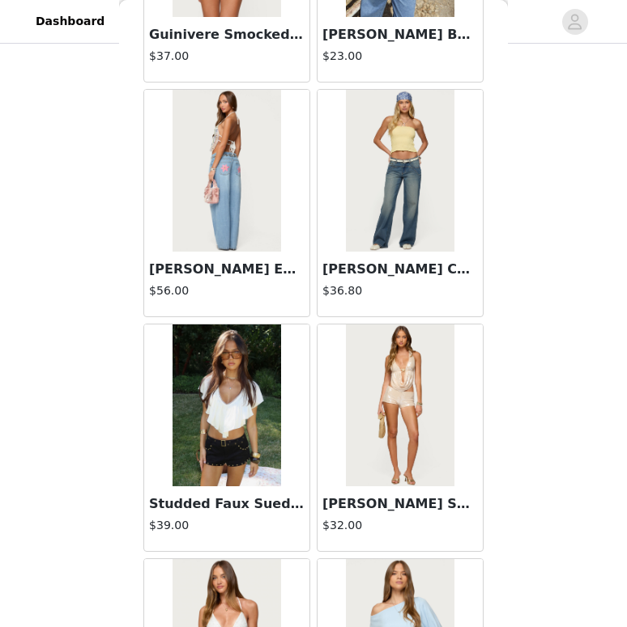
click at [254, 387] on img at bounding box center [226, 406] width 108 height 162
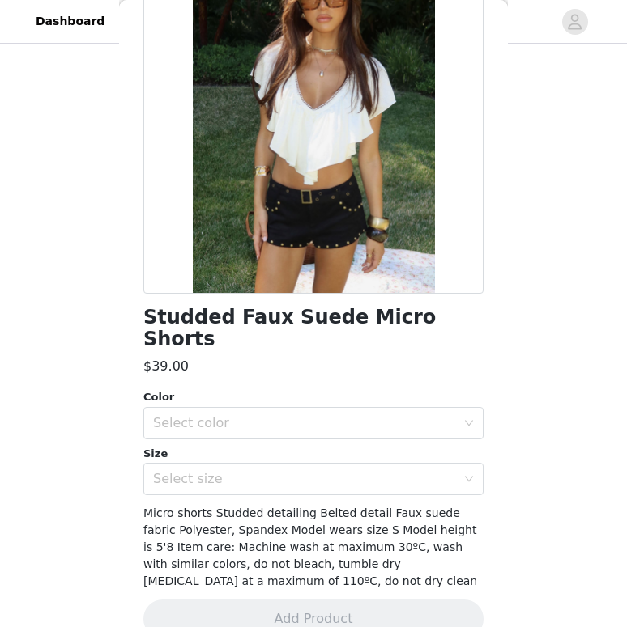
scroll to position [153, 0]
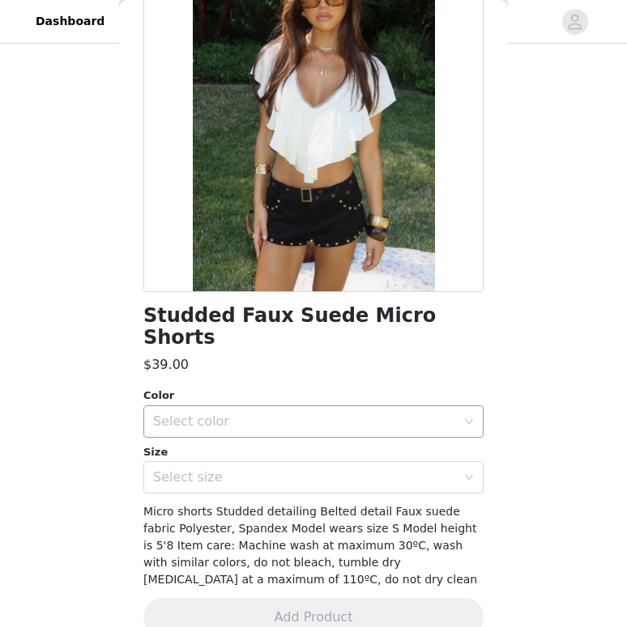
click at [210, 414] on div "Select color" at bounding box center [304, 422] width 303 height 16
click at [219, 433] on li "BLACK" at bounding box center [313, 436] width 340 height 26
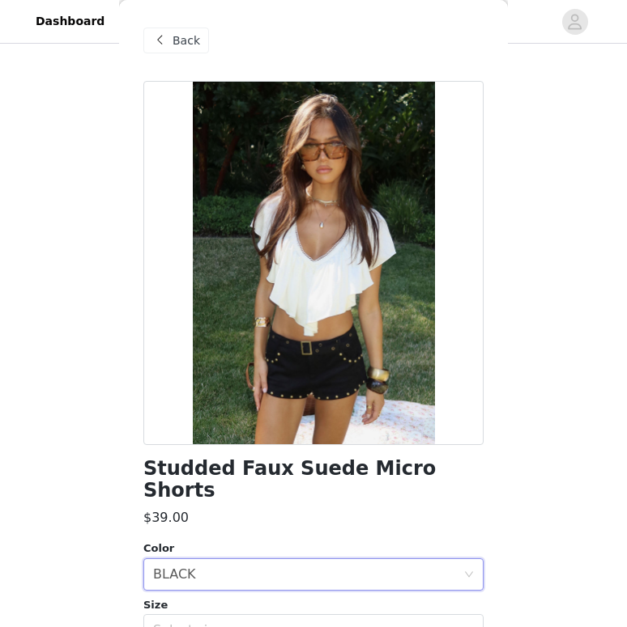
click at [168, 36] on span at bounding box center [159, 40] width 19 height 19
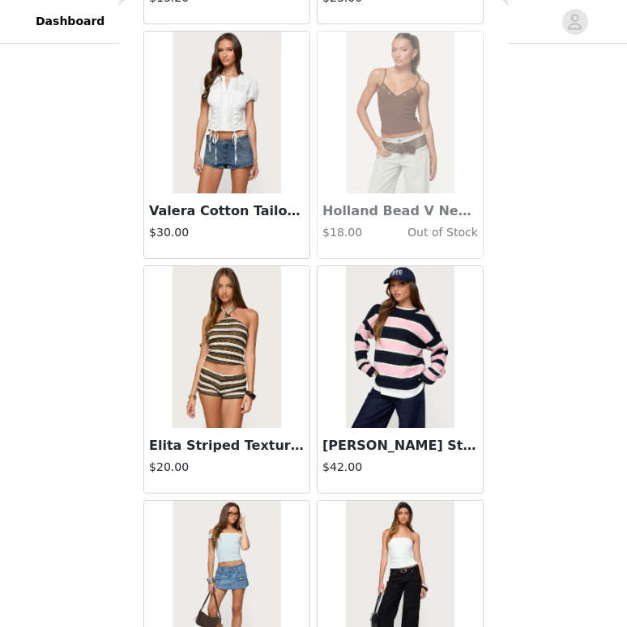
scroll to position [41756, 0]
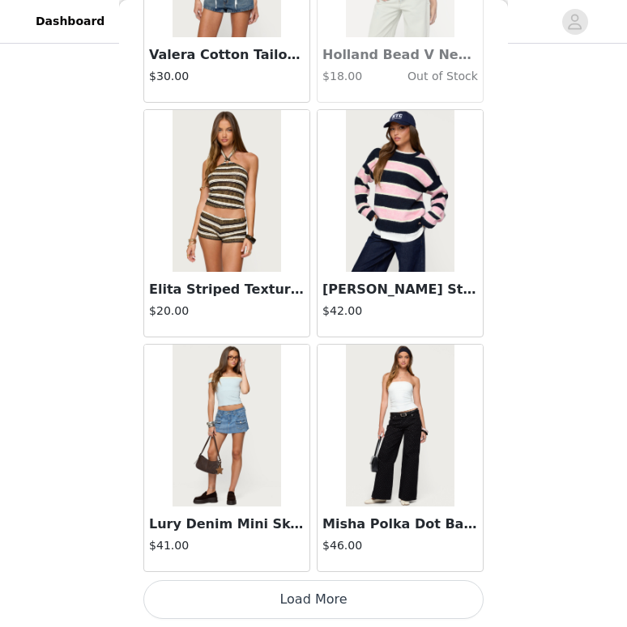
click at [195, 614] on button "Load More" at bounding box center [313, 599] width 340 height 39
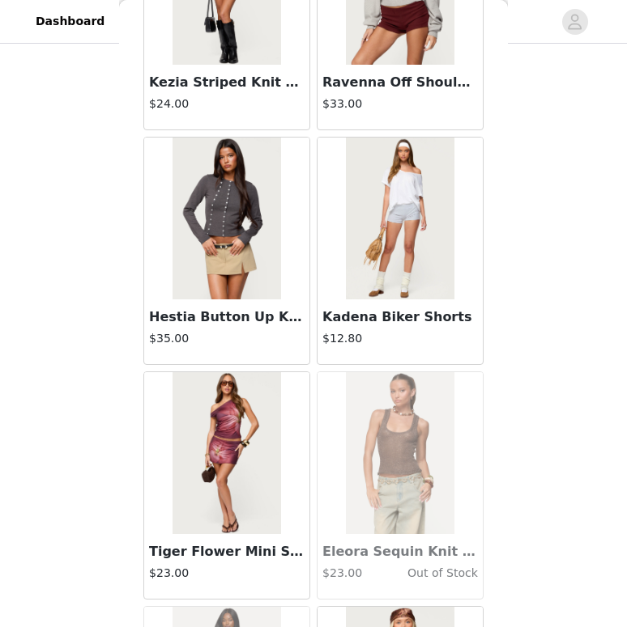
scroll to position [44103, 0]
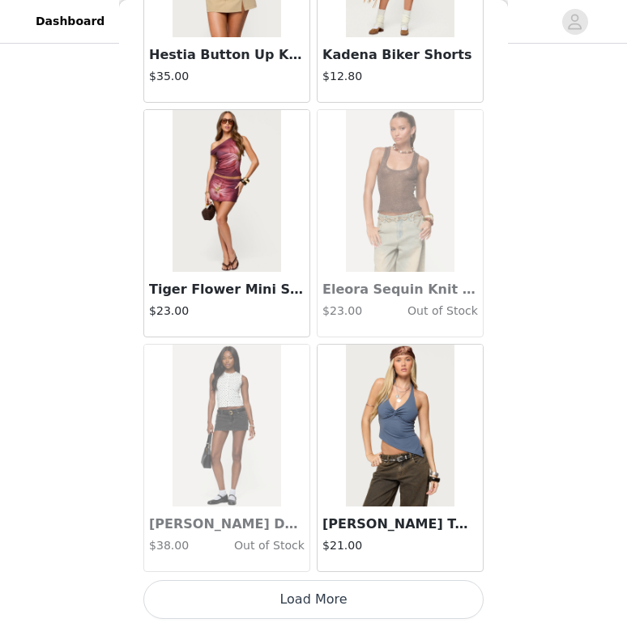
click at [275, 607] on button "Load More" at bounding box center [313, 599] width 340 height 39
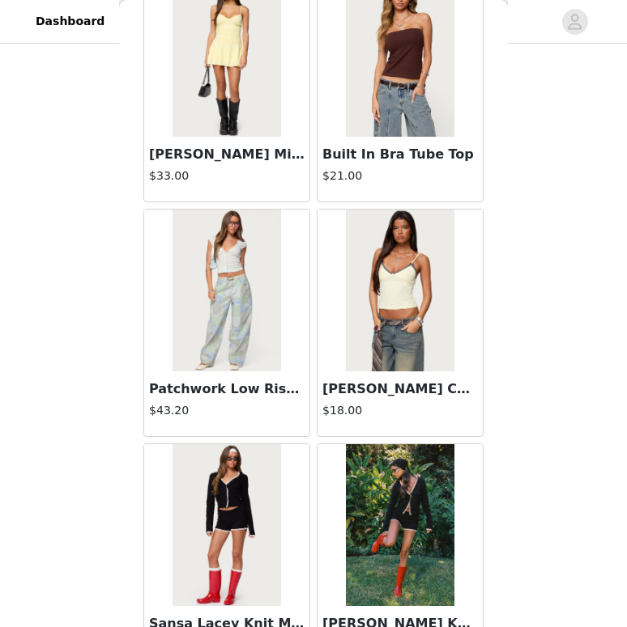
scroll to position [46451, 0]
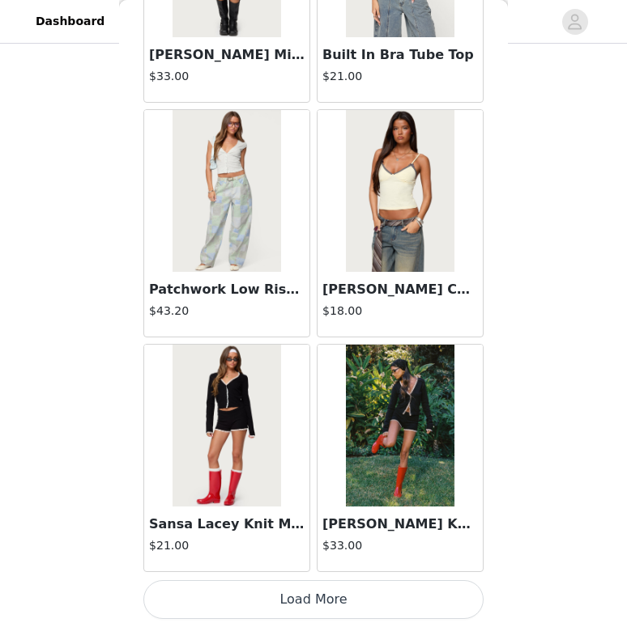
click at [256, 605] on button "Load More" at bounding box center [313, 599] width 340 height 39
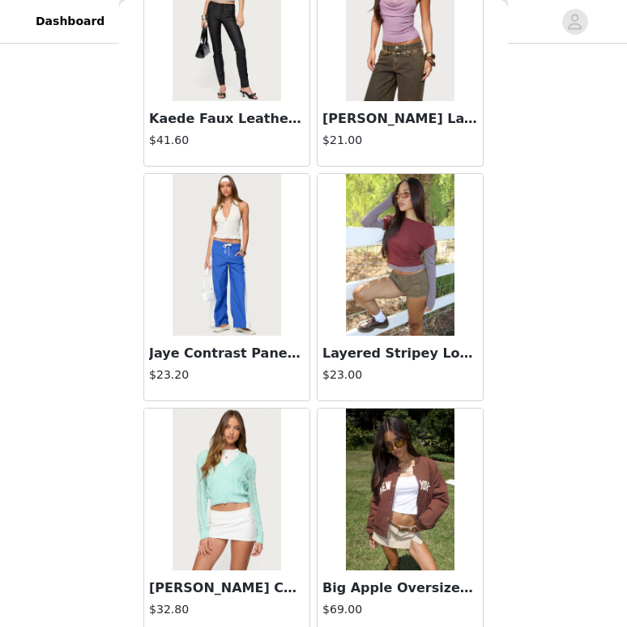
scroll to position [48798, 0]
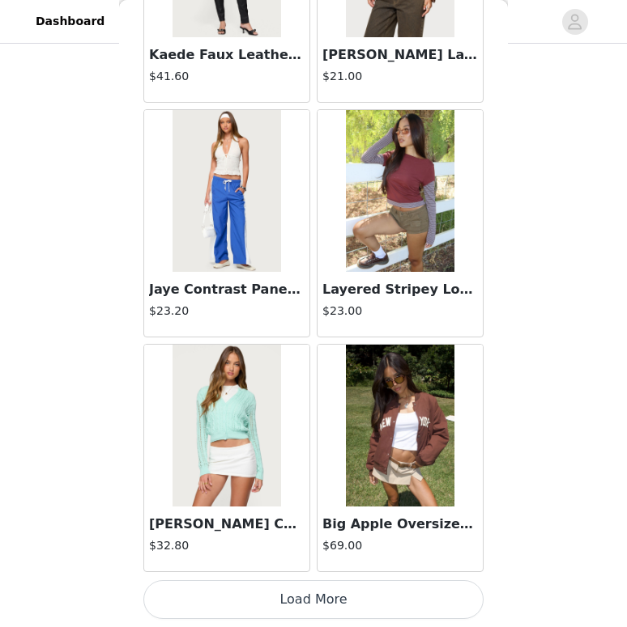
click at [278, 591] on button "Load More" at bounding box center [313, 599] width 340 height 39
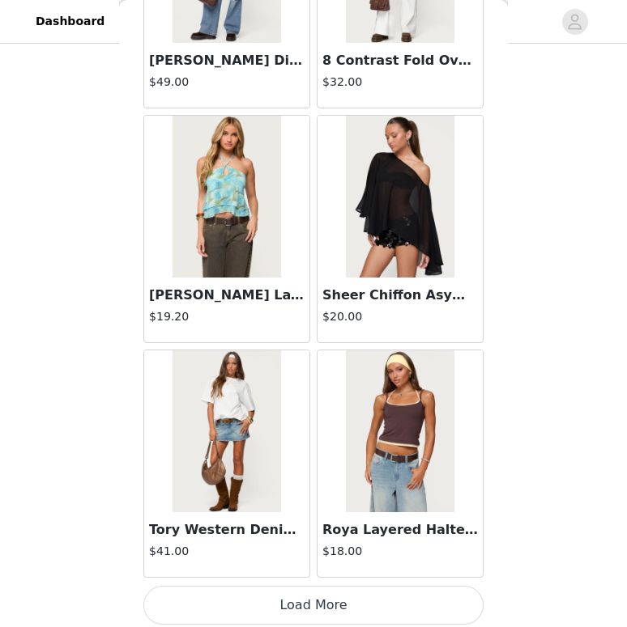
scroll to position [51146, 0]
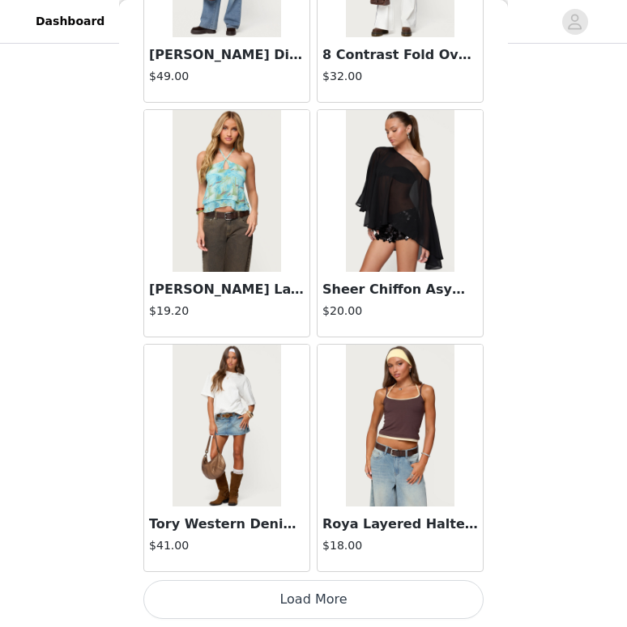
click at [293, 587] on button "Load More" at bounding box center [313, 599] width 340 height 39
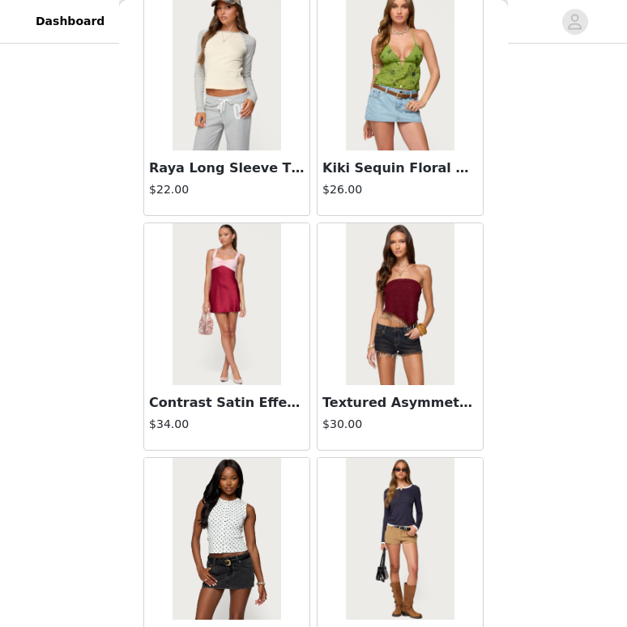
scroll to position [51745, 0]
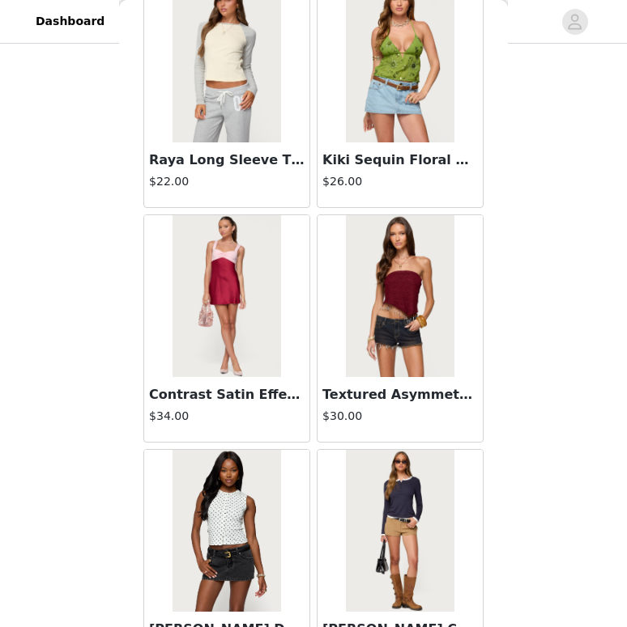
click at [405, 278] on img at bounding box center [400, 296] width 108 height 162
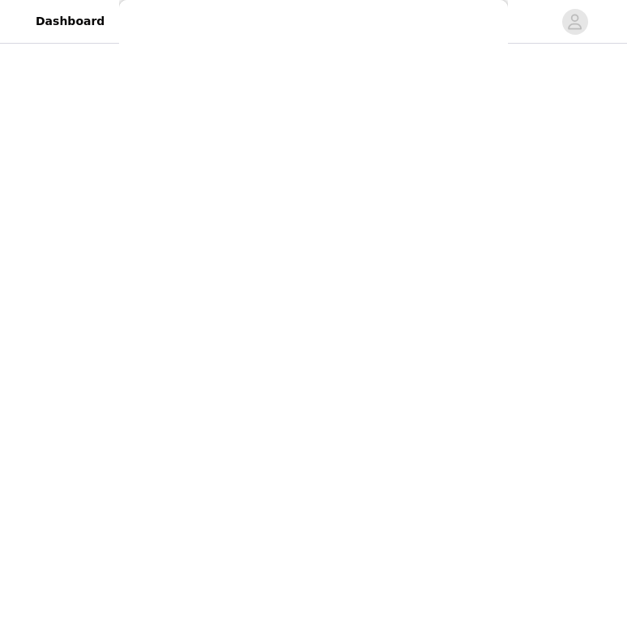
scroll to position [0, 0]
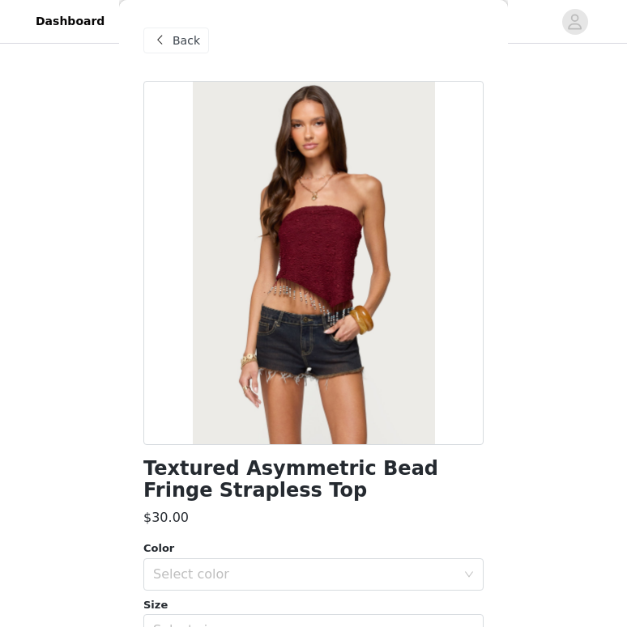
click at [185, 31] on div "Back" at bounding box center [176, 41] width 66 height 26
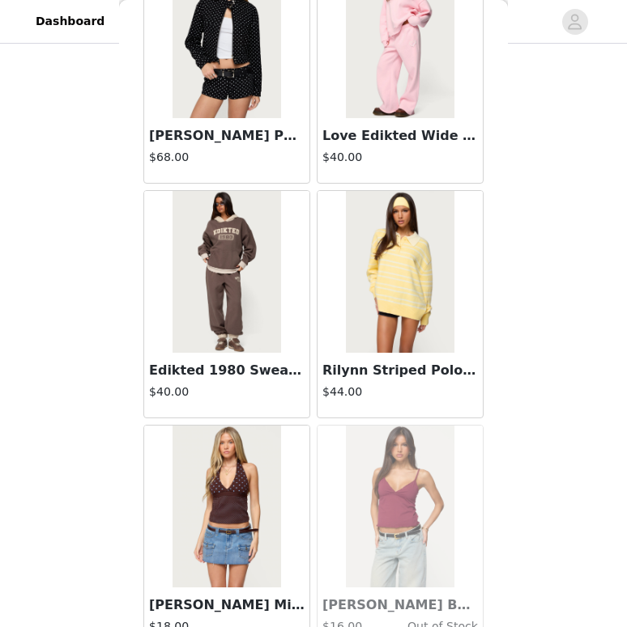
scroll to position [53493, 0]
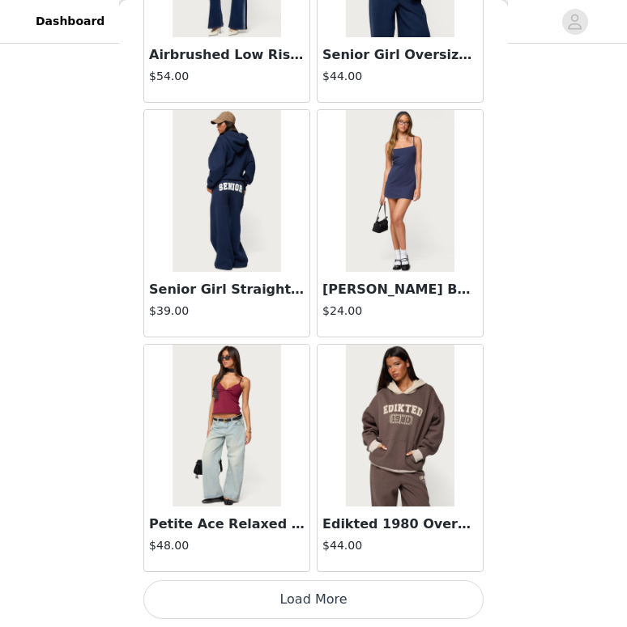
click at [401, 603] on button "Load More" at bounding box center [313, 599] width 340 height 39
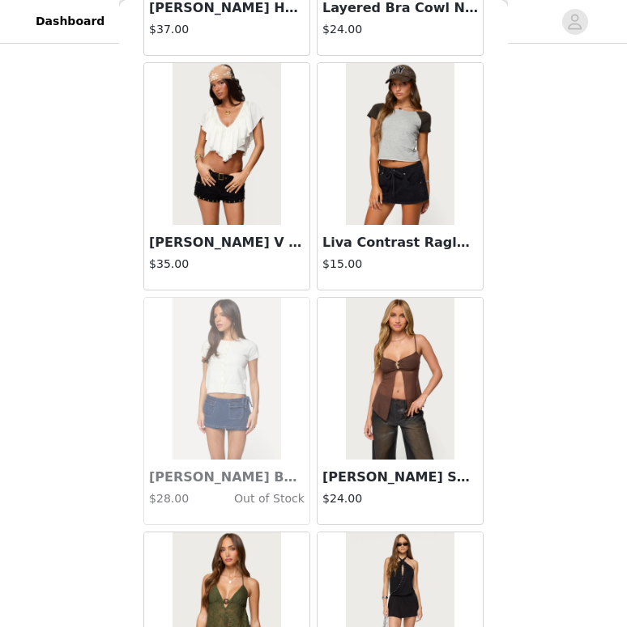
scroll to position [54470, 0]
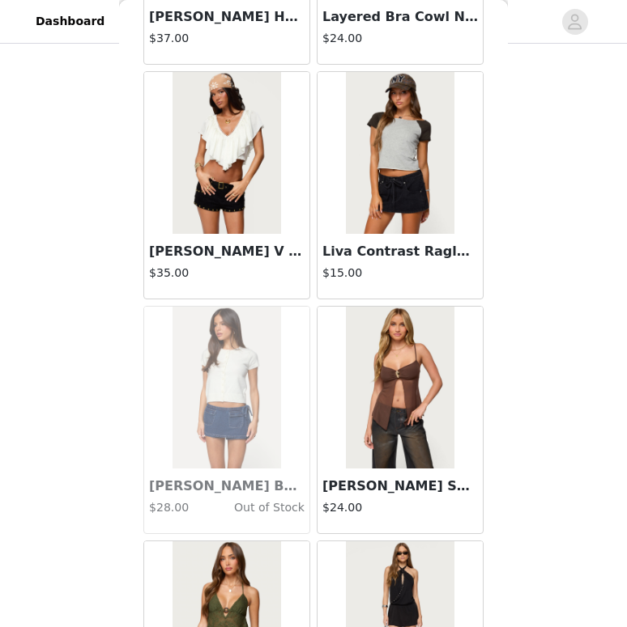
click at [218, 198] on img at bounding box center [226, 153] width 108 height 162
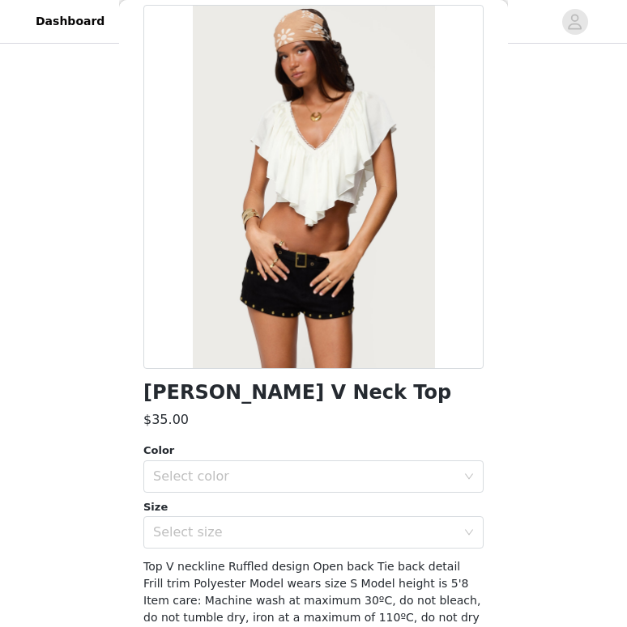
scroll to position [76, 0]
click at [232, 469] on div "Select color" at bounding box center [304, 477] width 303 height 16
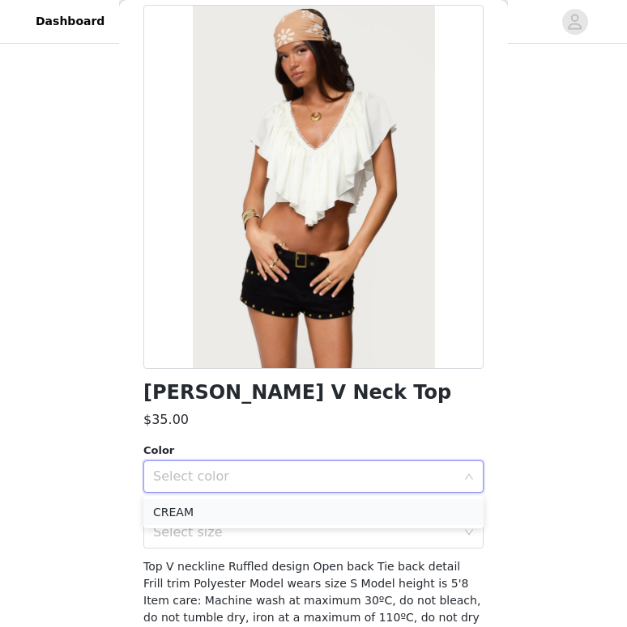
click at [232, 503] on li "CREAM" at bounding box center [313, 512] width 340 height 26
click at [234, 531] on div "Select size" at bounding box center [304, 533] width 303 height 16
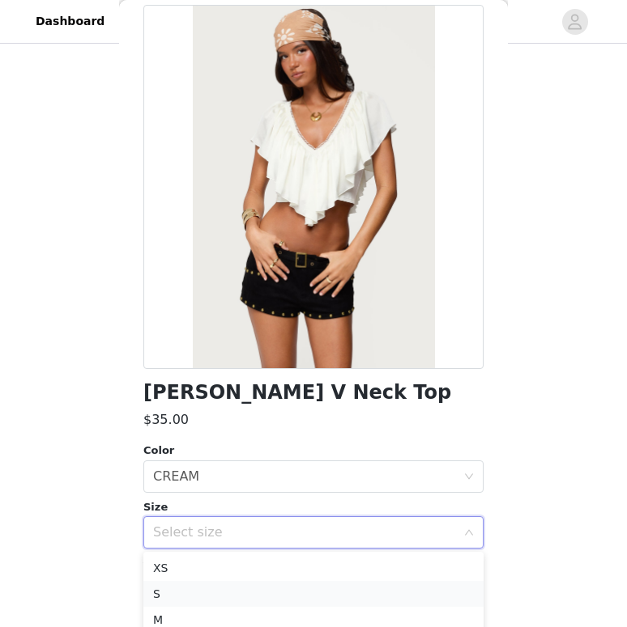
click at [233, 586] on li "S" at bounding box center [313, 594] width 340 height 26
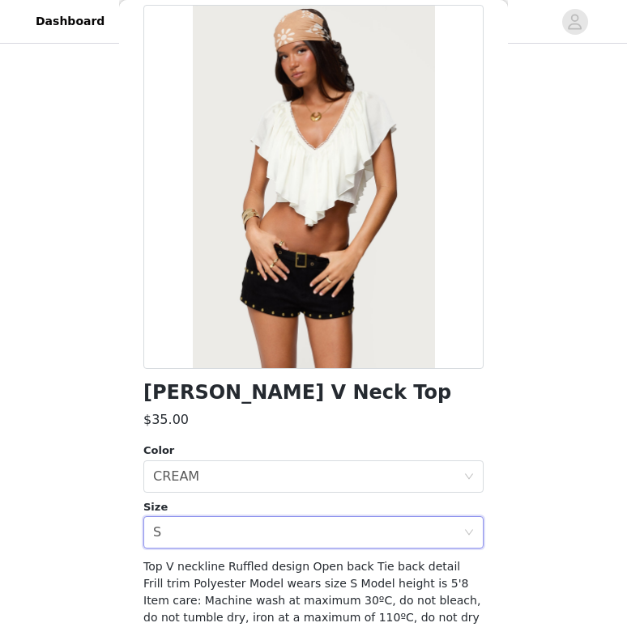
scroll to position [143, 0]
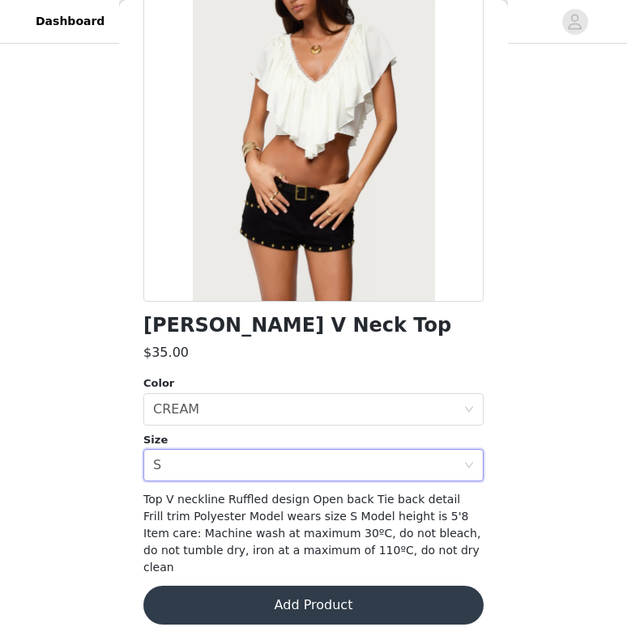
click at [233, 593] on button "Add Product" at bounding box center [313, 605] width 340 height 39
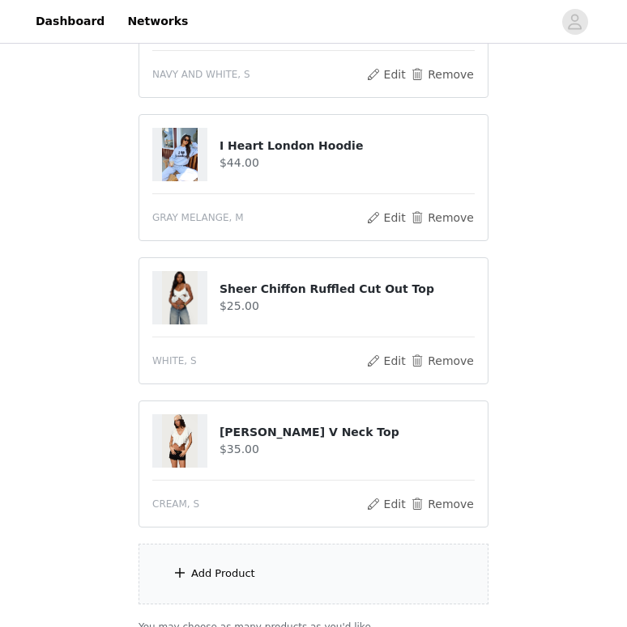
click at [237, 576] on div "Add Product" at bounding box center [223, 574] width 64 height 16
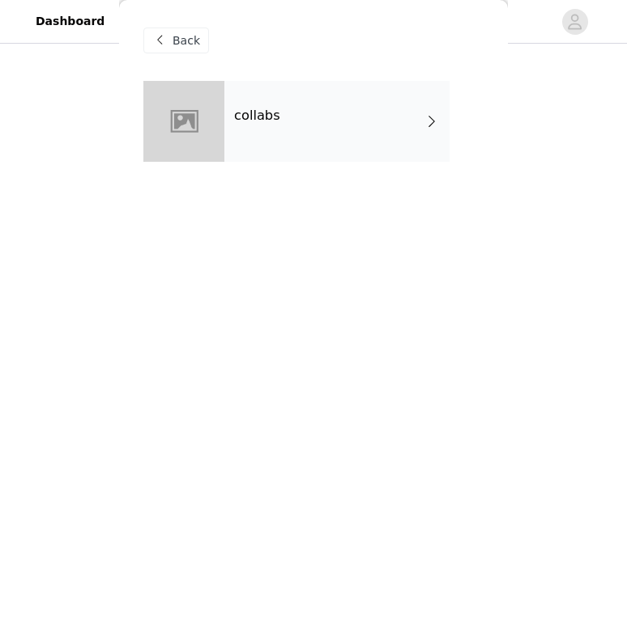
click at [270, 130] on div "collabs" at bounding box center [336, 121] width 225 height 81
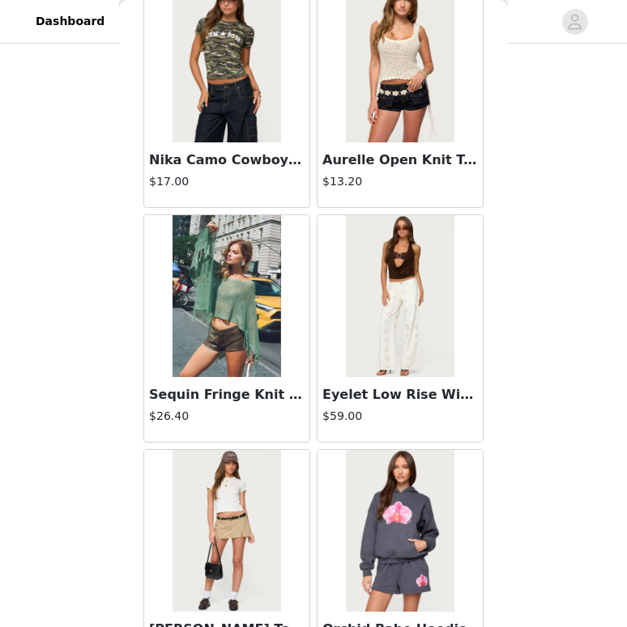
scroll to position [1850, 0]
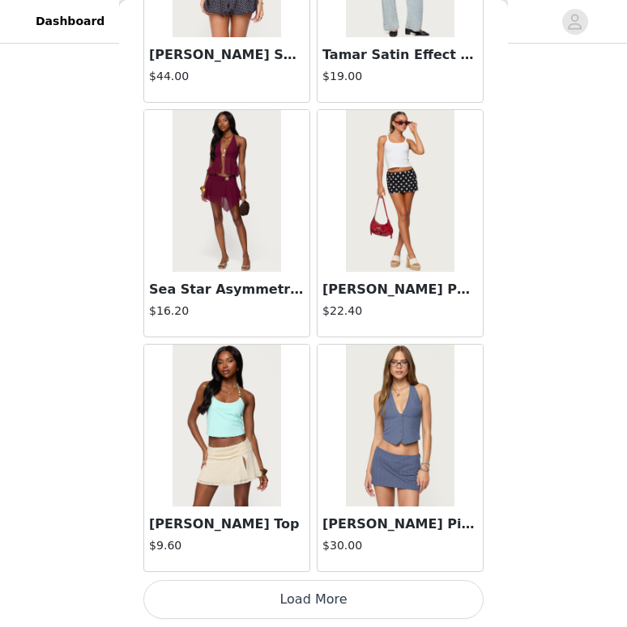
click at [440, 588] on button "Load More" at bounding box center [313, 599] width 340 height 39
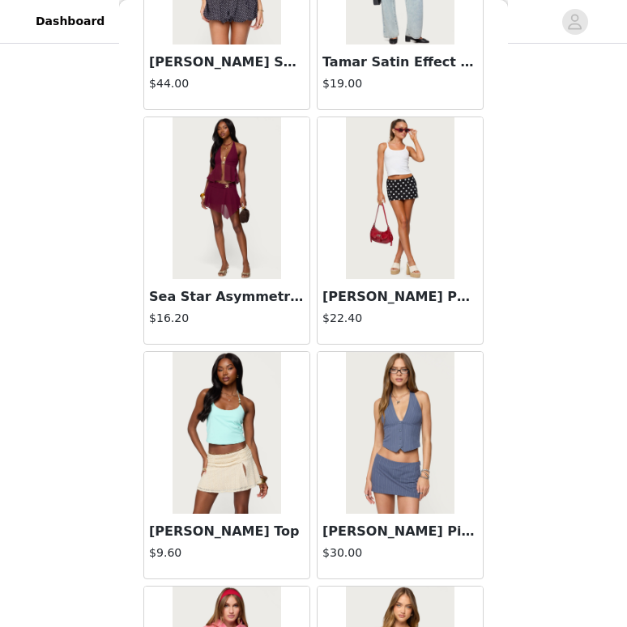
scroll to position [682, 0]
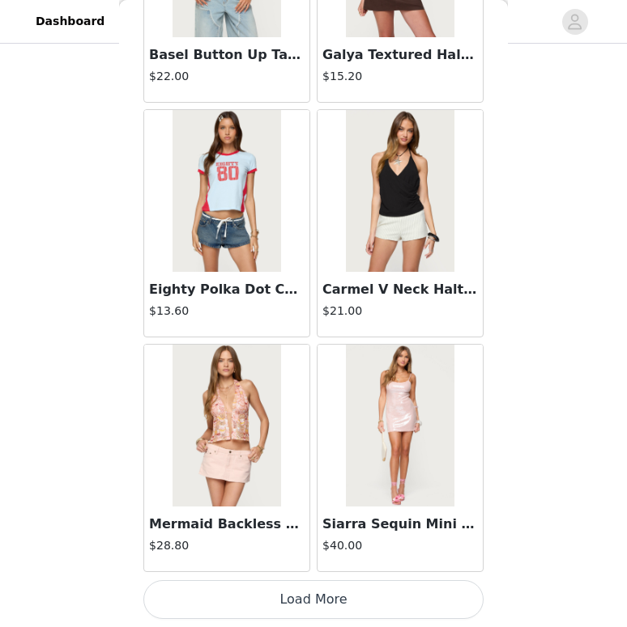
click at [412, 612] on button "Load More" at bounding box center [313, 599] width 340 height 39
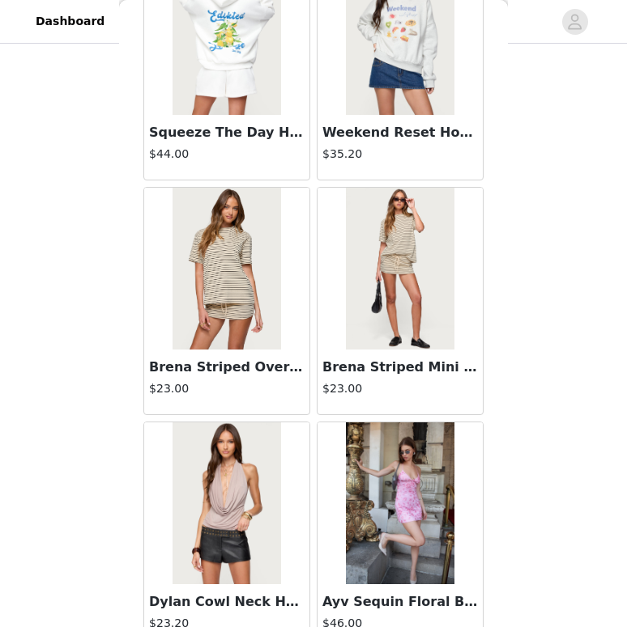
scroll to position [6544, 0]
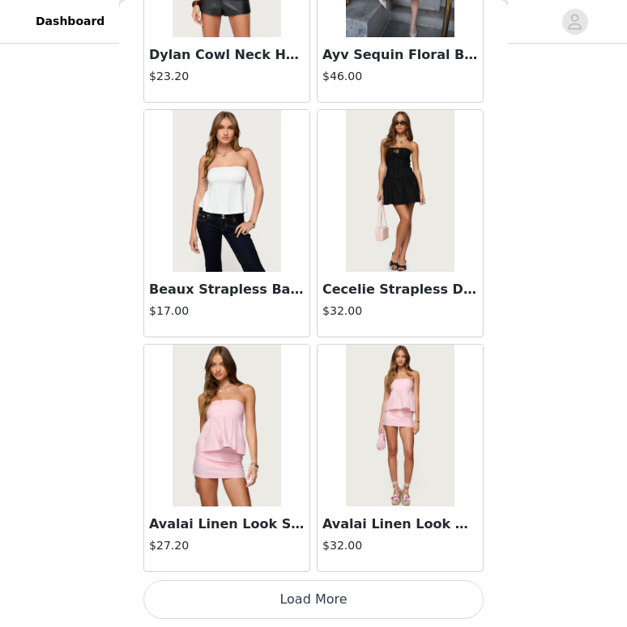
click at [383, 605] on button "Load More" at bounding box center [313, 599] width 340 height 39
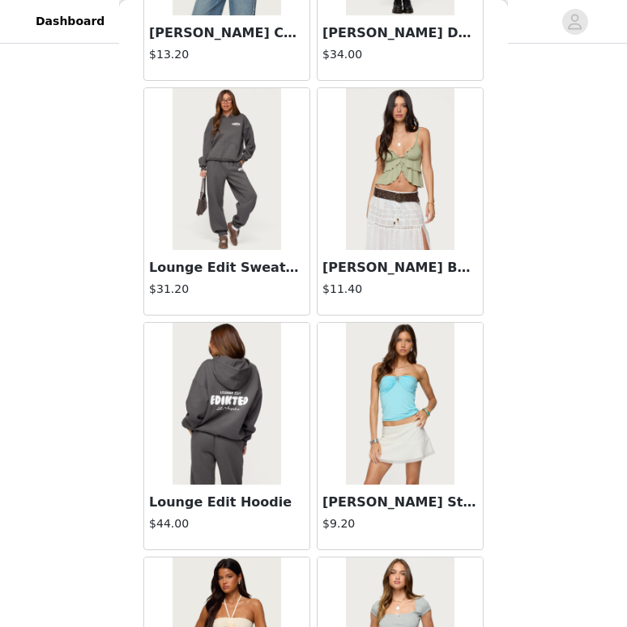
scroll to position [8892, 0]
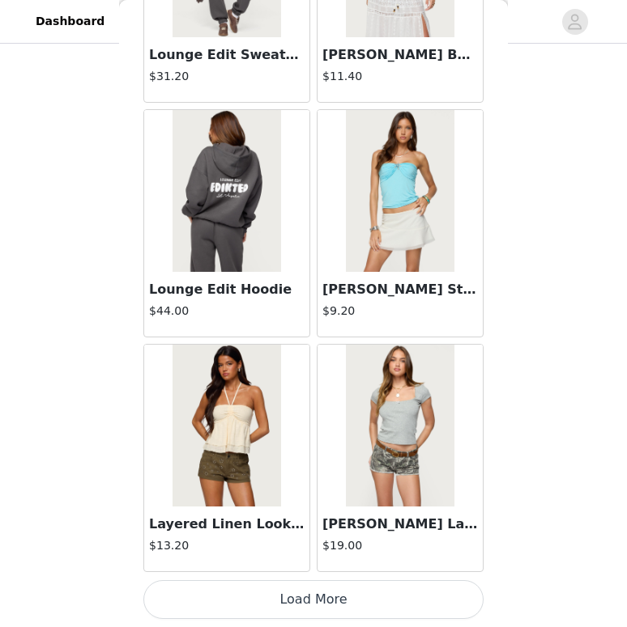
click at [363, 588] on button "Load More" at bounding box center [313, 599] width 340 height 39
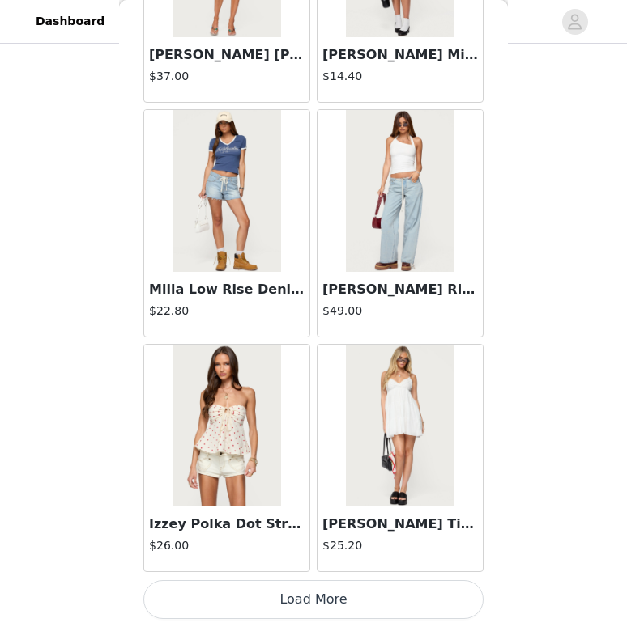
click at [342, 602] on button "Load More" at bounding box center [313, 599] width 340 height 39
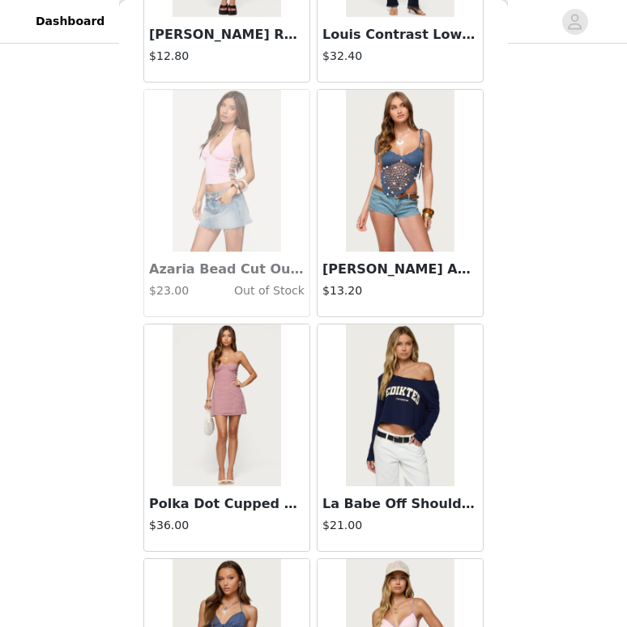
scroll to position [13587, 0]
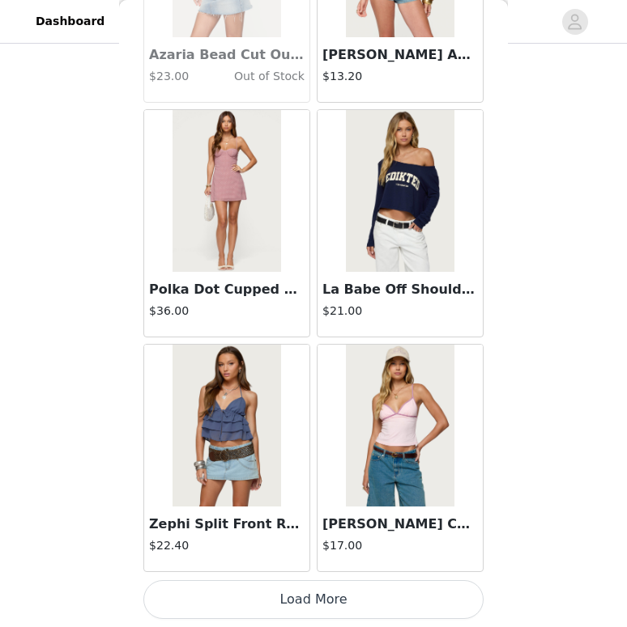
click at [347, 601] on button "Load More" at bounding box center [313, 599] width 340 height 39
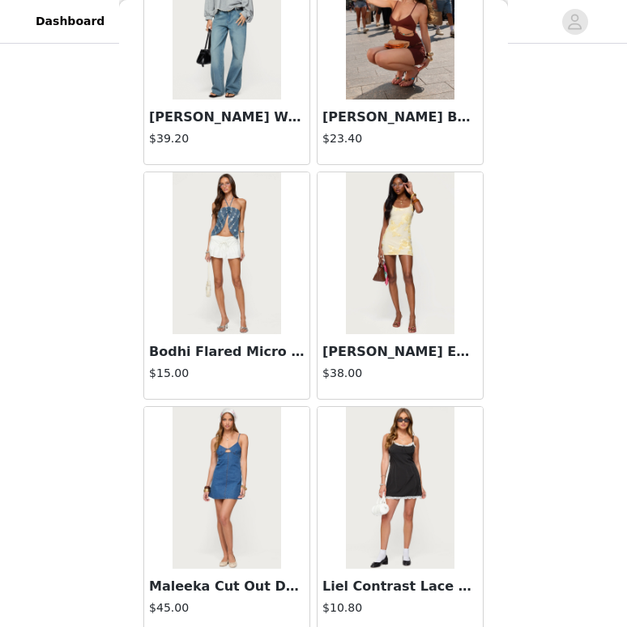
scroll to position [15934, 0]
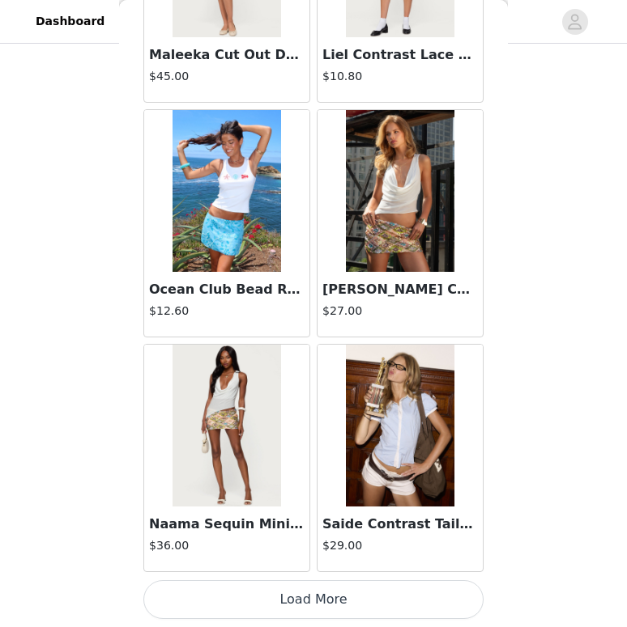
click at [359, 570] on div "Saide Contrast Tailored Button Up Shirt $29.00" at bounding box center [399, 539] width 165 height 65
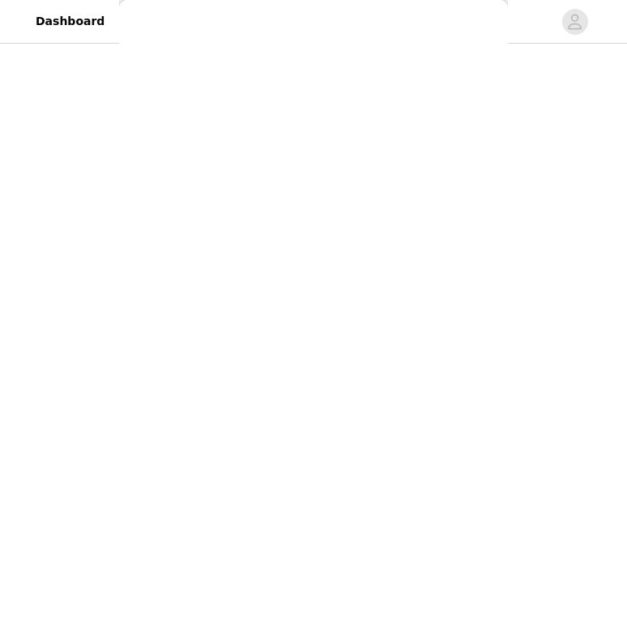
scroll to position [0, 0]
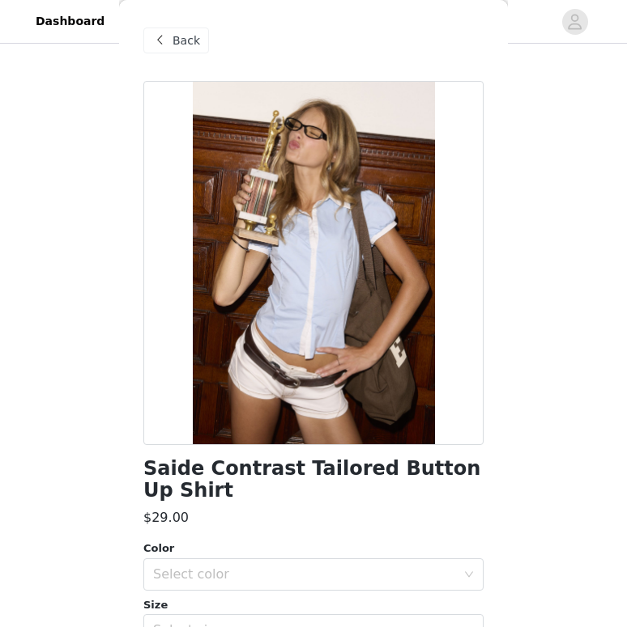
click at [167, 40] on span at bounding box center [159, 40] width 19 height 19
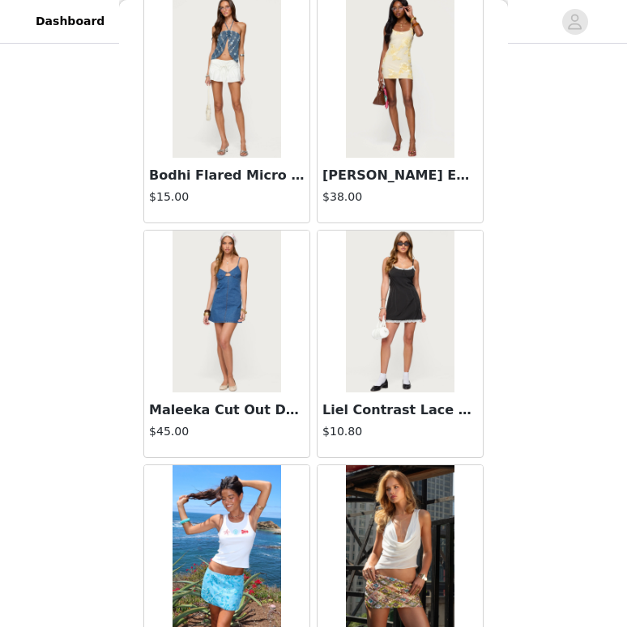
scroll to position [15934, 0]
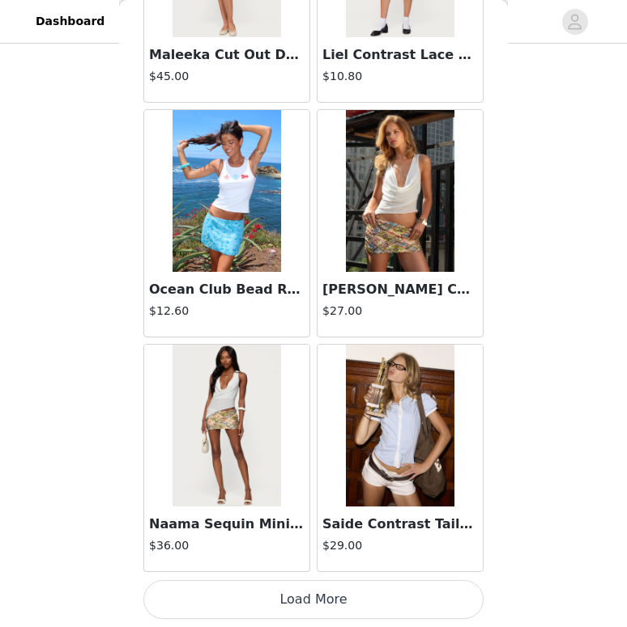
click at [299, 605] on button "Load More" at bounding box center [313, 599] width 340 height 39
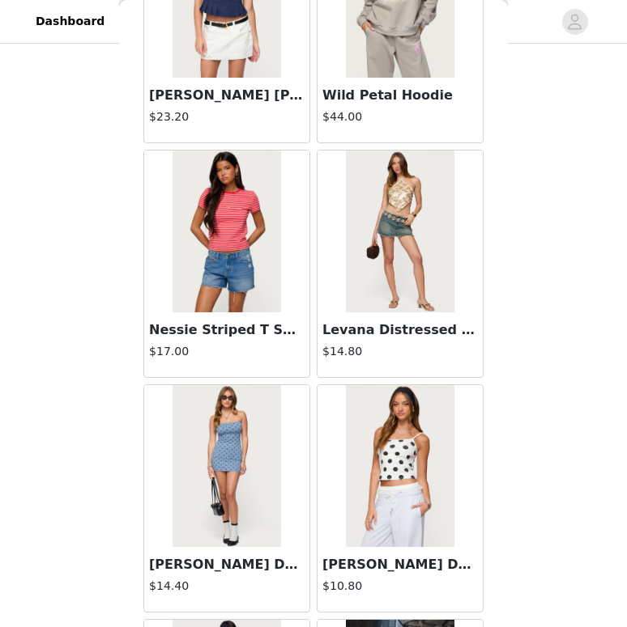
scroll to position [18282, 0]
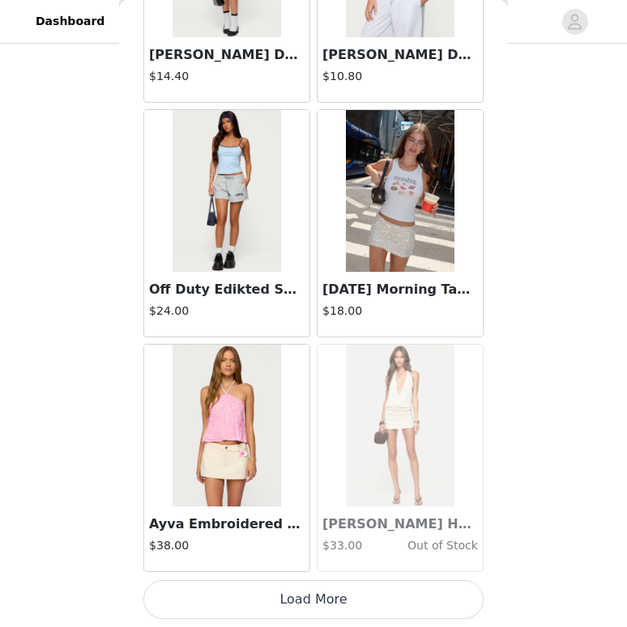
click at [335, 609] on button "Load More" at bounding box center [313, 599] width 340 height 39
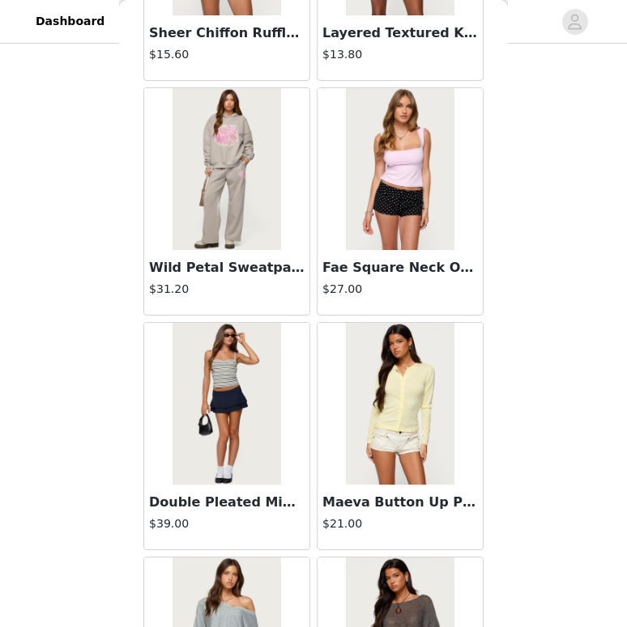
scroll to position [20629, 0]
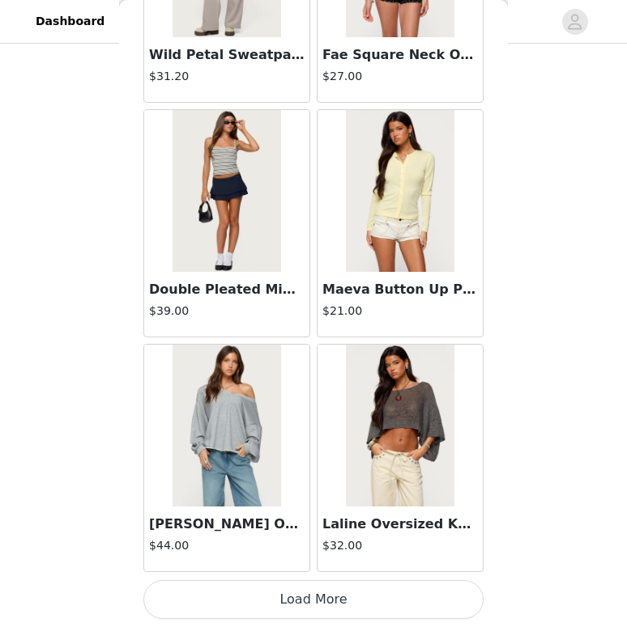
click at [363, 594] on button "Load More" at bounding box center [313, 599] width 340 height 39
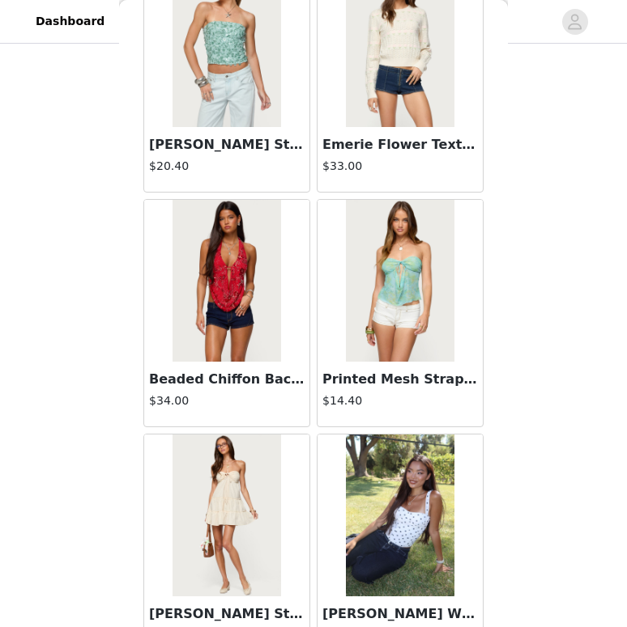
scroll to position [22976, 0]
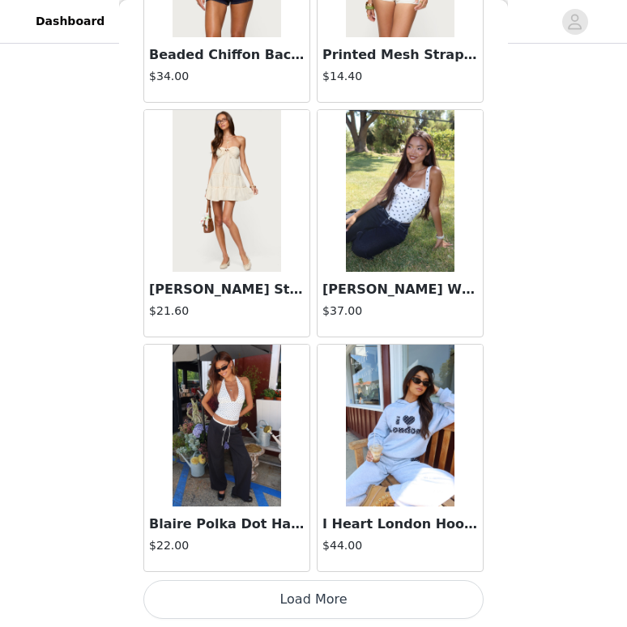
click at [358, 618] on button "Load More" at bounding box center [313, 599] width 340 height 39
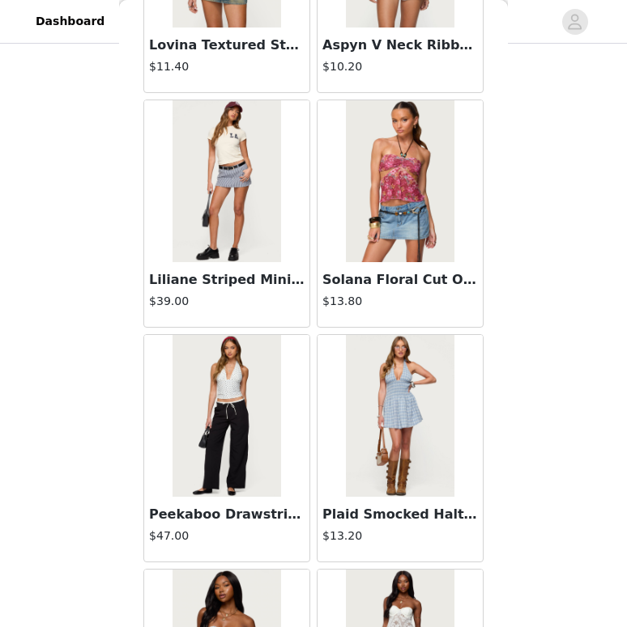
scroll to position [25324, 0]
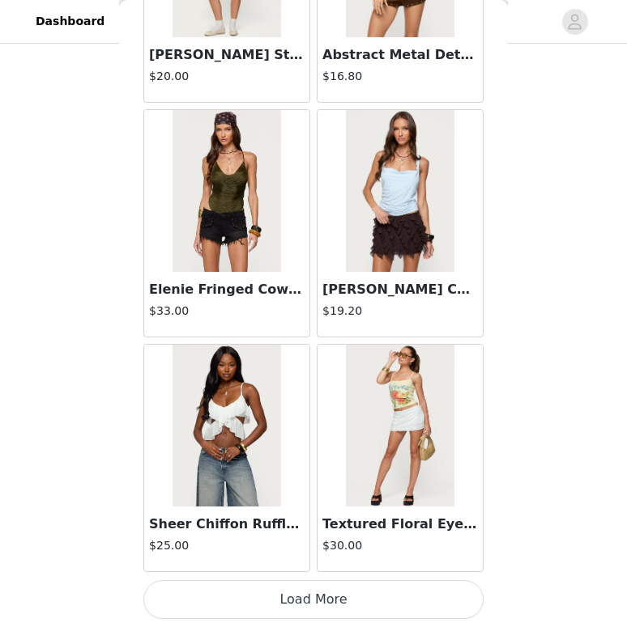
click at [355, 600] on button "Load More" at bounding box center [313, 599] width 340 height 39
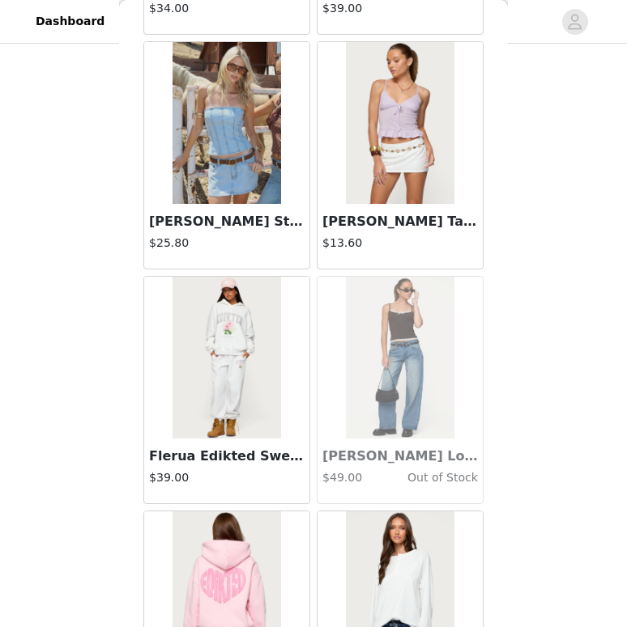
scroll to position [27671, 0]
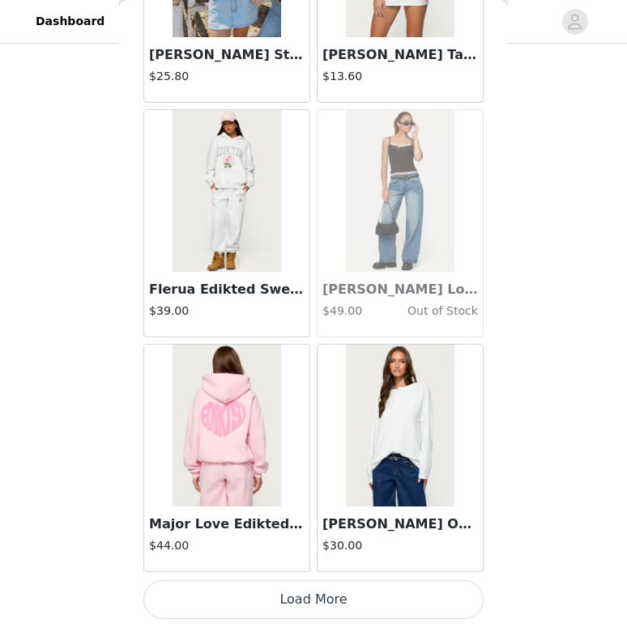
click at [332, 590] on button "Load More" at bounding box center [313, 599] width 340 height 39
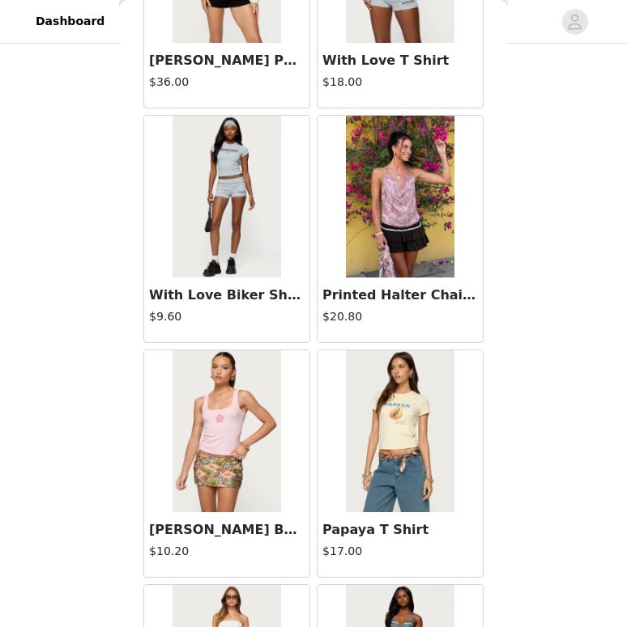
scroll to position [30019, 0]
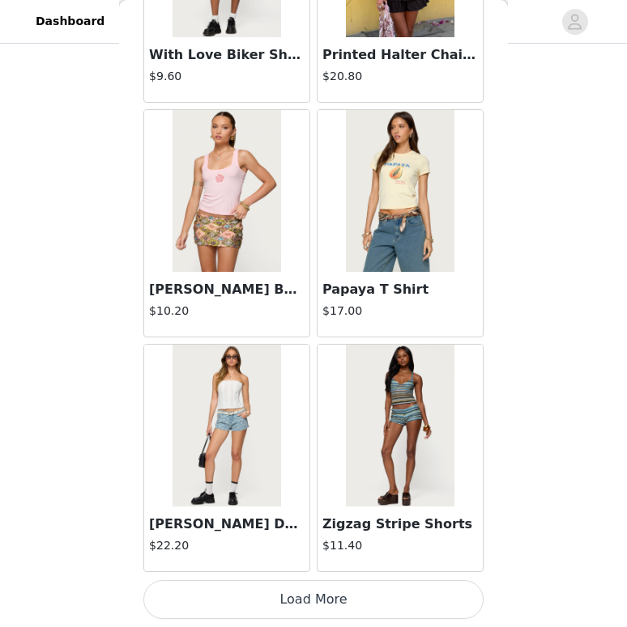
click at [319, 589] on button "Load More" at bounding box center [313, 599] width 340 height 39
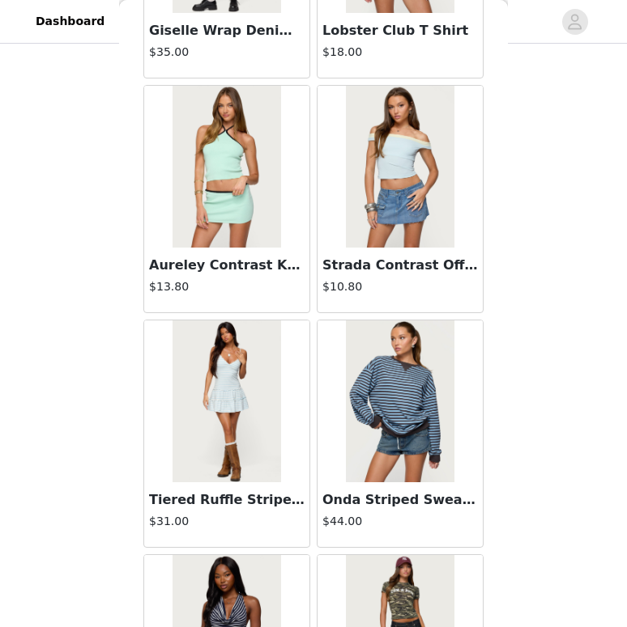
scroll to position [32366, 0]
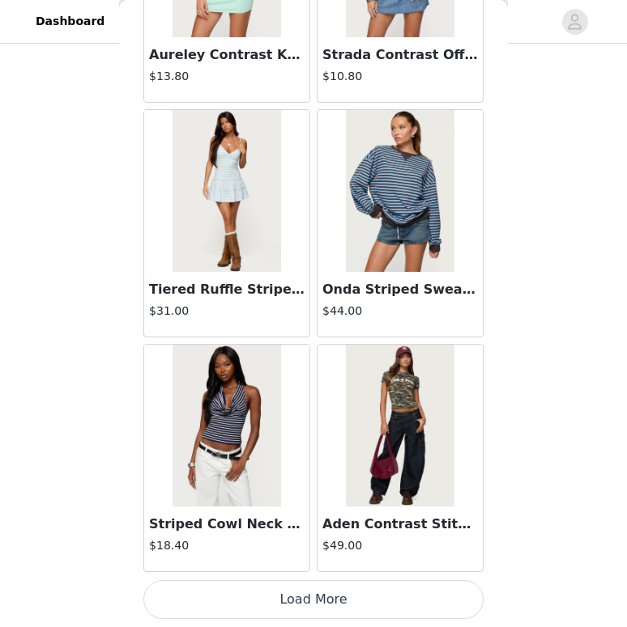
click at [319, 593] on button "Load More" at bounding box center [313, 599] width 340 height 39
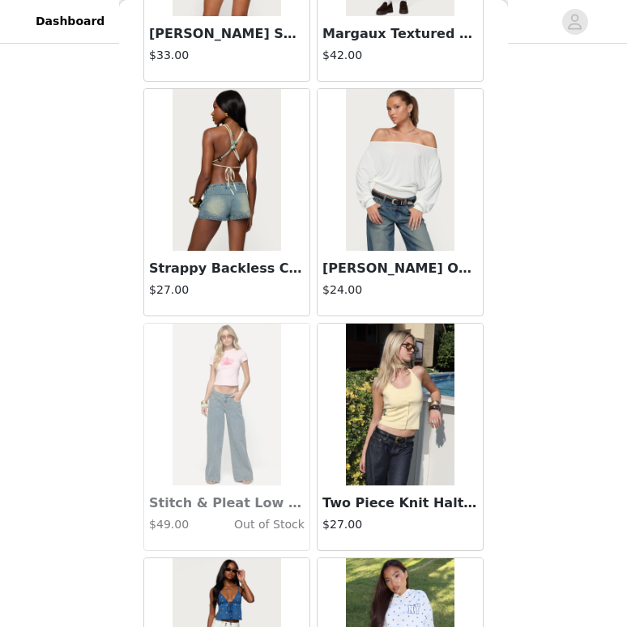
scroll to position [34714, 0]
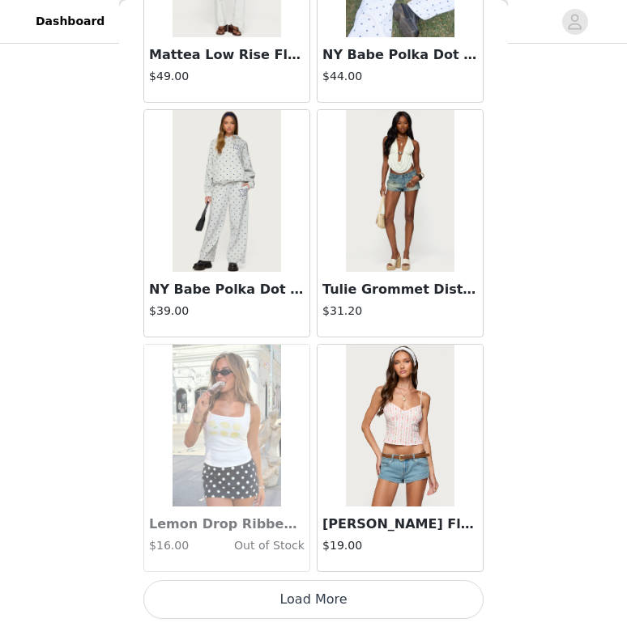
click at [289, 611] on button "Load More" at bounding box center [313, 599] width 340 height 39
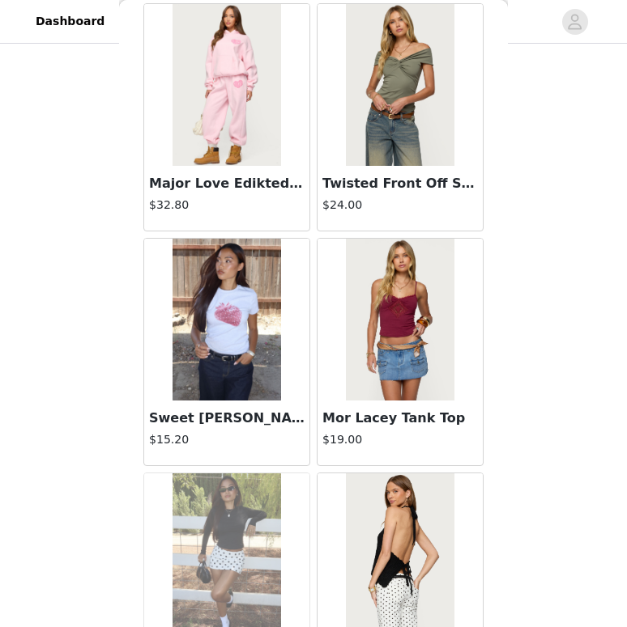
scroll to position [37061, 0]
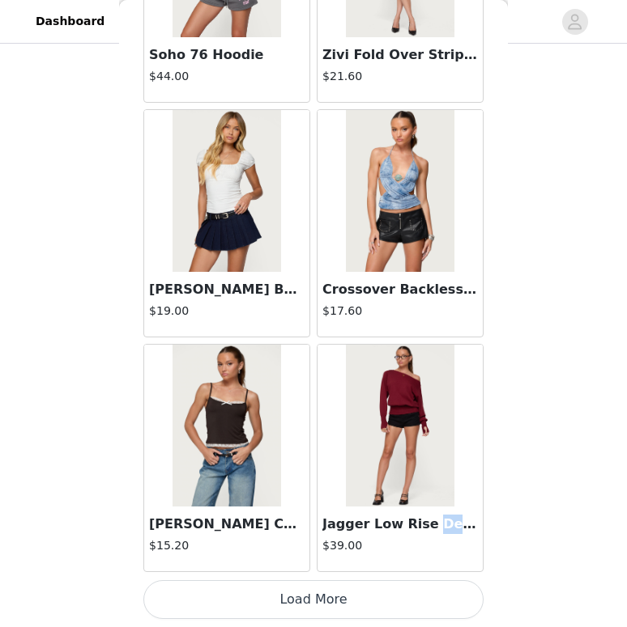
click at [380, 586] on button "Load More" at bounding box center [313, 599] width 340 height 39
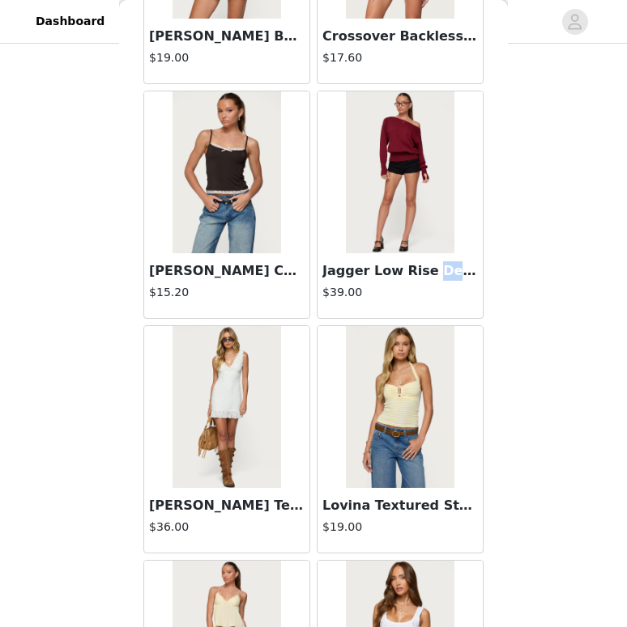
scroll to position [39408, 0]
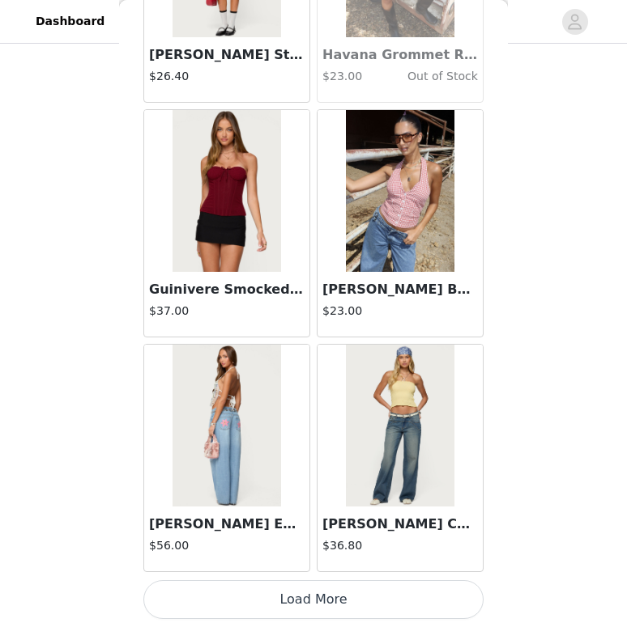
click at [345, 584] on button "Load More" at bounding box center [313, 599] width 340 height 39
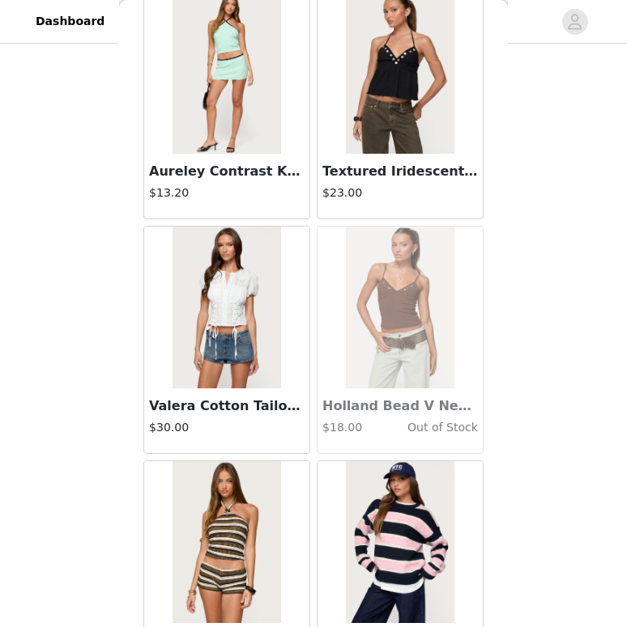
scroll to position [41756, 0]
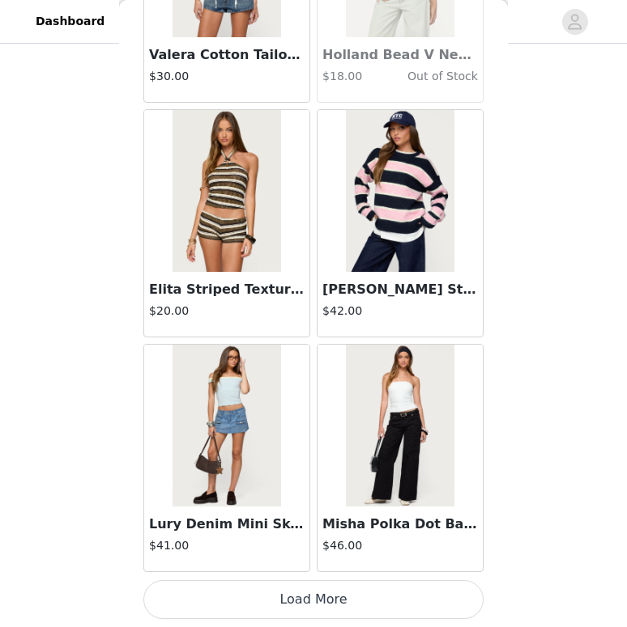
click at [331, 571] on article "Misha Polka Dot Baggy Low Jeans $46.00" at bounding box center [399, 458] width 167 height 228
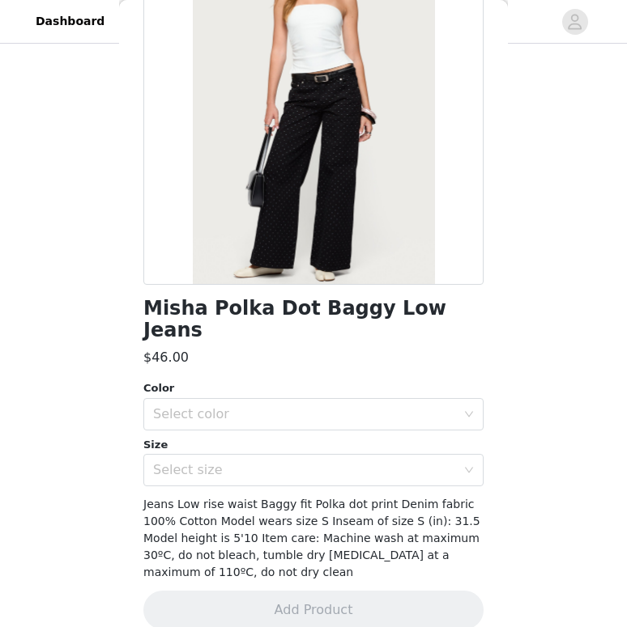
scroll to position [0, 0]
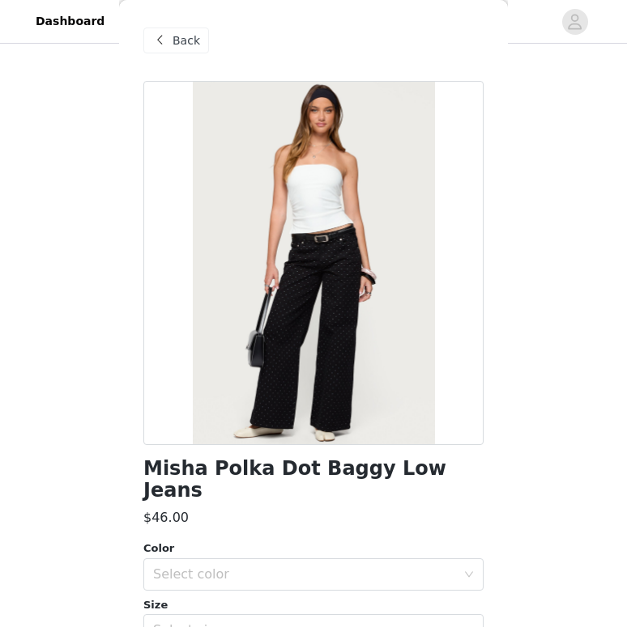
click at [155, 34] on span at bounding box center [159, 40] width 19 height 19
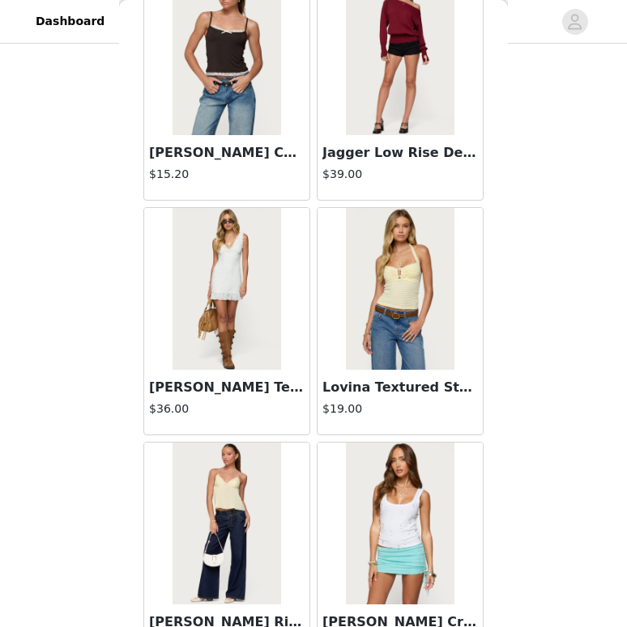
scroll to position [41756, 0]
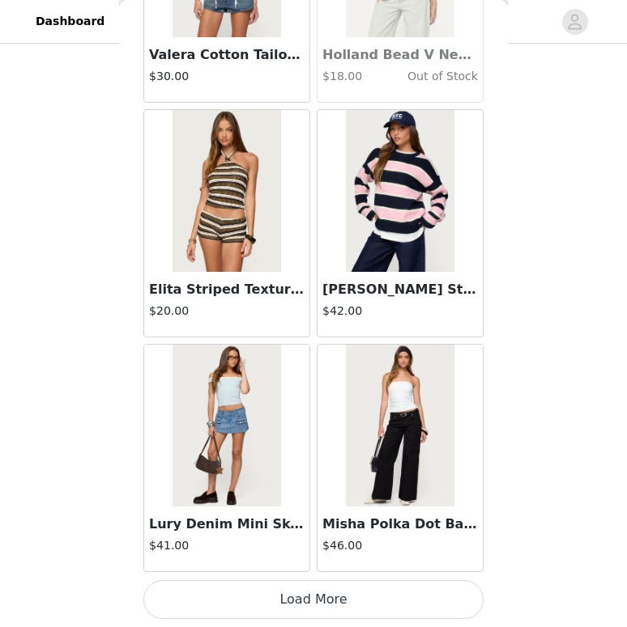
click at [442, 599] on button "Load More" at bounding box center [313, 599] width 340 height 39
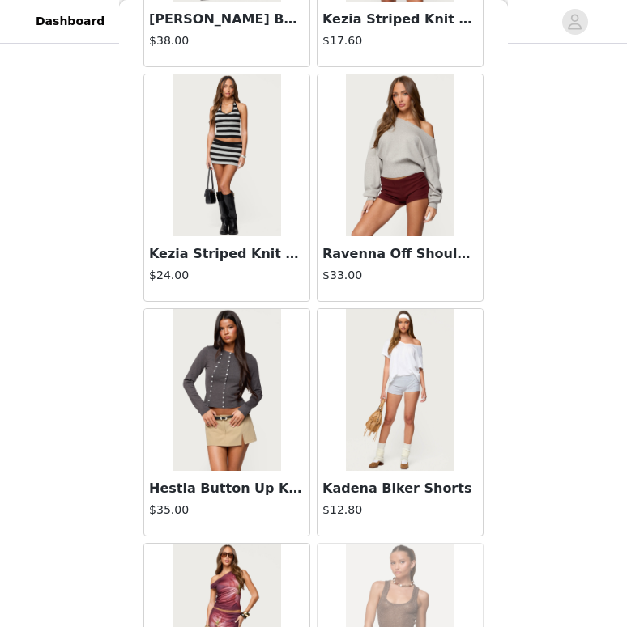
scroll to position [44103, 0]
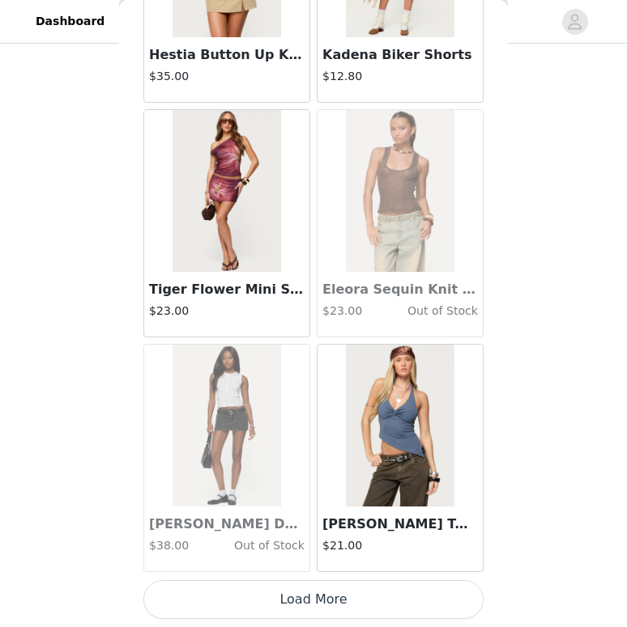
click at [428, 596] on button "Load More" at bounding box center [313, 599] width 340 height 39
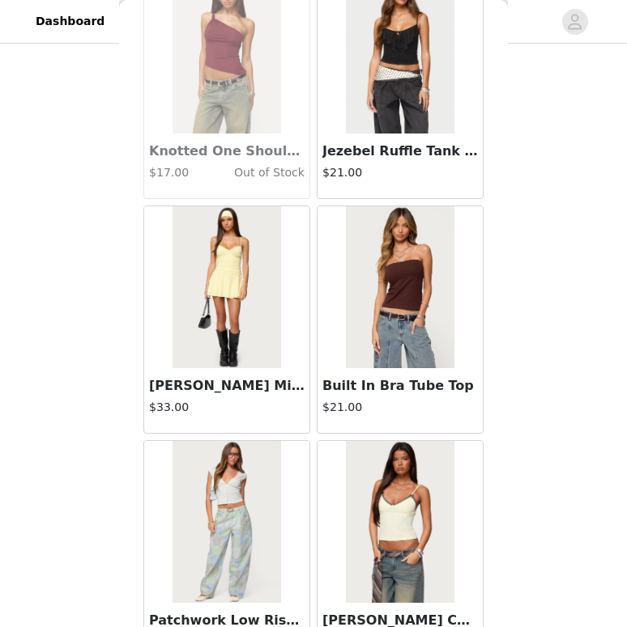
scroll to position [385, 0]
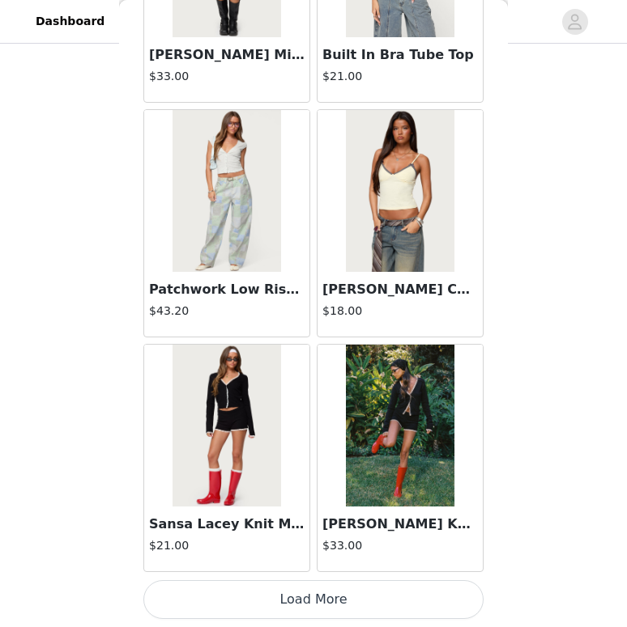
click at [410, 587] on button "Load More" at bounding box center [313, 599] width 340 height 39
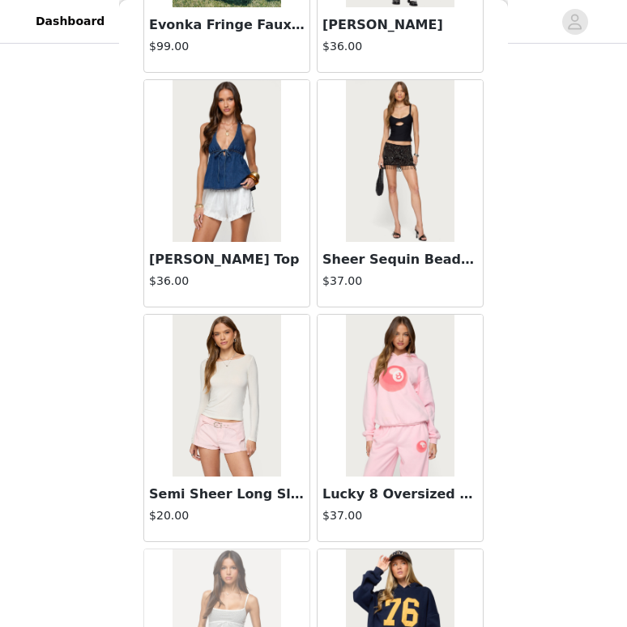
scroll to position [48798, 0]
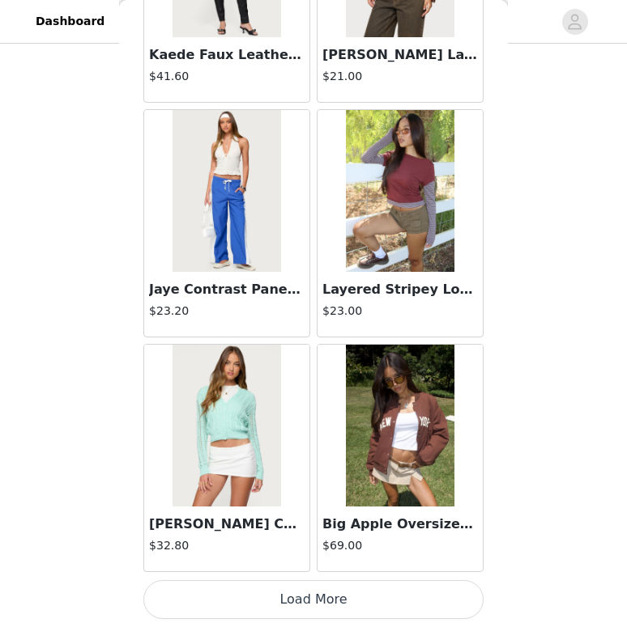
click at [342, 616] on button "Load More" at bounding box center [313, 599] width 340 height 39
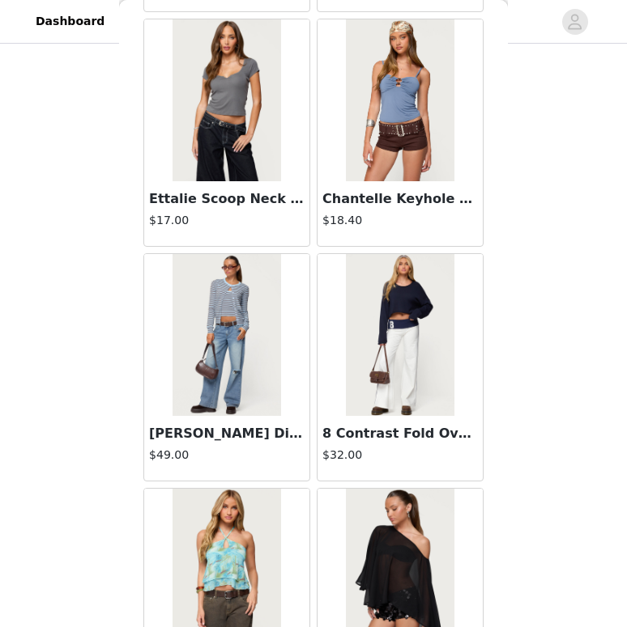
scroll to position [0, 0]
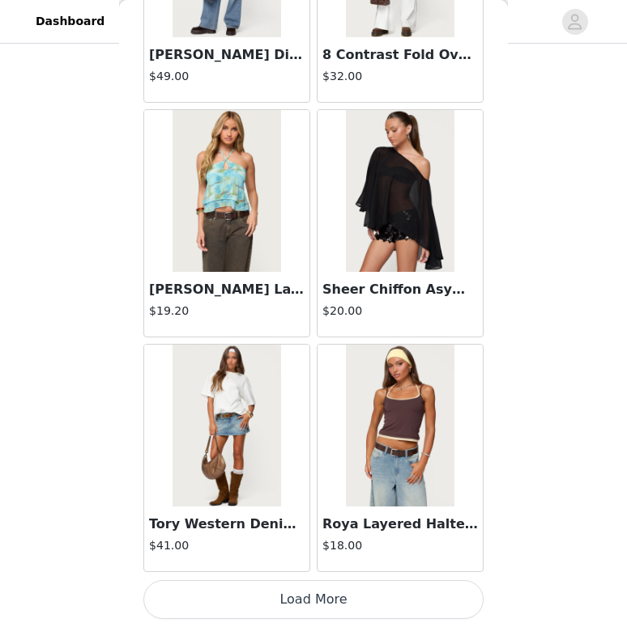
click at [334, 607] on button "Load More" at bounding box center [313, 599] width 340 height 39
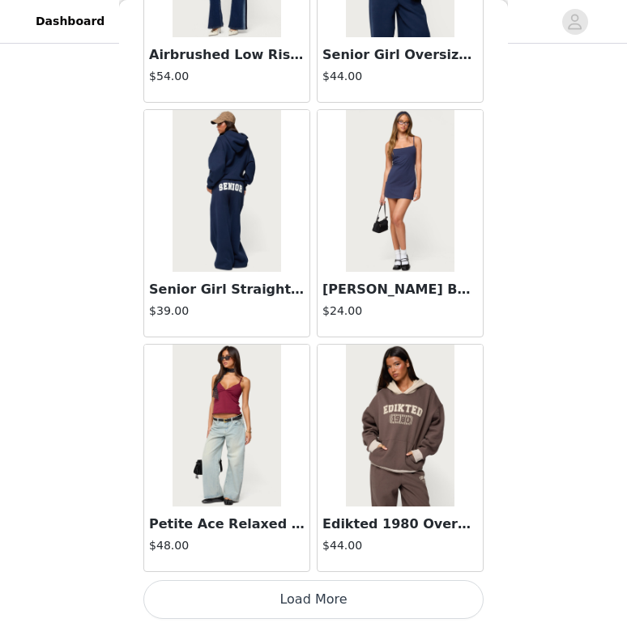
click at [337, 592] on button "Load More" at bounding box center [313, 599] width 340 height 39
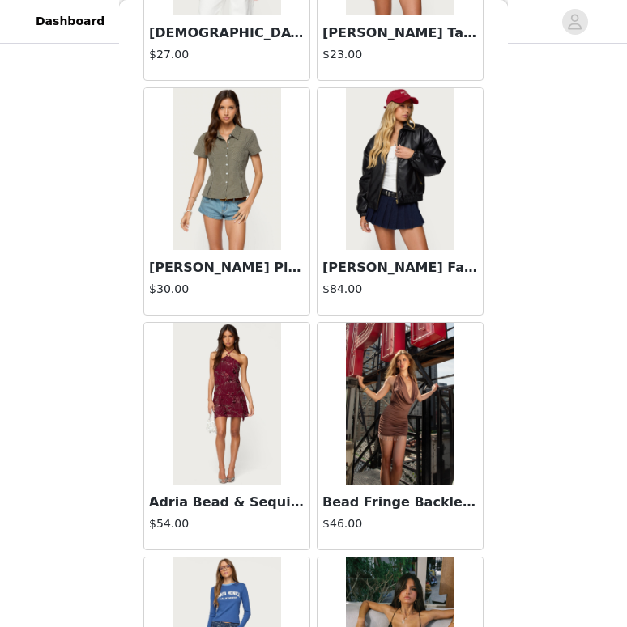
scroll to position [55840, 0]
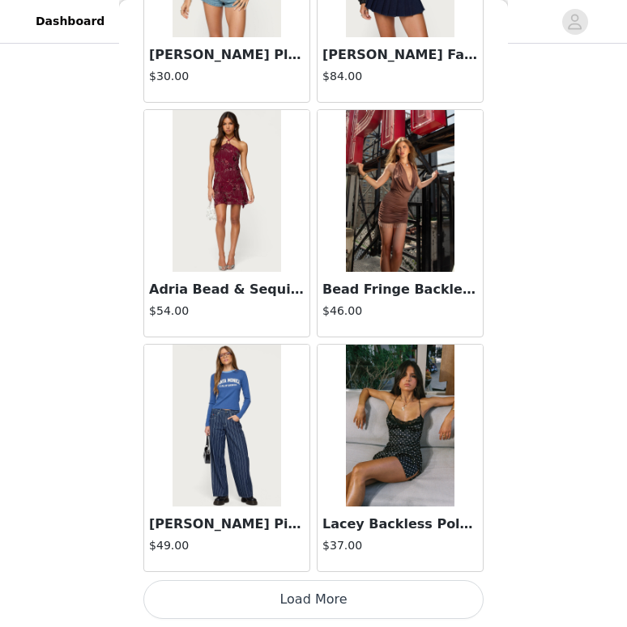
click at [380, 597] on button "Load More" at bounding box center [313, 599] width 340 height 39
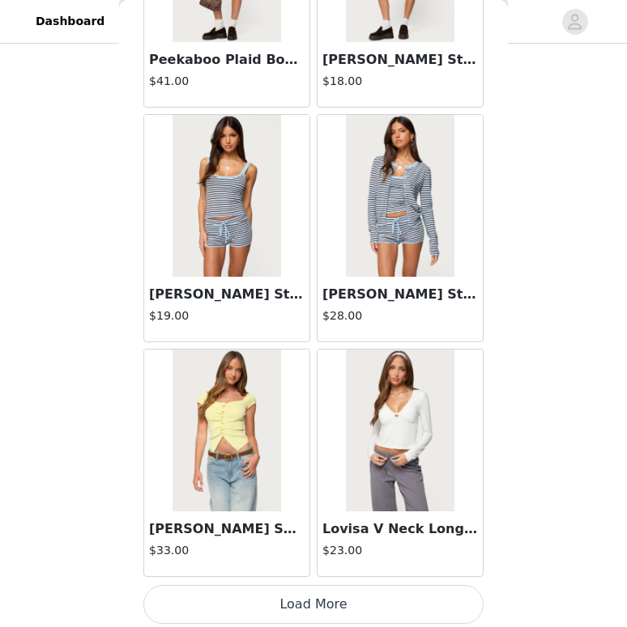
scroll to position [58188, 0]
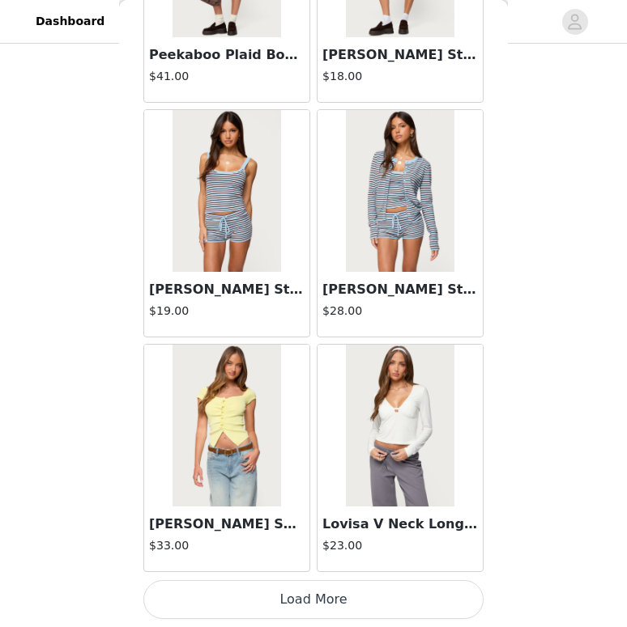
click at [342, 596] on button "Load More" at bounding box center [313, 599] width 340 height 39
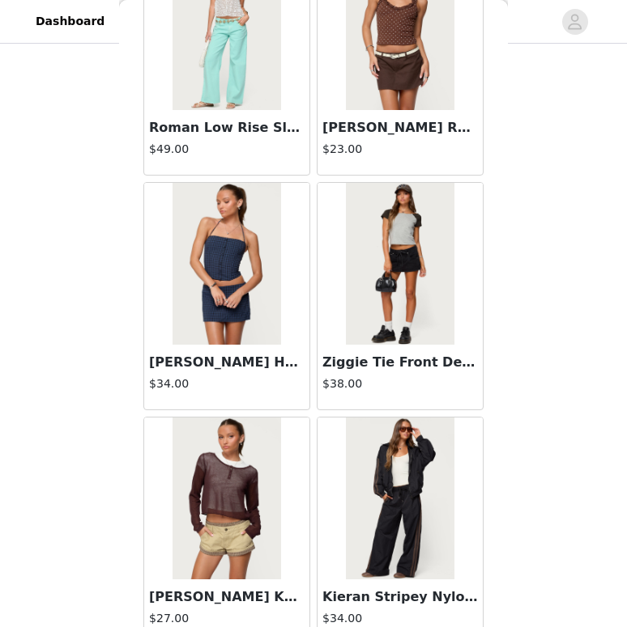
scroll to position [60535, 0]
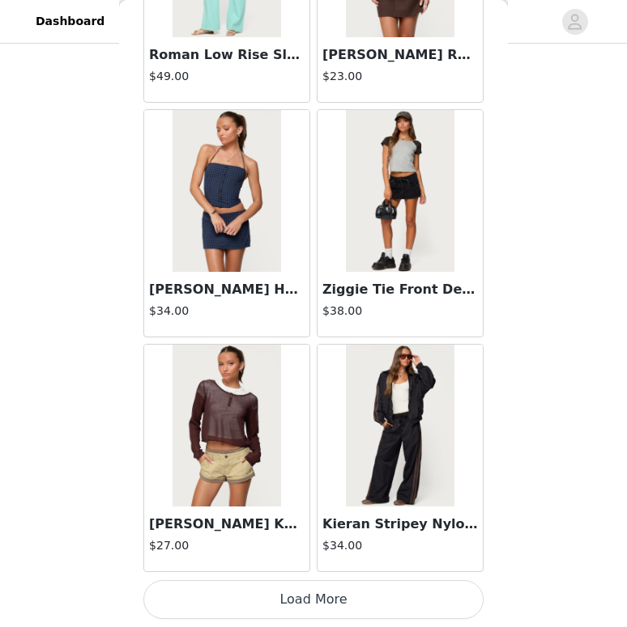
click at [369, 603] on button "Load More" at bounding box center [313, 599] width 340 height 39
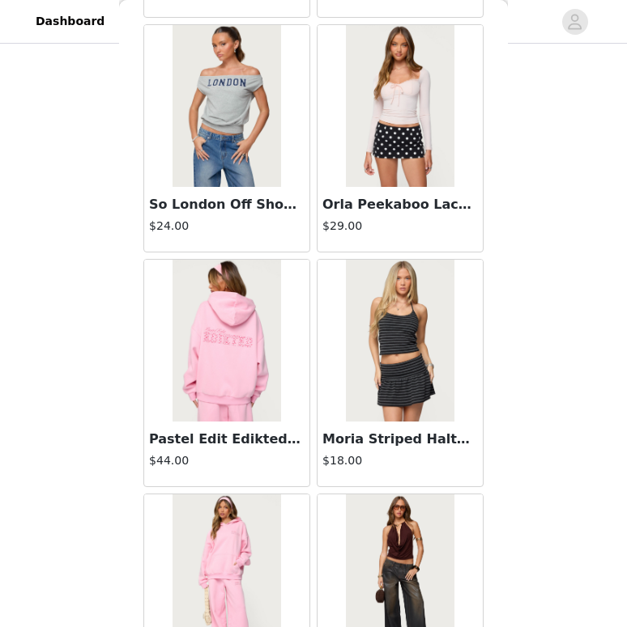
scroll to position [62883, 0]
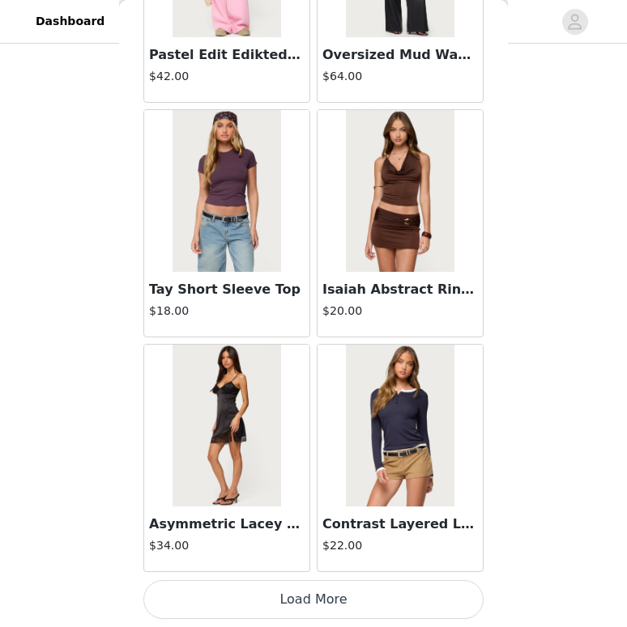
click at [259, 606] on button "Load More" at bounding box center [313, 599] width 340 height 39
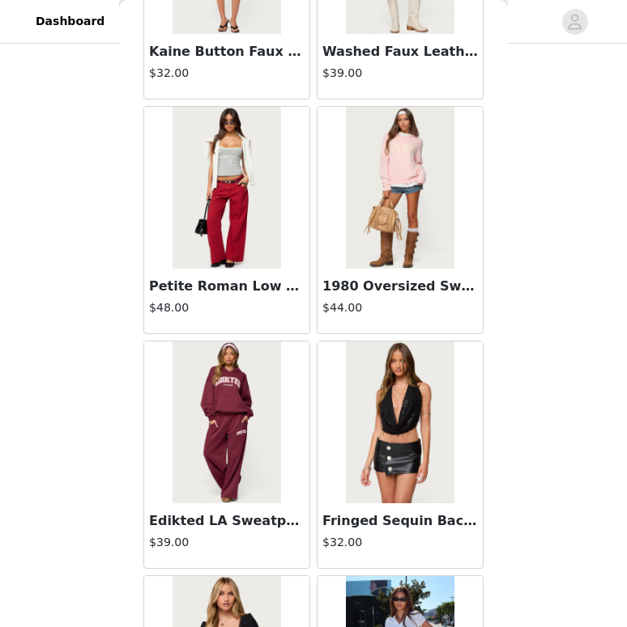
scroll to position [65230, 0]
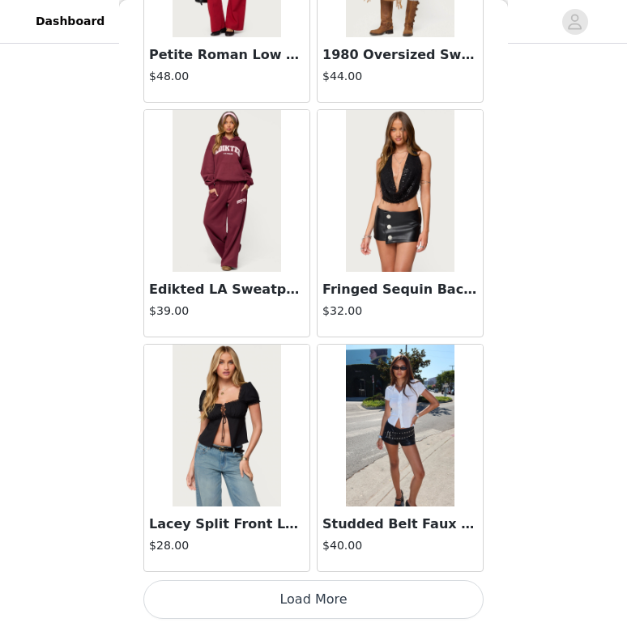
click at [377, 605] on button "Load More" at bounding box center [313, 599] width 340 height 39
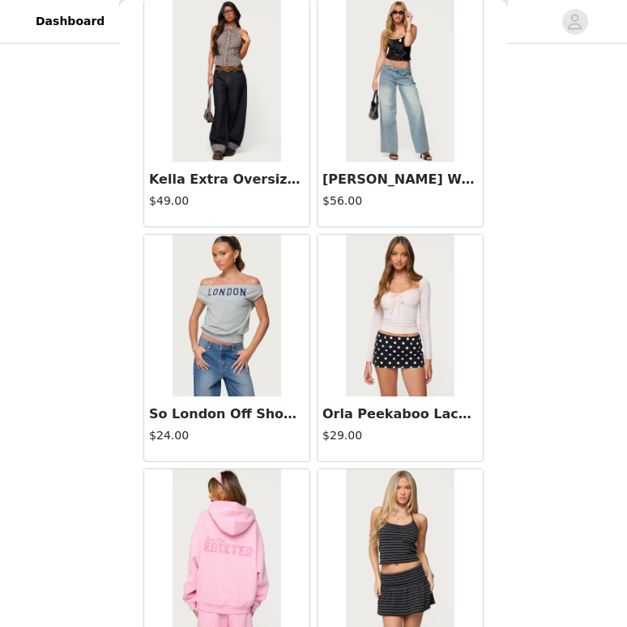
scroll to position [62049, 0]
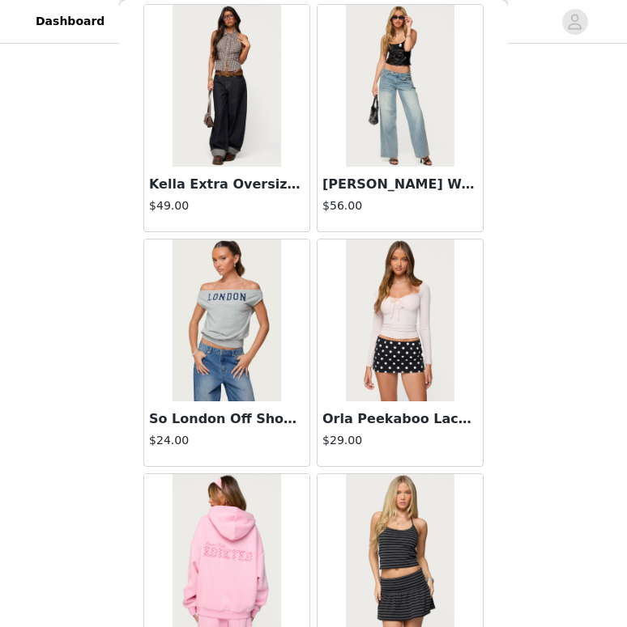
click at [363, 325] on img at bounding box center [400, 321] width 108 height 162
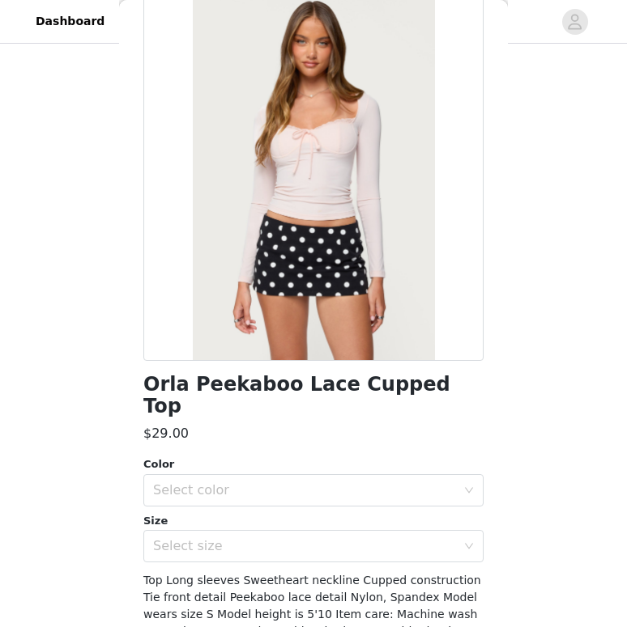
scroll to position [89, 0]
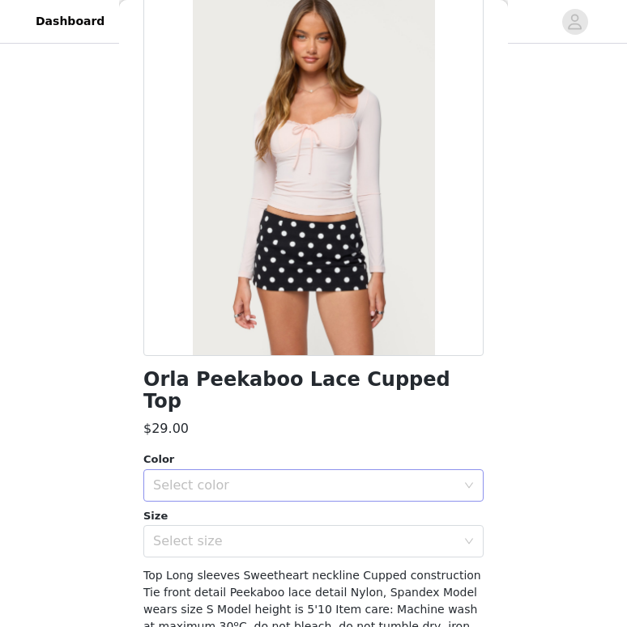
click at [195, 478] on div "Select color" at bounding box center [304, 486] width 303 height 16
click at [193, 497] on li "LIGHT PINK" at bounding box center [313, 499] width 340 height 26
click at [193, 533] on div "Select size" at bounding box center [304, 541] width 303 height 16
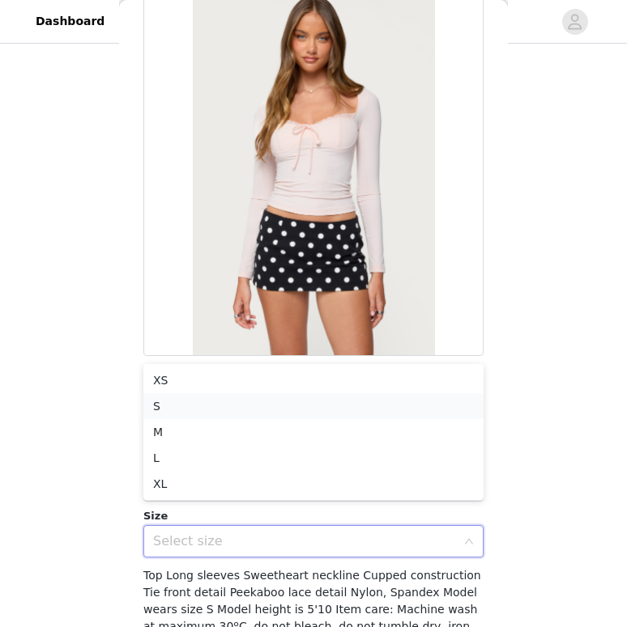
click at [191, 406] on li "S" at bounding box center [313, 406] width 340 height 26
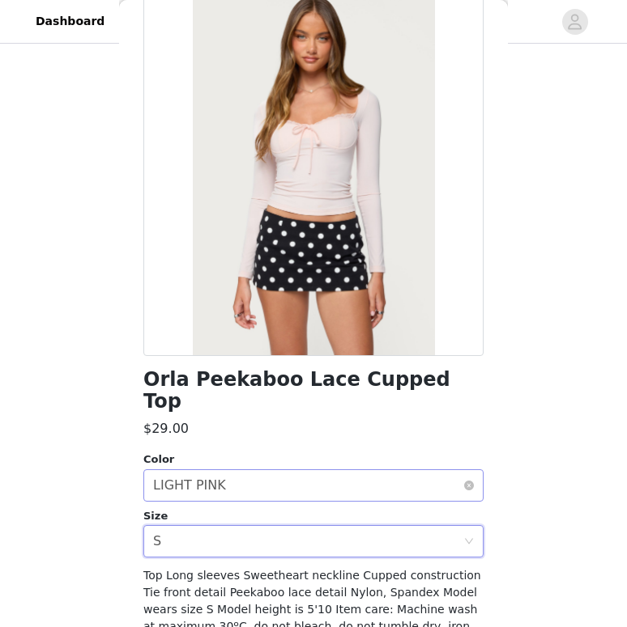
scroll to position [160, 0]
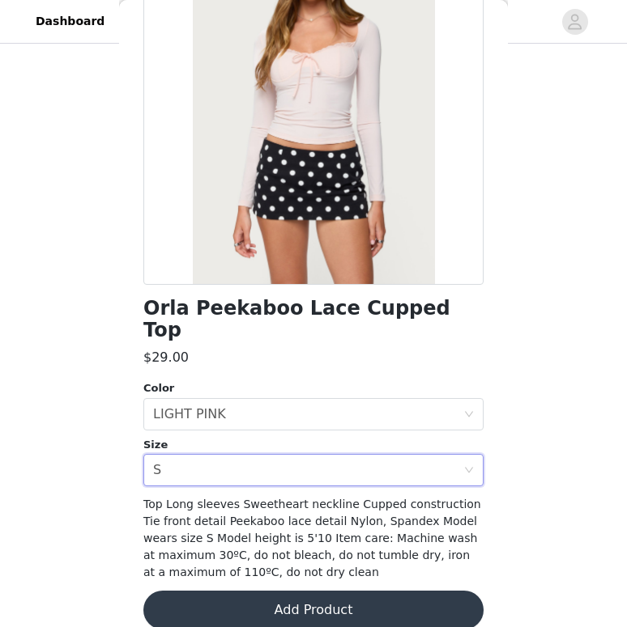
click at [194, 594] on button "Add Product" at bounding box center [313, 610] width 340 height 39
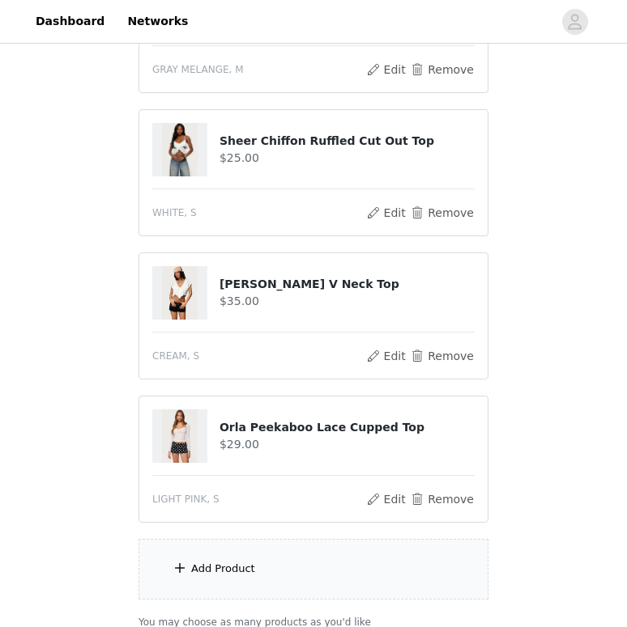
scroll to position [826, 0]
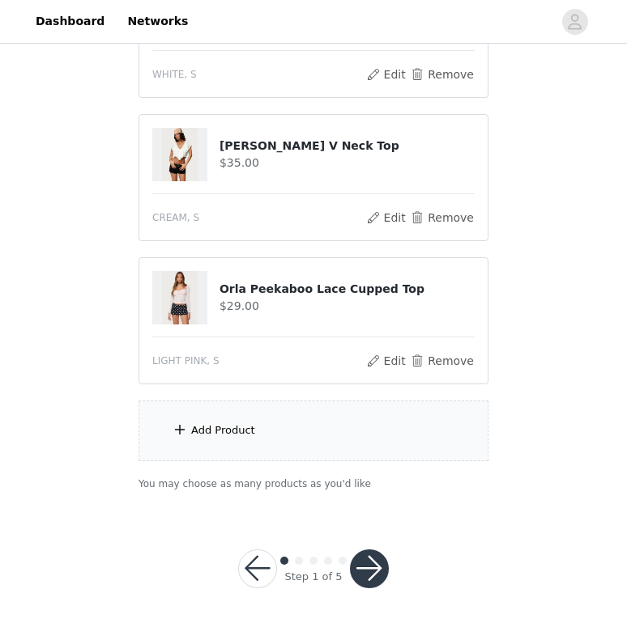
click at [244, 424] on div "Add Product" at bounding box center [223, 431] width 64 height 16
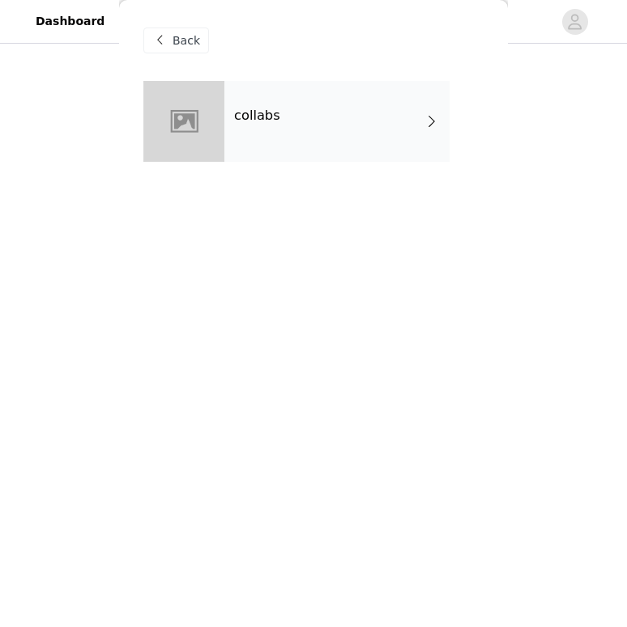
click at [296, 128] on div "collabs" at bounding box center [336, 121] width 225 height 81
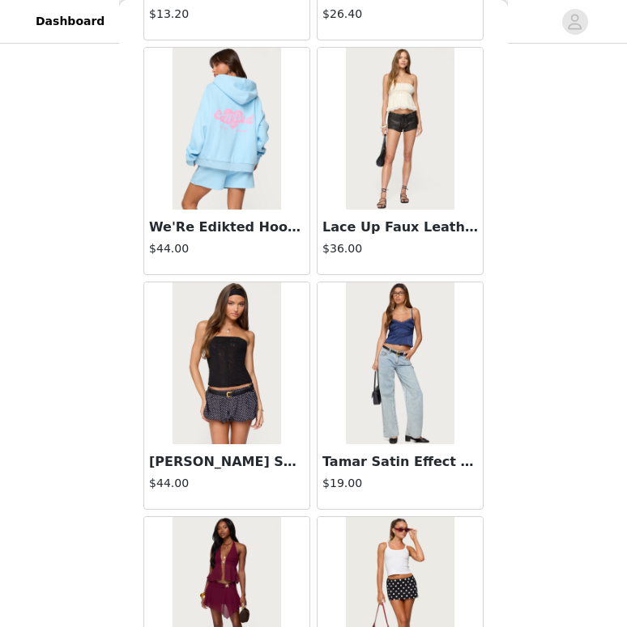
scroll to position [1850, 0]
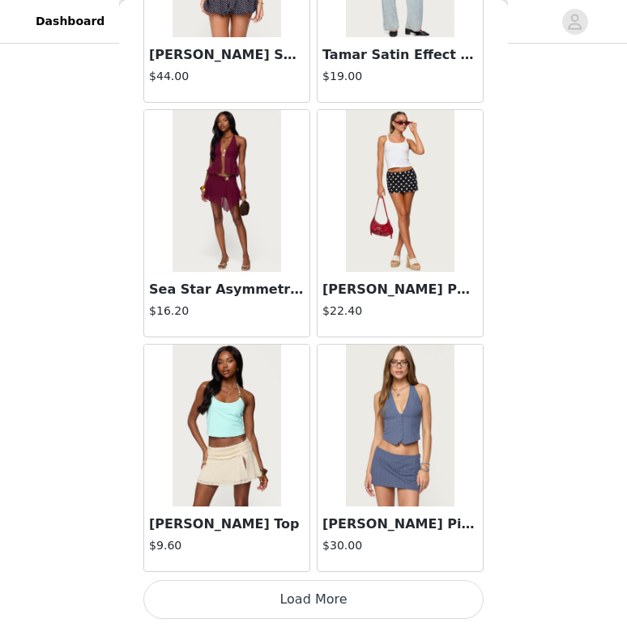
click at [401, 208] on img at bounding box center [400, 191] width 108 height 162
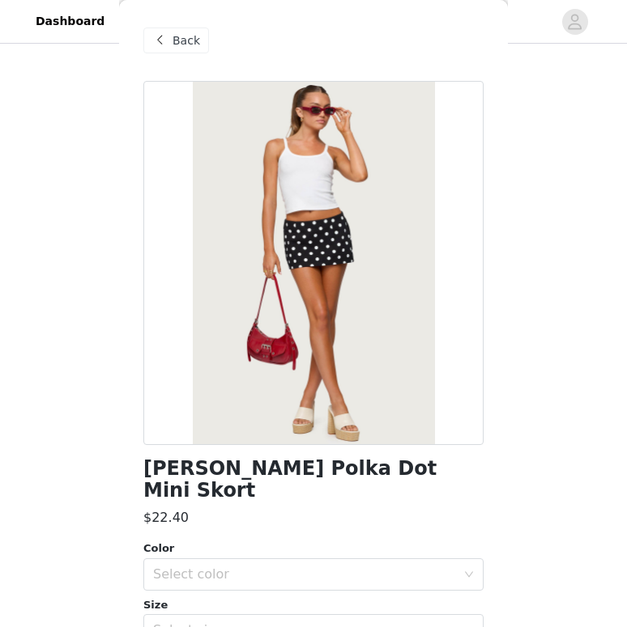
scroll to position [143, 0]
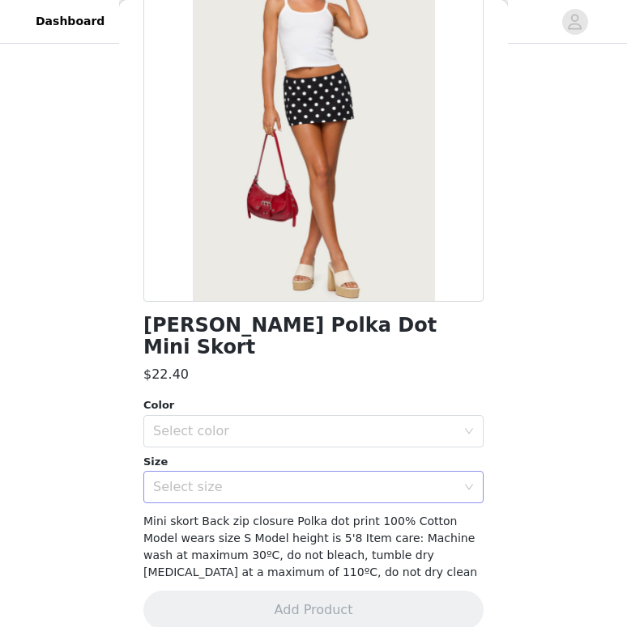
click at [343, 479] on div "Select size" at bounding box center [304, 487] width 303 height 16
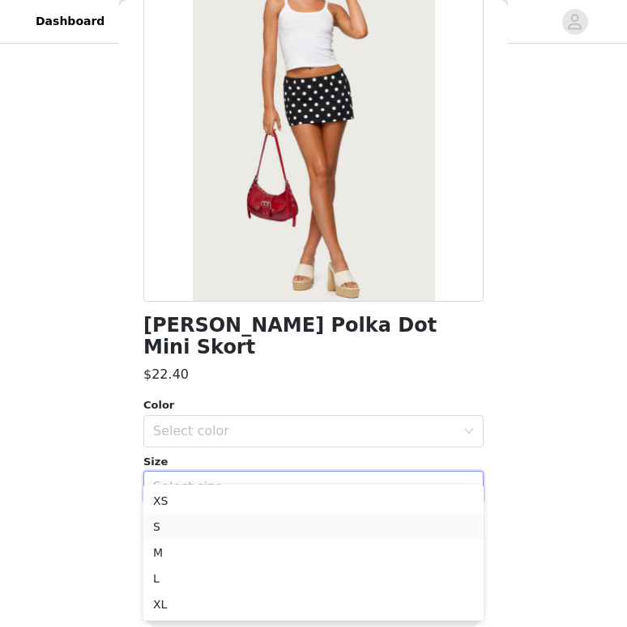
click at [290, 522] on li "S" at bounding box center [313, 527] width 340 height 26
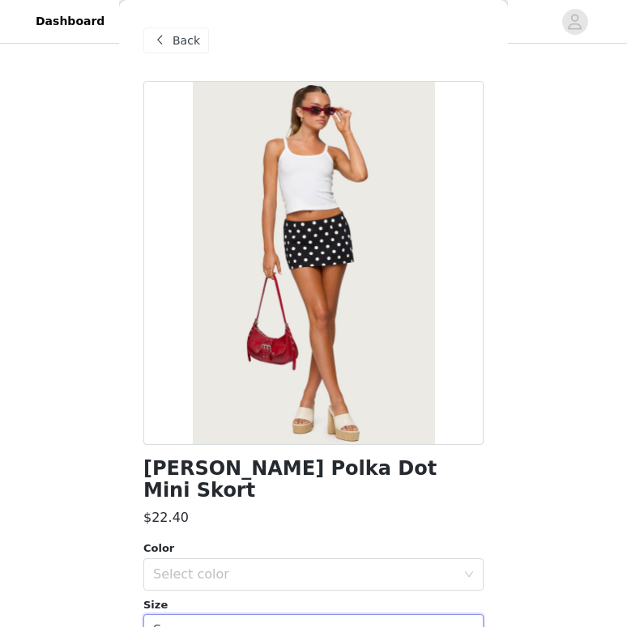
scroll to position [68, 0]
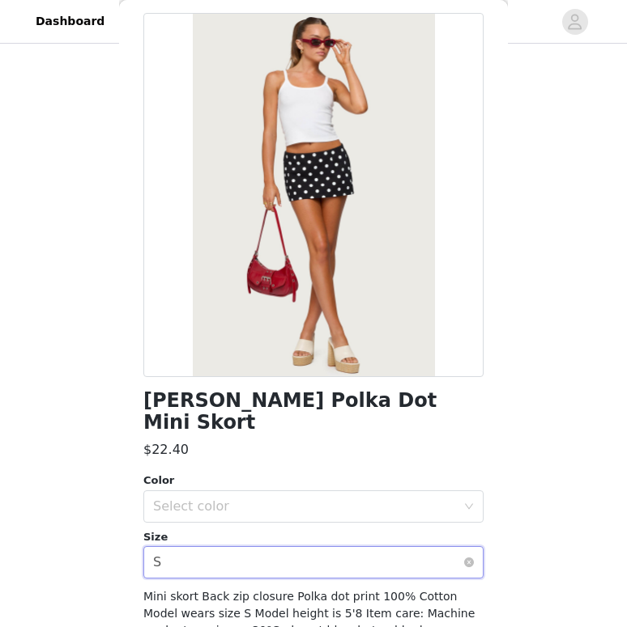
click at [321, 547] on div "Select size S" at bounding box center [308, 562] width 310 height 31
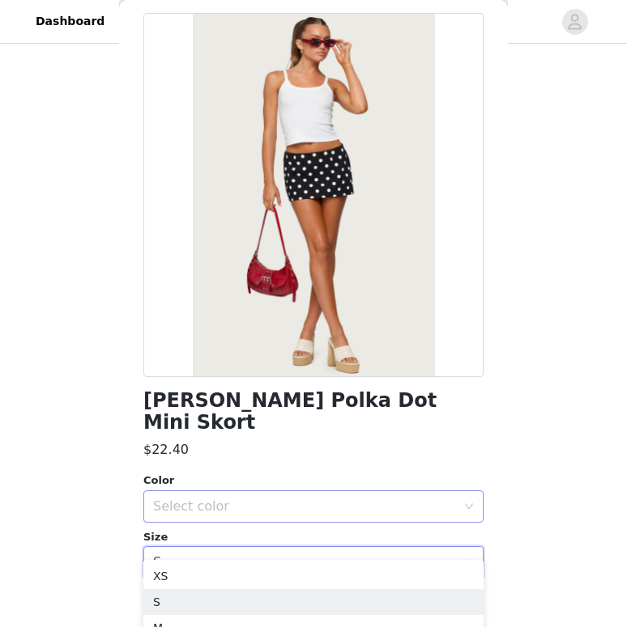
click at [346, 499] on div "Select color" at bounding box center [304, 507] width 303 height 16
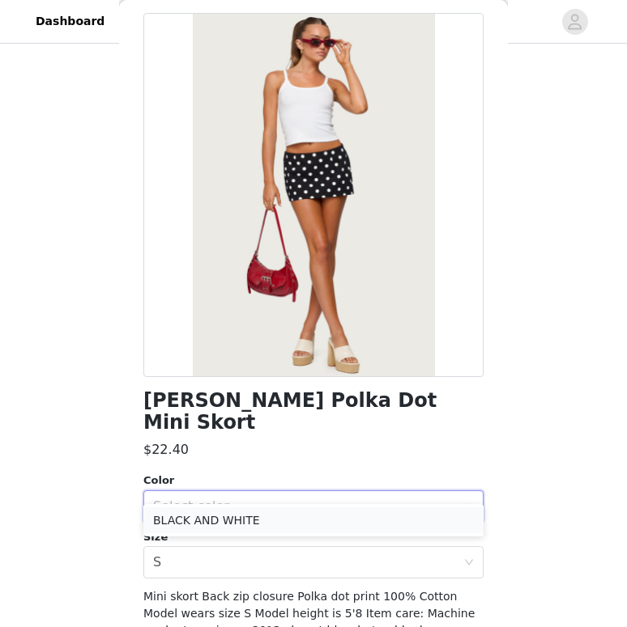
click at [327, 517] on li "BLACK AND WHITE" at bounding box center [313, 521] width 340 height 26
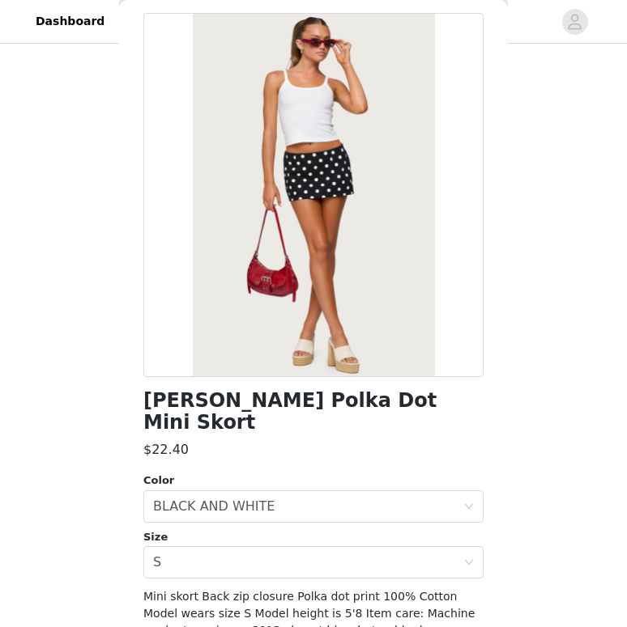
drag, startPoint x: 372, startPoint y: 280, endPoint x: 315, endPoint y: 362, distance: 99.9
click at [315, 362] on div at bounding box center [313, 195] width 340 height 364
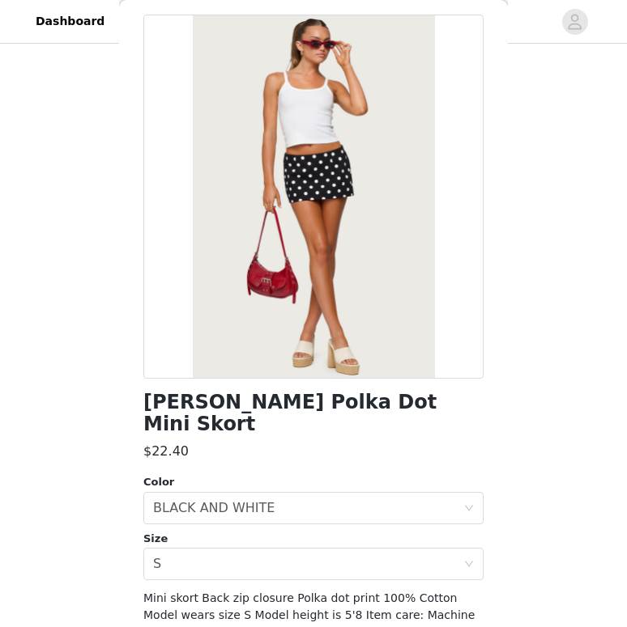
scroll to position [101, 0]
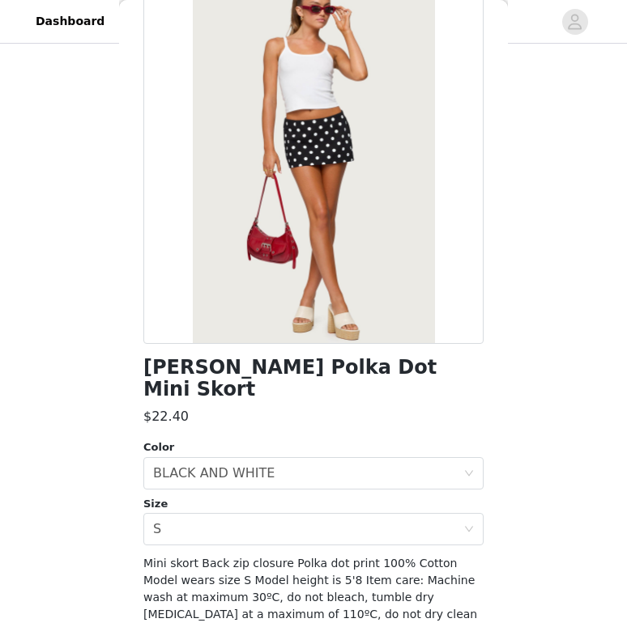
click at [343, 496] on div "Size Select size S" at bounding box center [313, 521] width 340 height 50
click at [337, 514] on div "Select size S" at bounding box center [308, 529] width 310 height 31
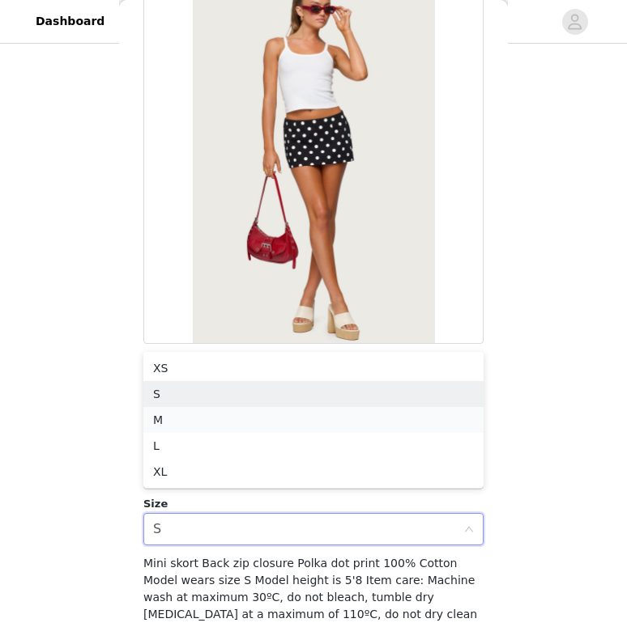
click at [334, 408] on li "M" at bounding box center [313, 420] width 340 height 26
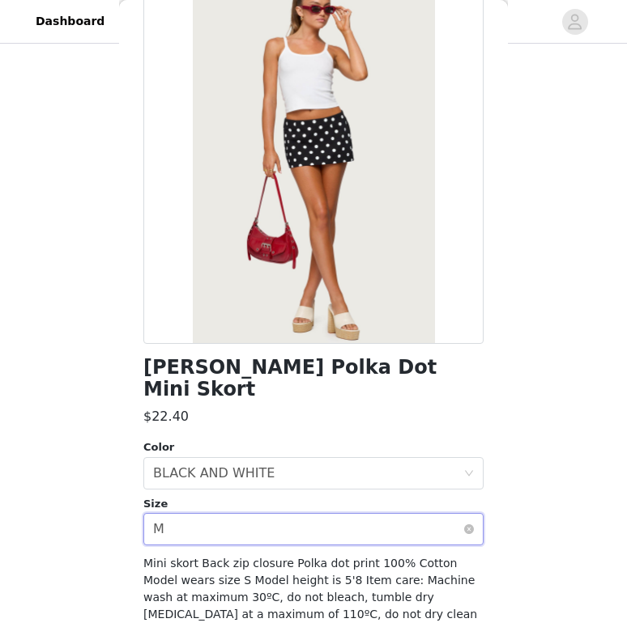
click at [319, 514] on div "Select size M" at bounding box center [308, 529] width 310 height 31
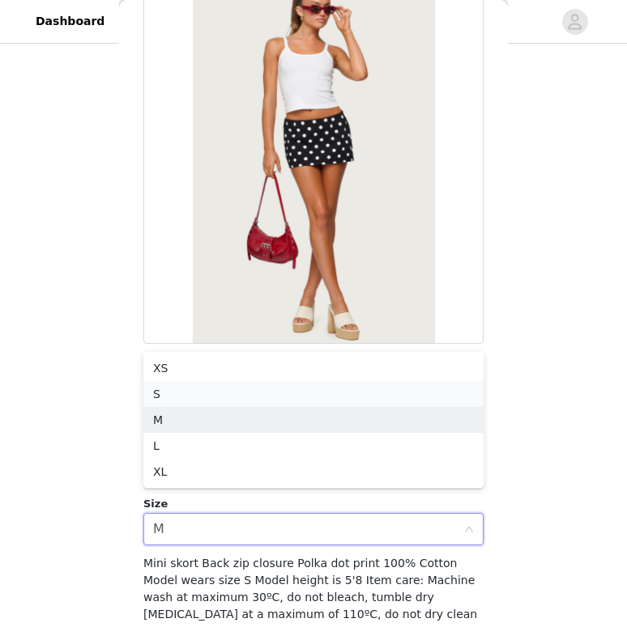
click at [357, 383] on li "S" at bounding box center [313, 394] width 340 height 26
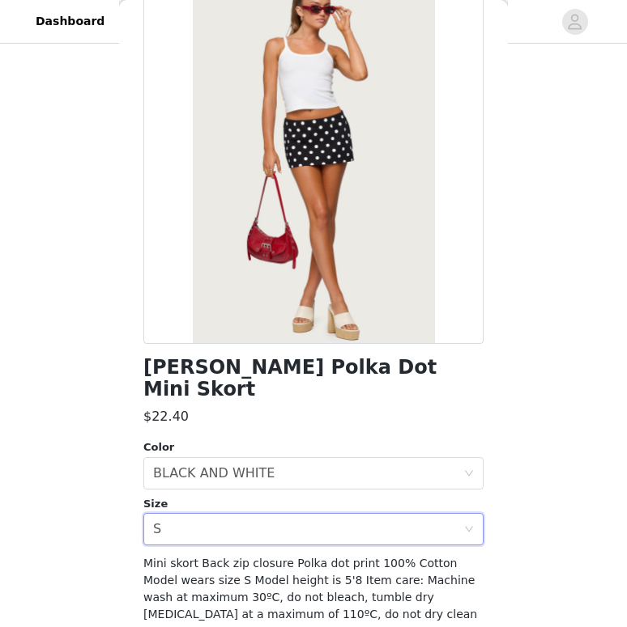
scroll to position [143, 0]
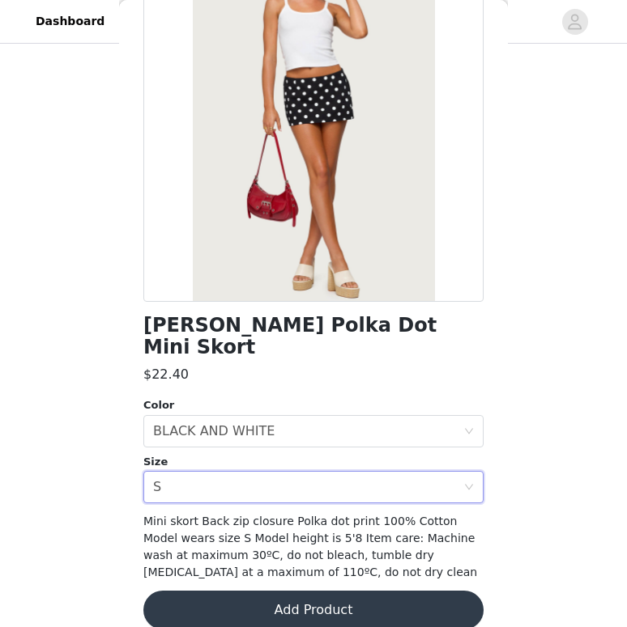
click at [312, 591] on button "Add Product" at bounding box center [313, 610] width 340 height 39
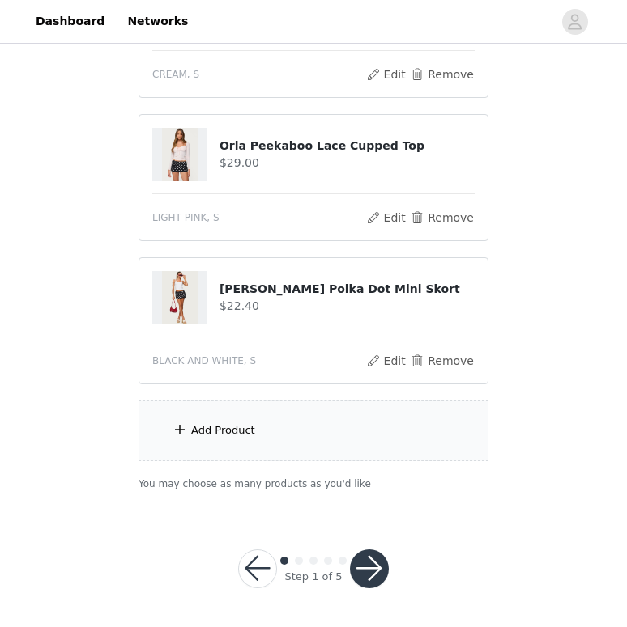
scroll to position [0, 0]
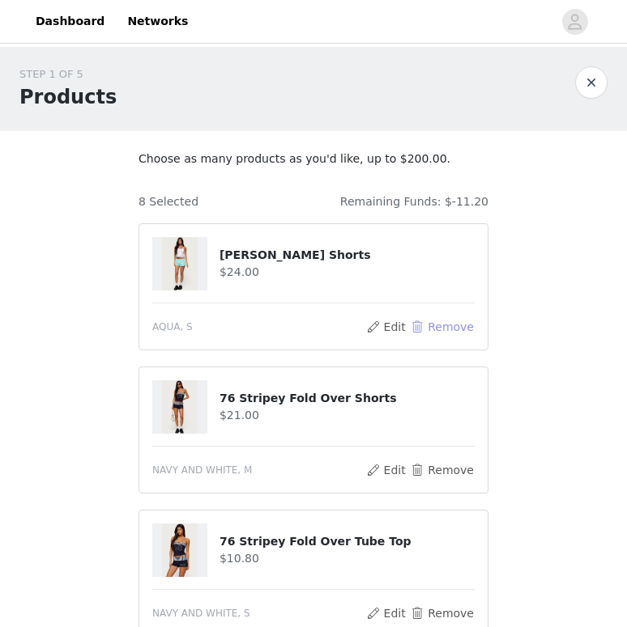
click at [461, 320] on button "Remove" at bounding box center [442, 326] width 65 height 19
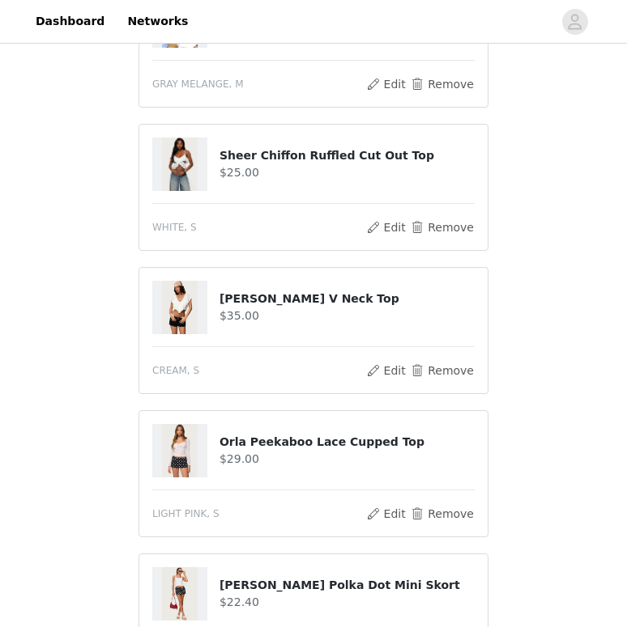
scroll to position [826, 0]
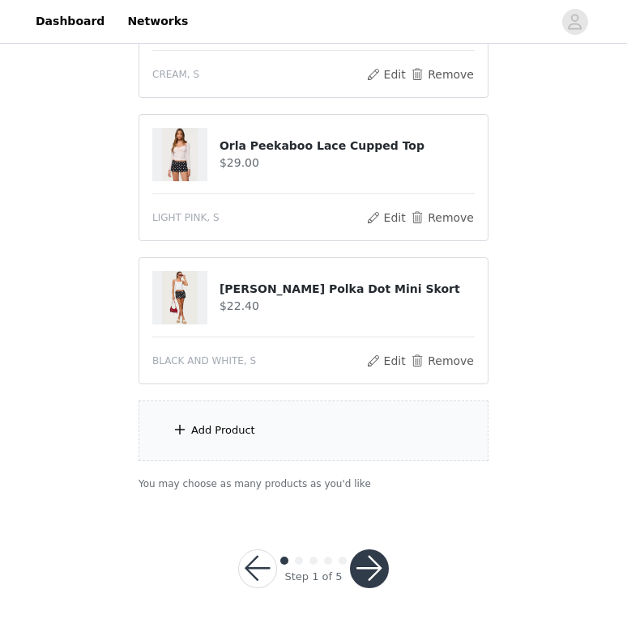
click at [235, 460] on div "Add Product" at bounding box center [313, 431] width 350 height 61
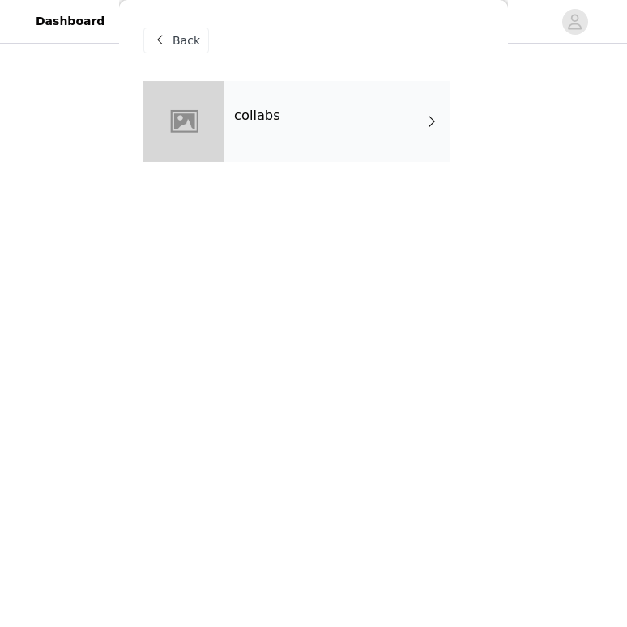
click at [375, 67] on div "Back" at bounding box center [313, 40] width 340 height 81
click at [375, 104] on div "collabs" at bounding box center [336, 121] width 225 height 81
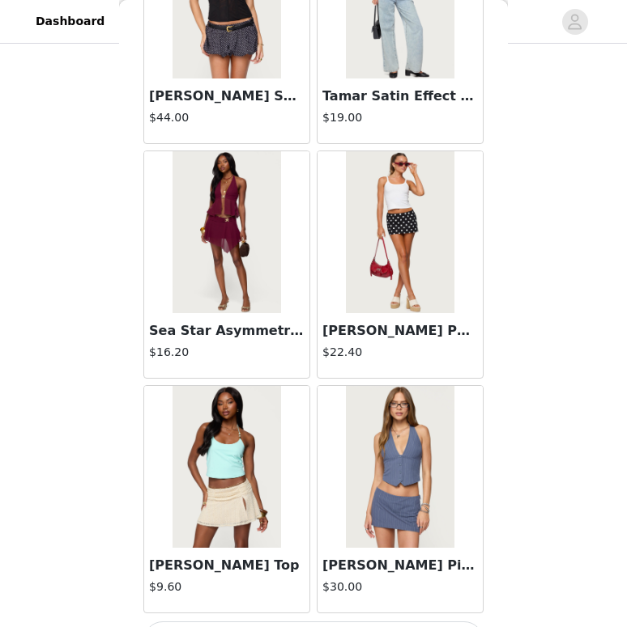
scroll to position [1850, 0]
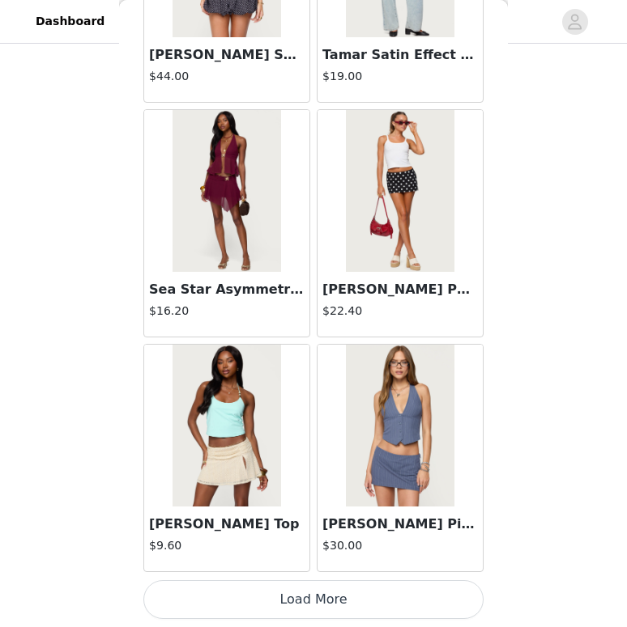
click at [265, 597] on button "Load More" at bounding box center [313, 599] width 340 height 39
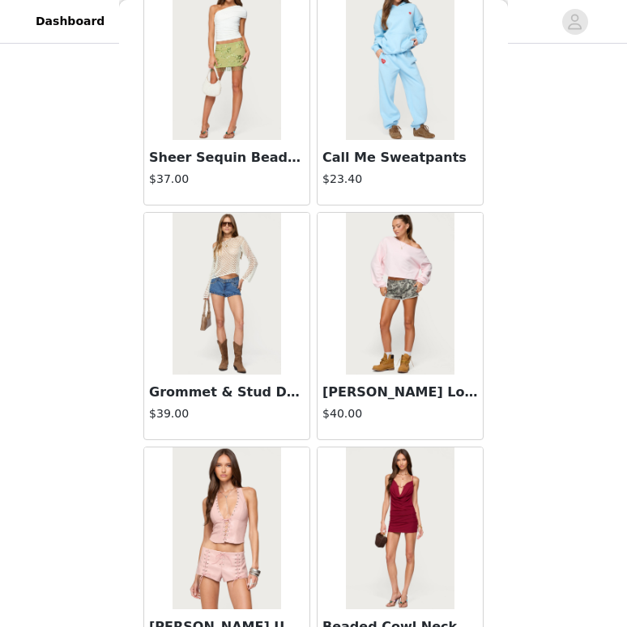
scroll to position [3097, 0]
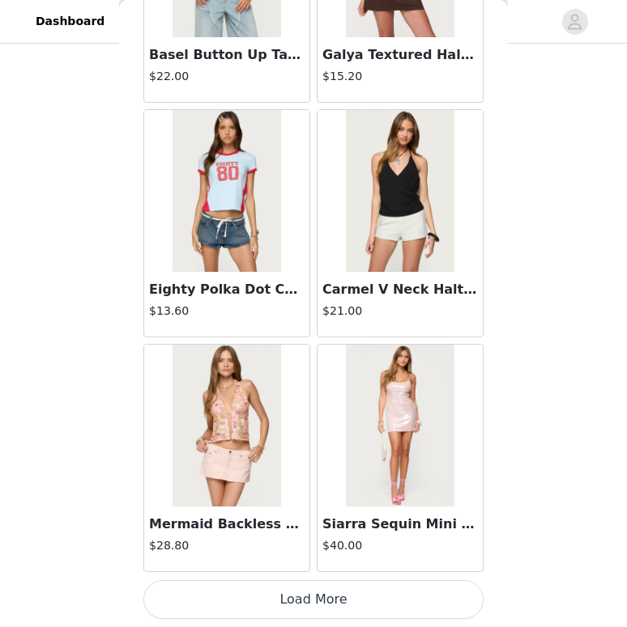
click at [290, 586] on button "Load More" at bounding box center [313, 599] width 340 height 39
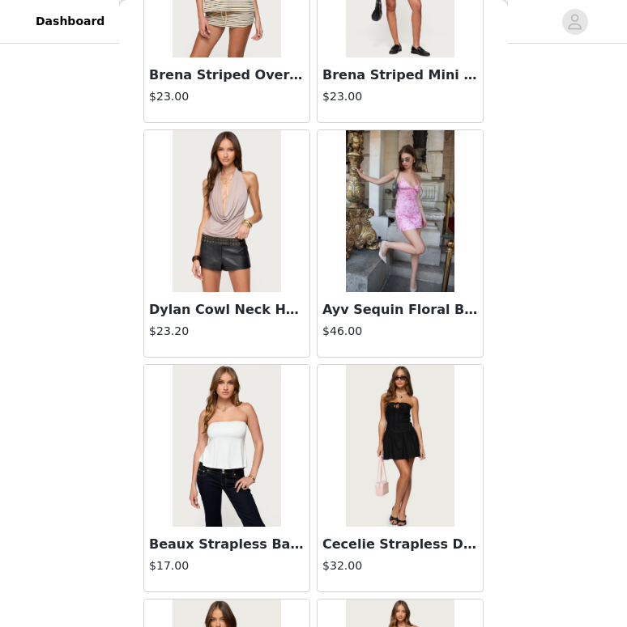
scroll to position [6544, 0]
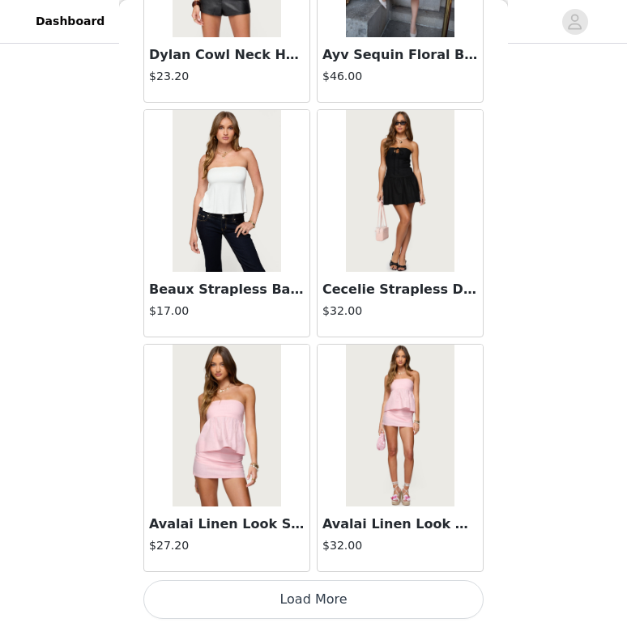
click at [284, 601] on button "Load More" at bounding box center [313, 599] width 340 height 39
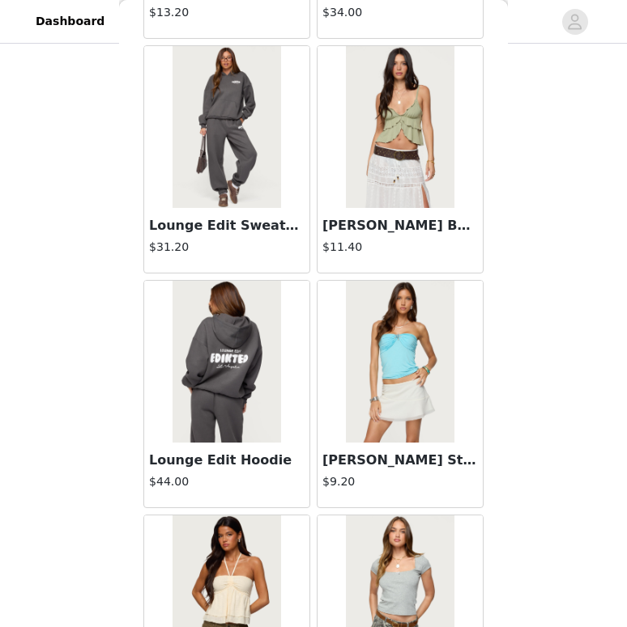
scroll to position [8892, 0]
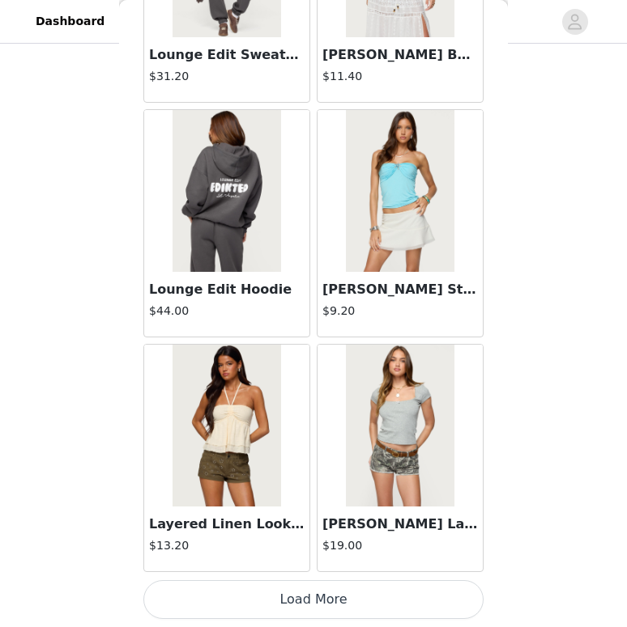
click at [236, 590] on button "Load More" at bounding box center [313, 599] width 340 height 39
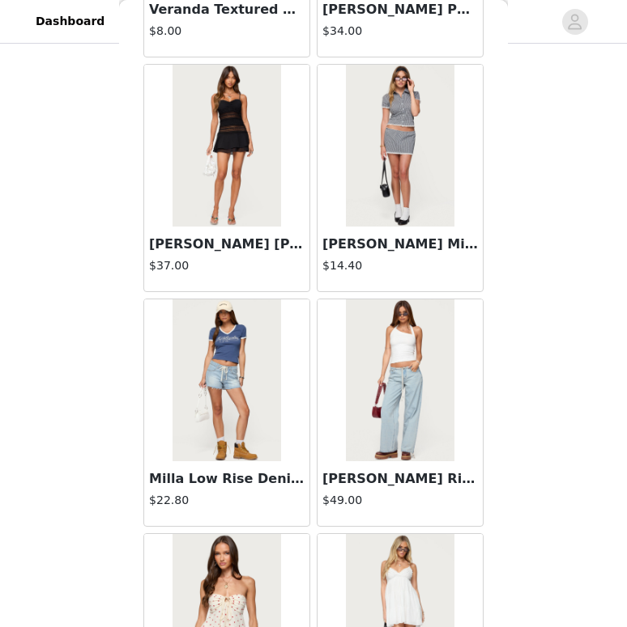
scroll to position [11239, 0]
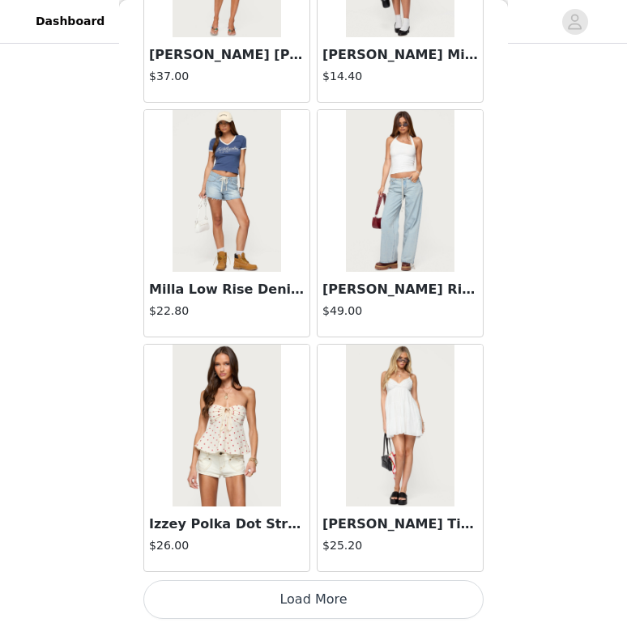
click at [224, 600] on button "Load More" at bounding box center [313, 599] width 340 height 39
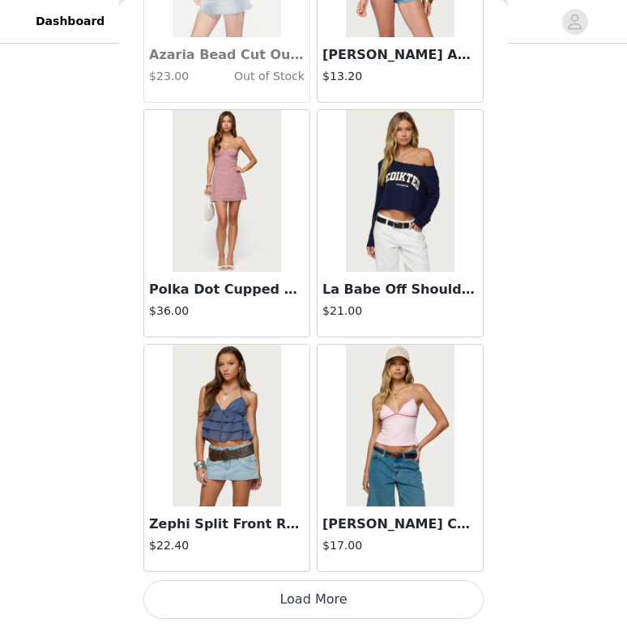
scroll to position [460, 0]
click at [240, 612] on button "Load More" at bounding box center [313, 599] width 340 height 39
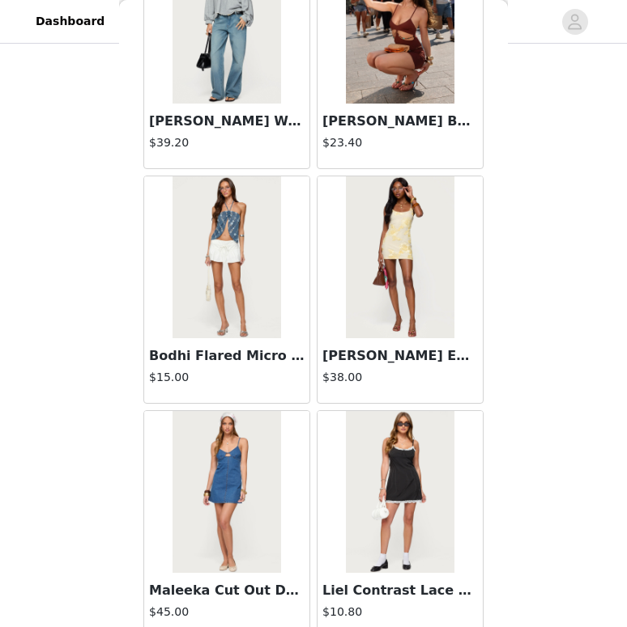
scroll to position [15934, 0]
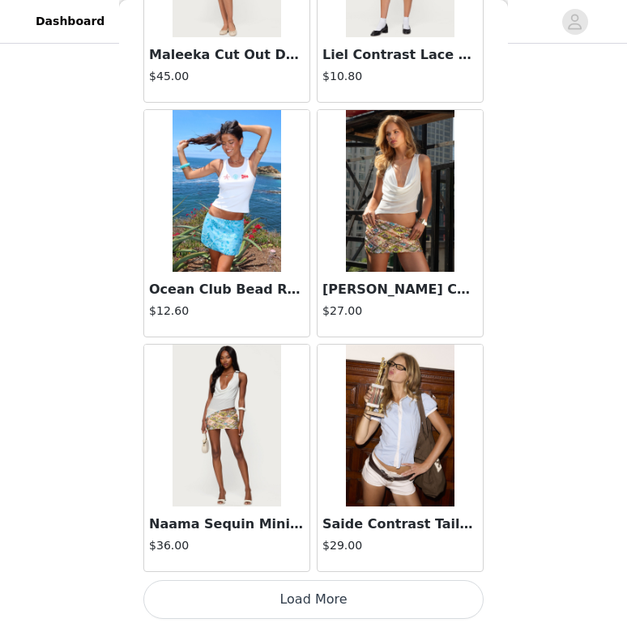
click at [278, 593] on button "Load More" at bounding box center [313, 599] width 340 height 39
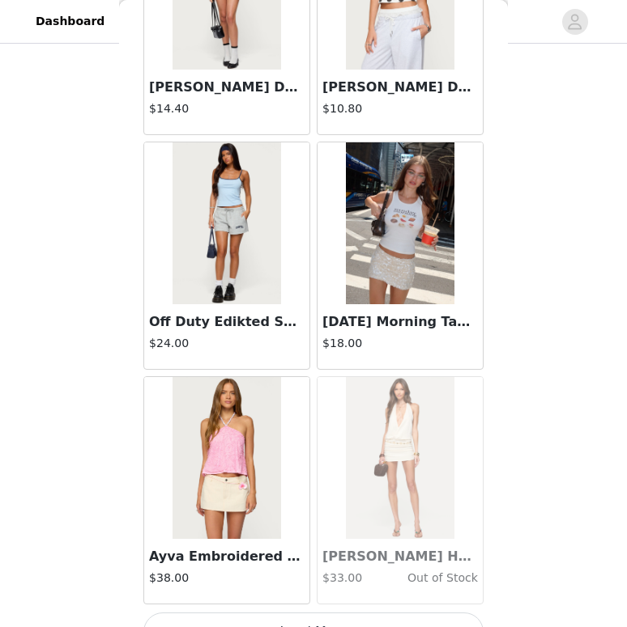
scroll to position [18282, 0]
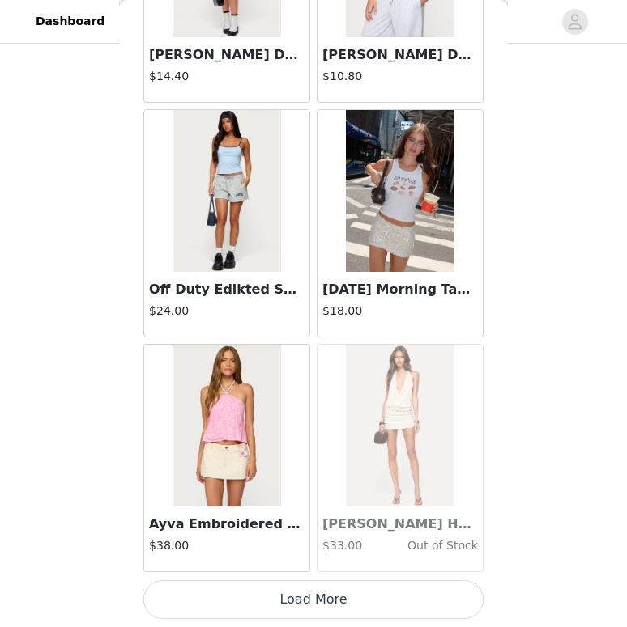
click at [292, 605] on button "Load More" at bounding box center [313, 599] width 340 height 39
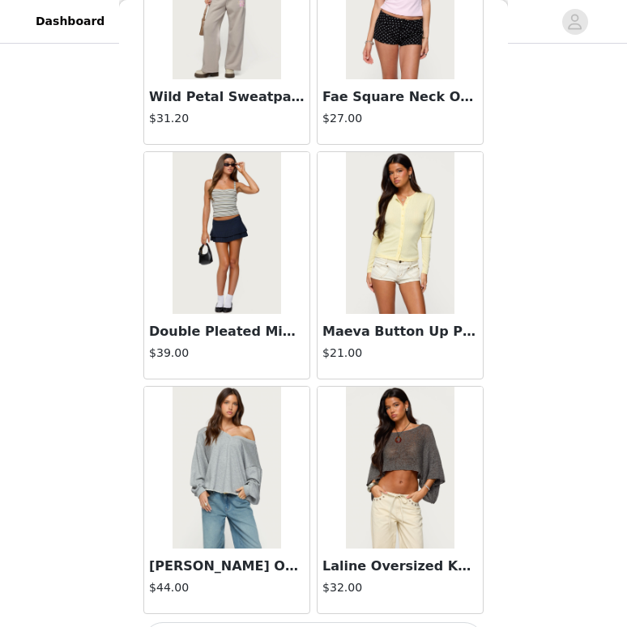
scroll to position [20629, 0]
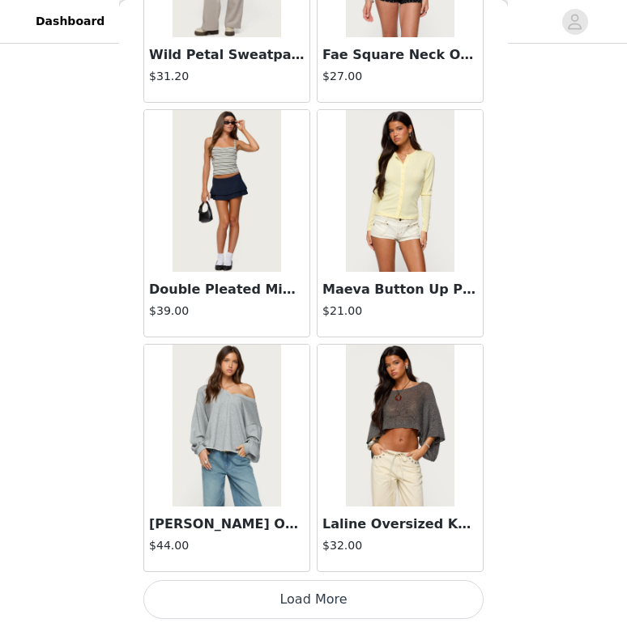
click at [323, 614] on button "Load More" at bounding box center [313, 599] width 340 height 39
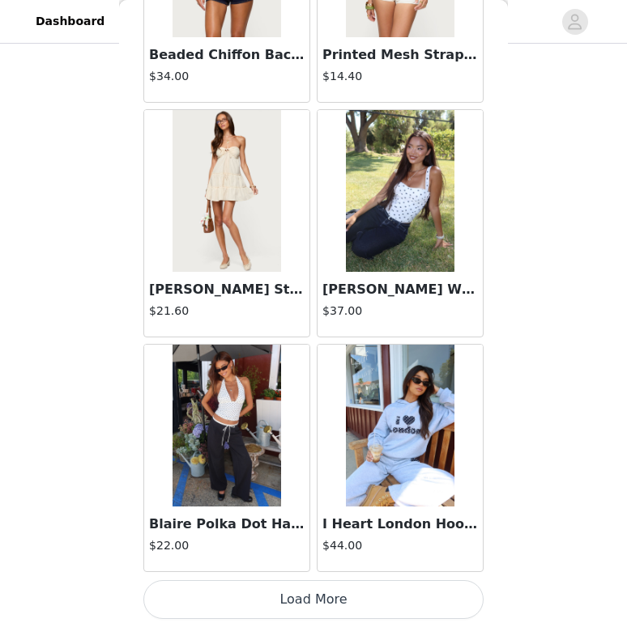
click at [315, 609] on button "Load More" at bounding box center [313, 599] width 340 height 39
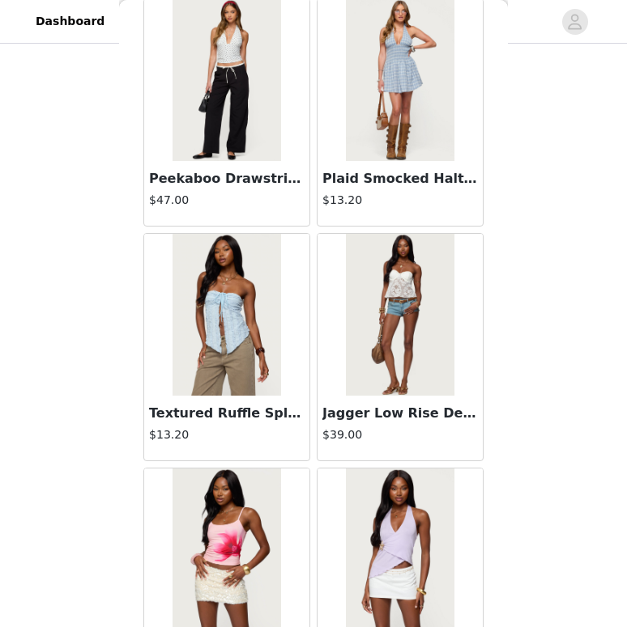
click at [413, 336] on img at bounding box center [400, 315] width 108 height 162
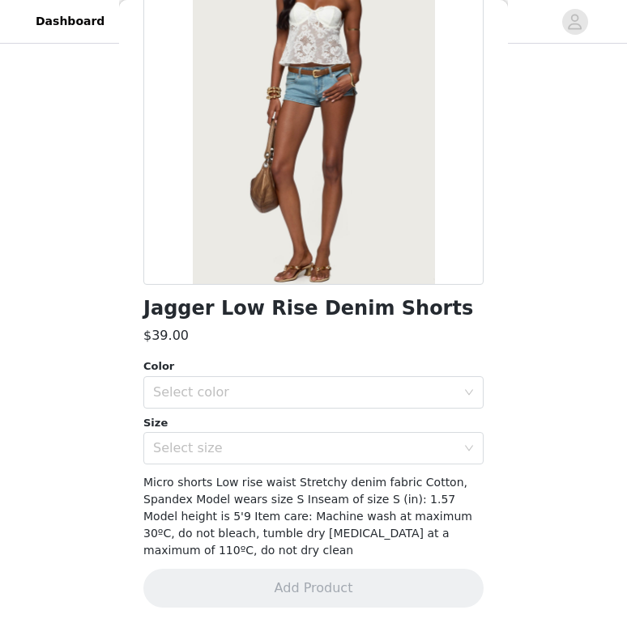
scroll to position [160, 0]
click at [371, 440] on div "Select size" at bounding box center [308, 448] width 310 height 31
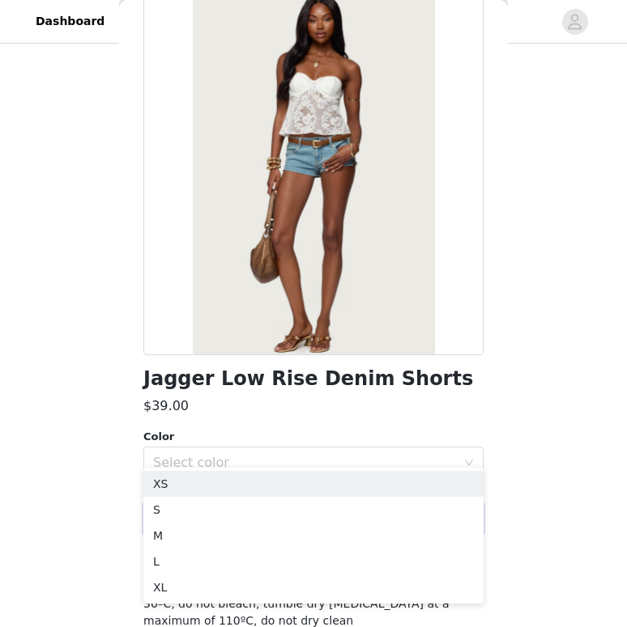
scroll to position [80, 0]
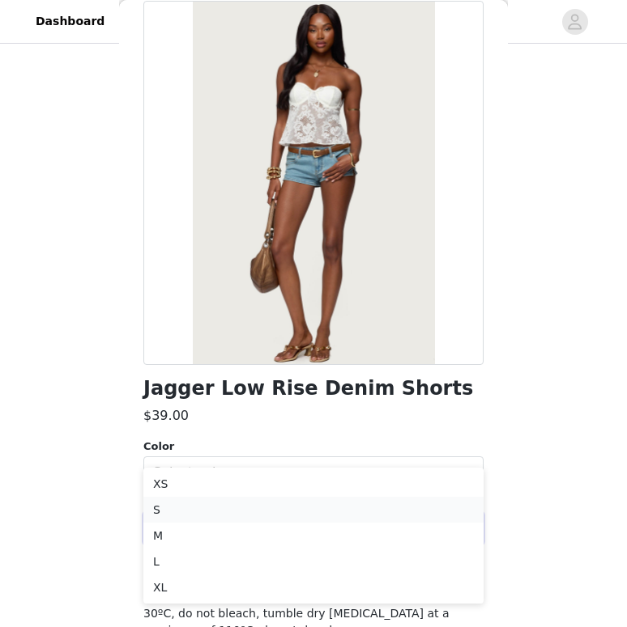
click at [316, 521] on li "S" at bounding box center [313, 510] width 340 height 26
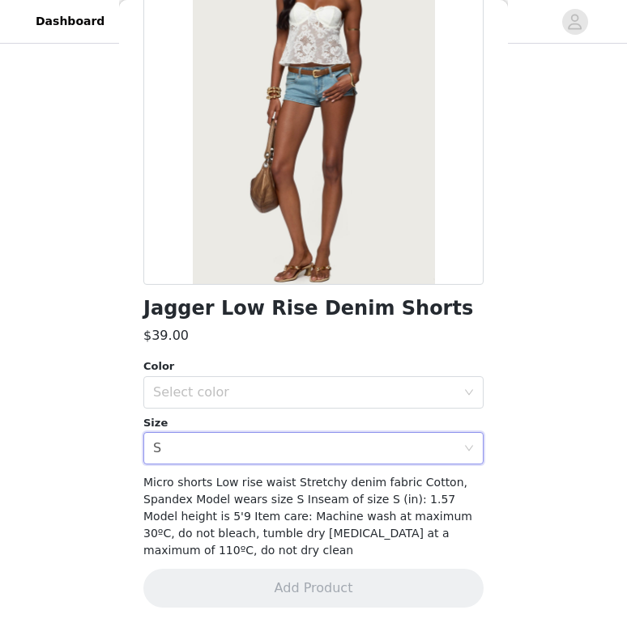
scroll to position [115, 0]
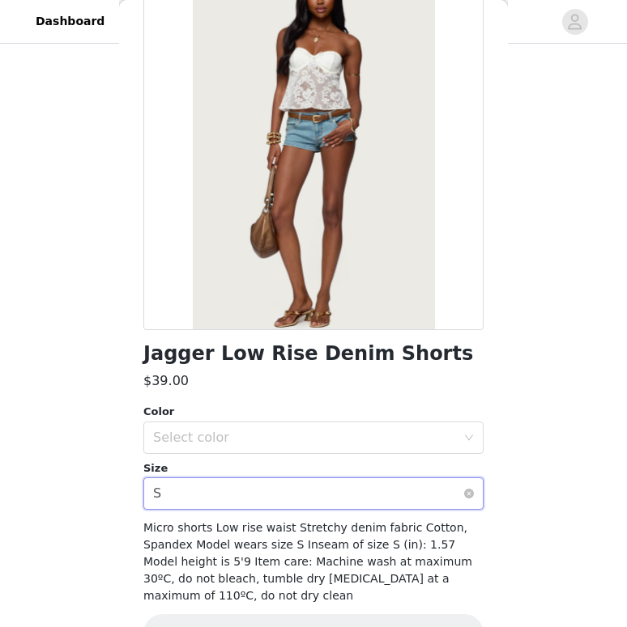
click at [355, 492] on div "Select size S" at bounding box center [308, 493] width 310 height 31
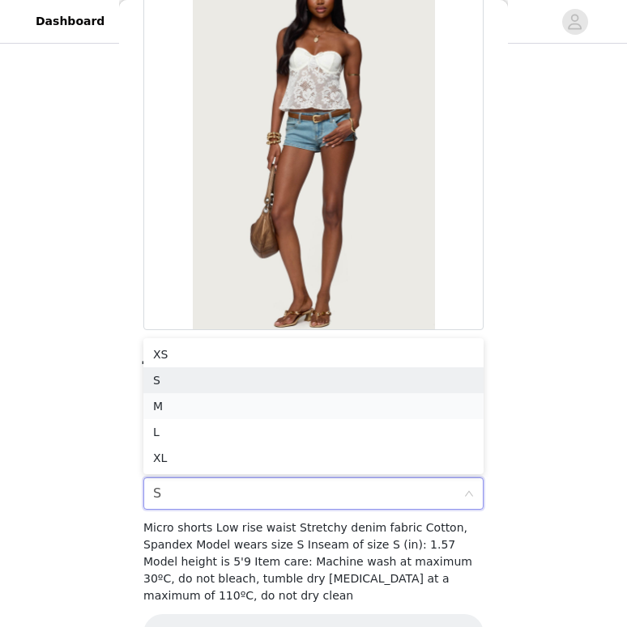
click at [355, 397] on li "M" at bounding box center [313, 406] width 340 height 26
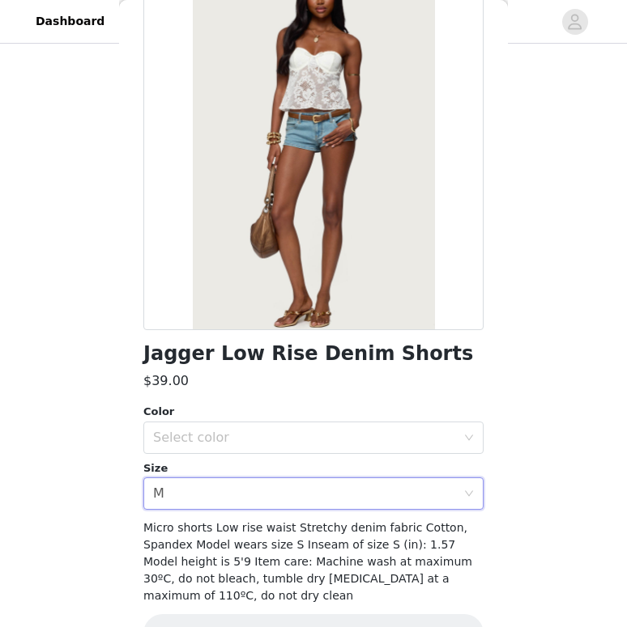
scroll to position [160, 0]
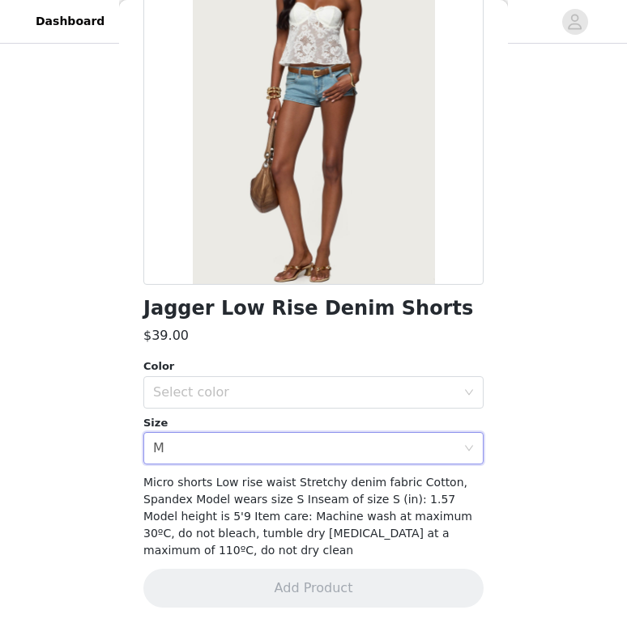
click at [352, 419] on div "Size" at bounding box center [313, 423] width 340 height 16
click at [355, 387] on div "Select color" at bounding box center [304, 392] width 303 height 16
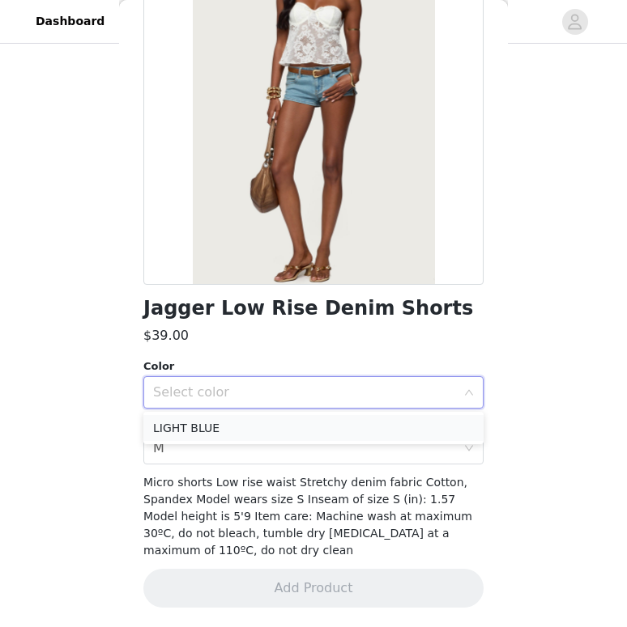
click at [338, 423] on li "LIGHT BLUE" at bounding box center [313, 428] width 340 height 26
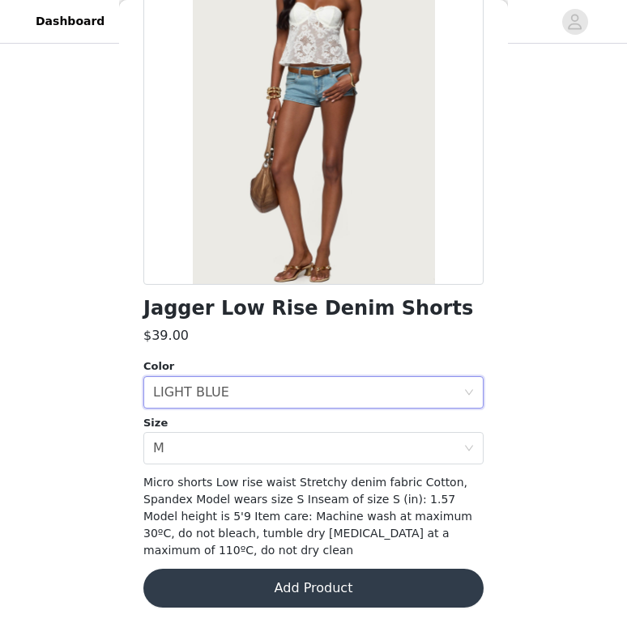
click at [313, 588] on button "Add Product" at bounding box center [313, 588] width 340 height 39
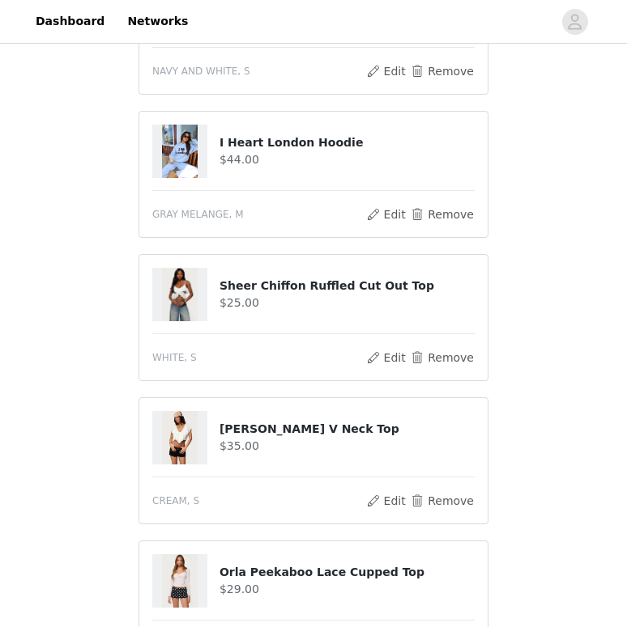
scroll to position [475, 0]
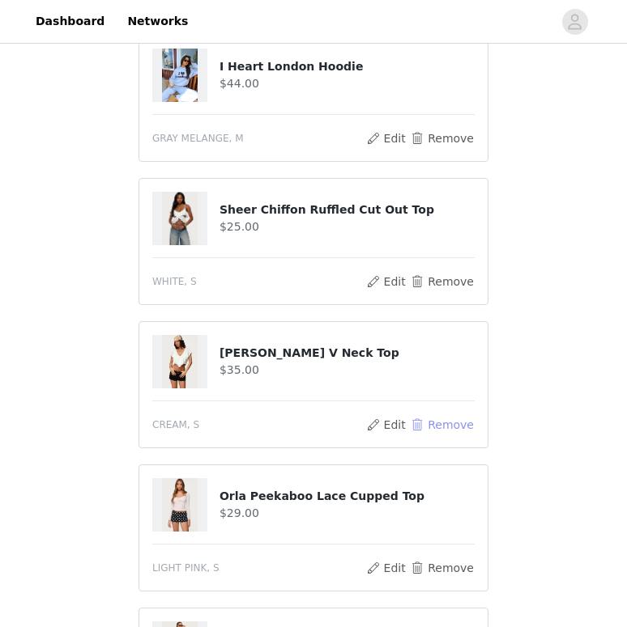
click at [443, 425] on button "Remove" at bounding box center [442, 424] width 65 height 19
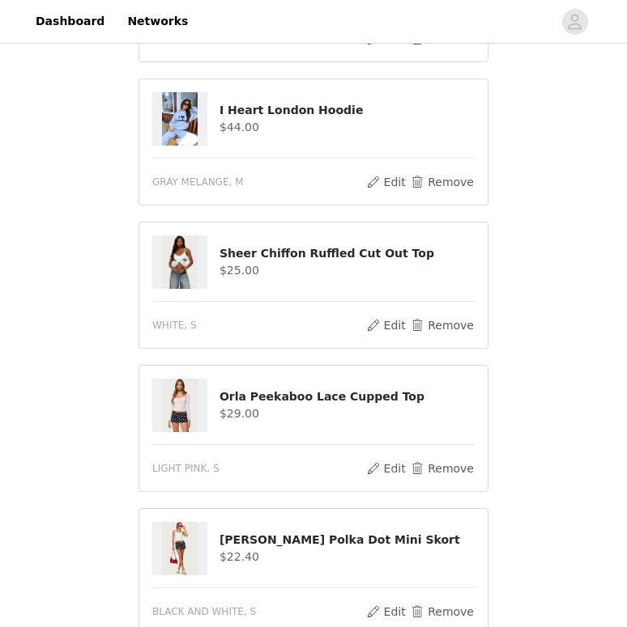
scroll to position [0, 0]
